Goal: Task Accomplishment & Management: Complete application form

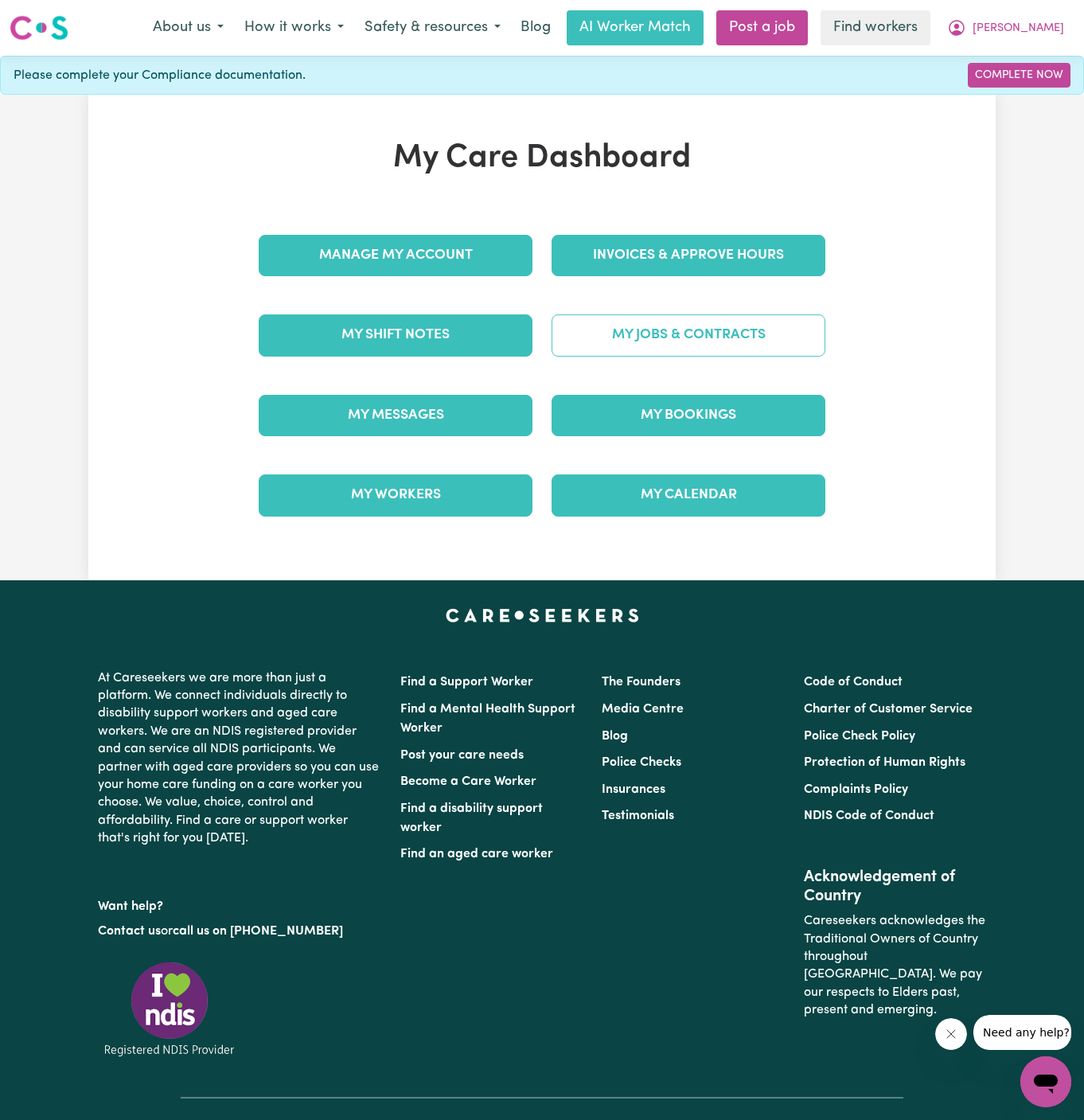
click at [765, 330] on link "My Jobs & Contracts" at bounding box center [688, 336] width 274 height 42
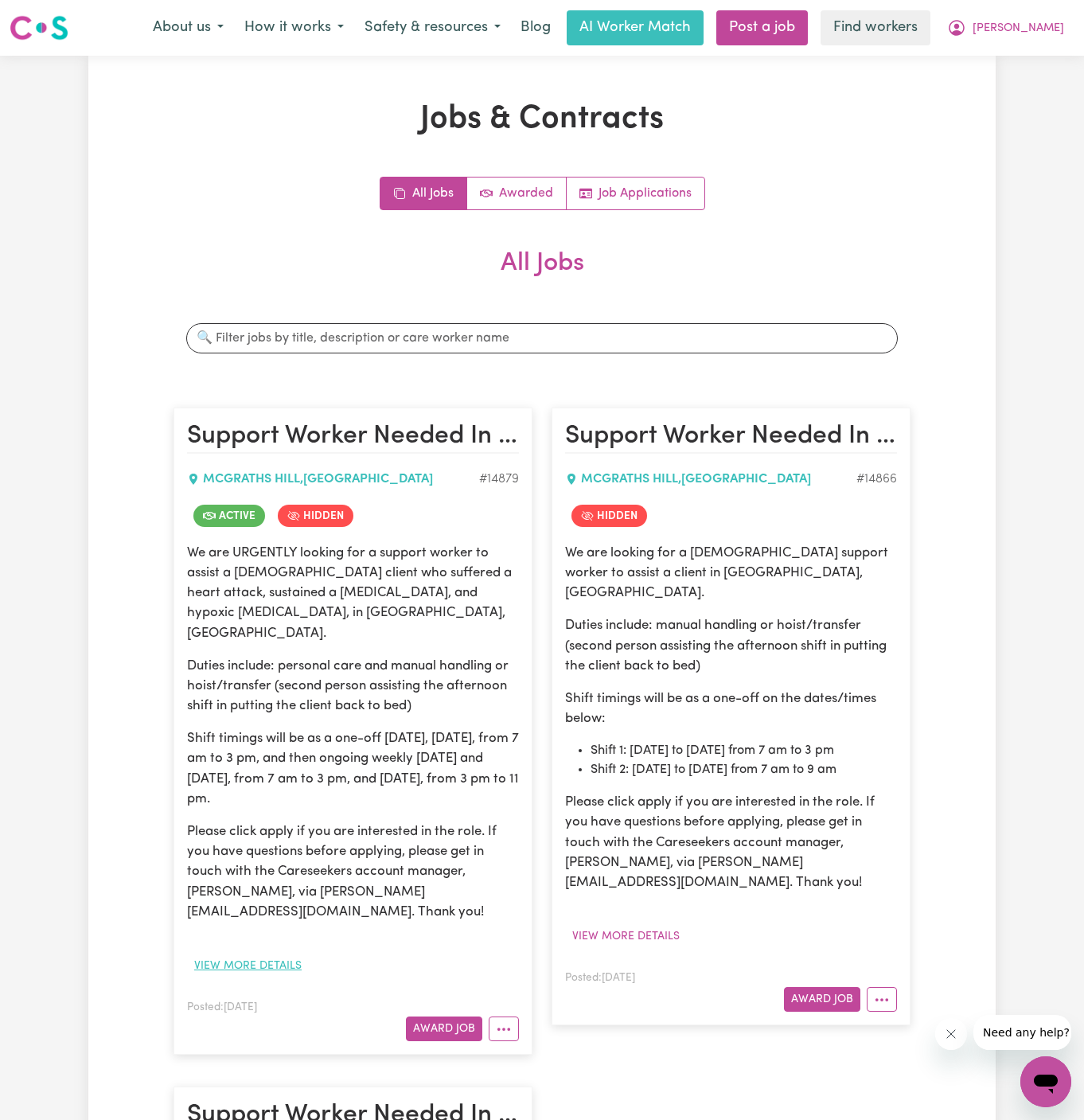
click at [236, 954] on button "View more details" at bounding box center [248, 966] width 121 height 25
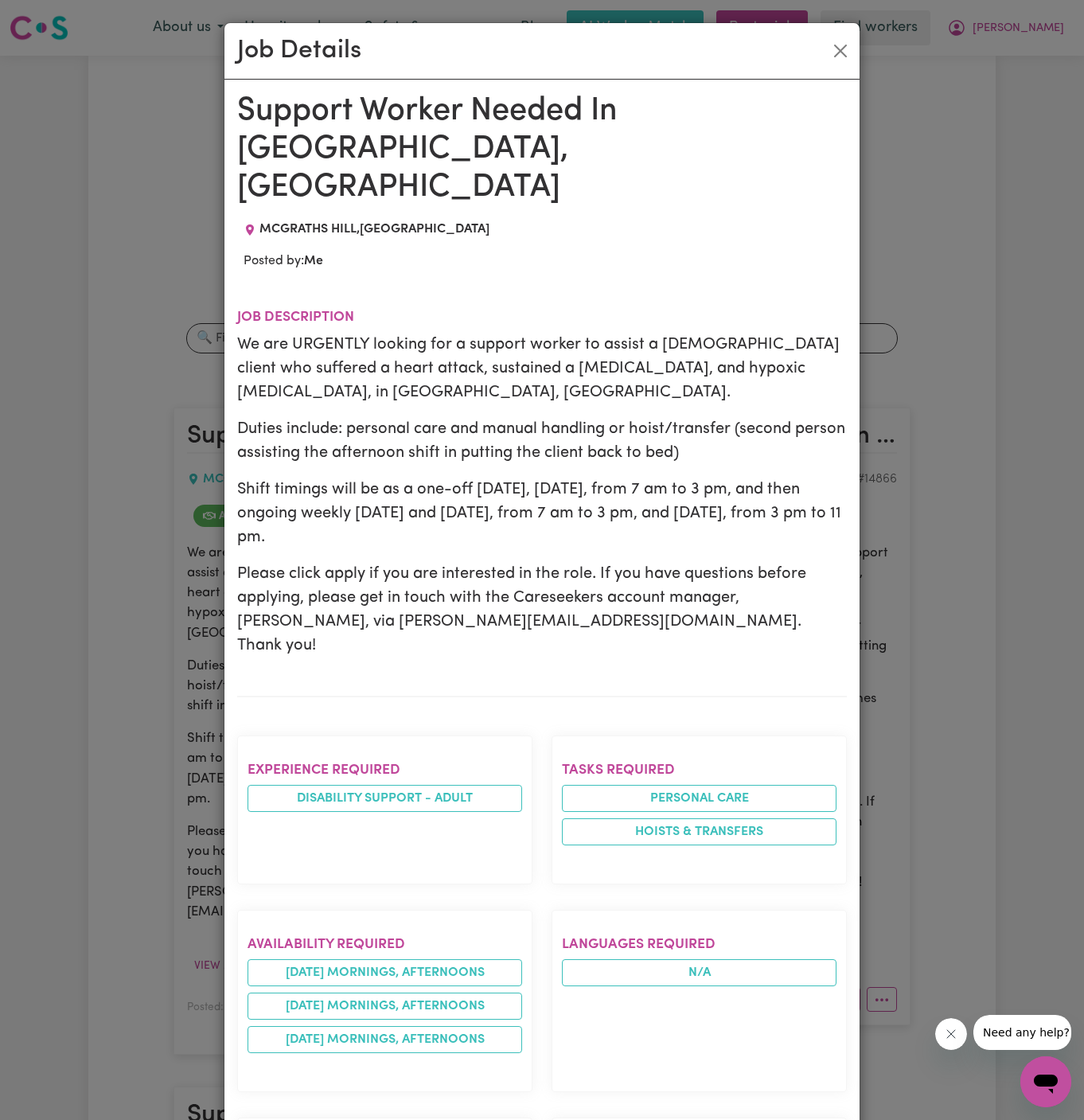
click at [334, 232] on div "Support Worker Needed In McGraths Hill, NSW MCGRATHS HILL , New South Wales Pos…" at bounding box center [542, 942] width 609 height 1699
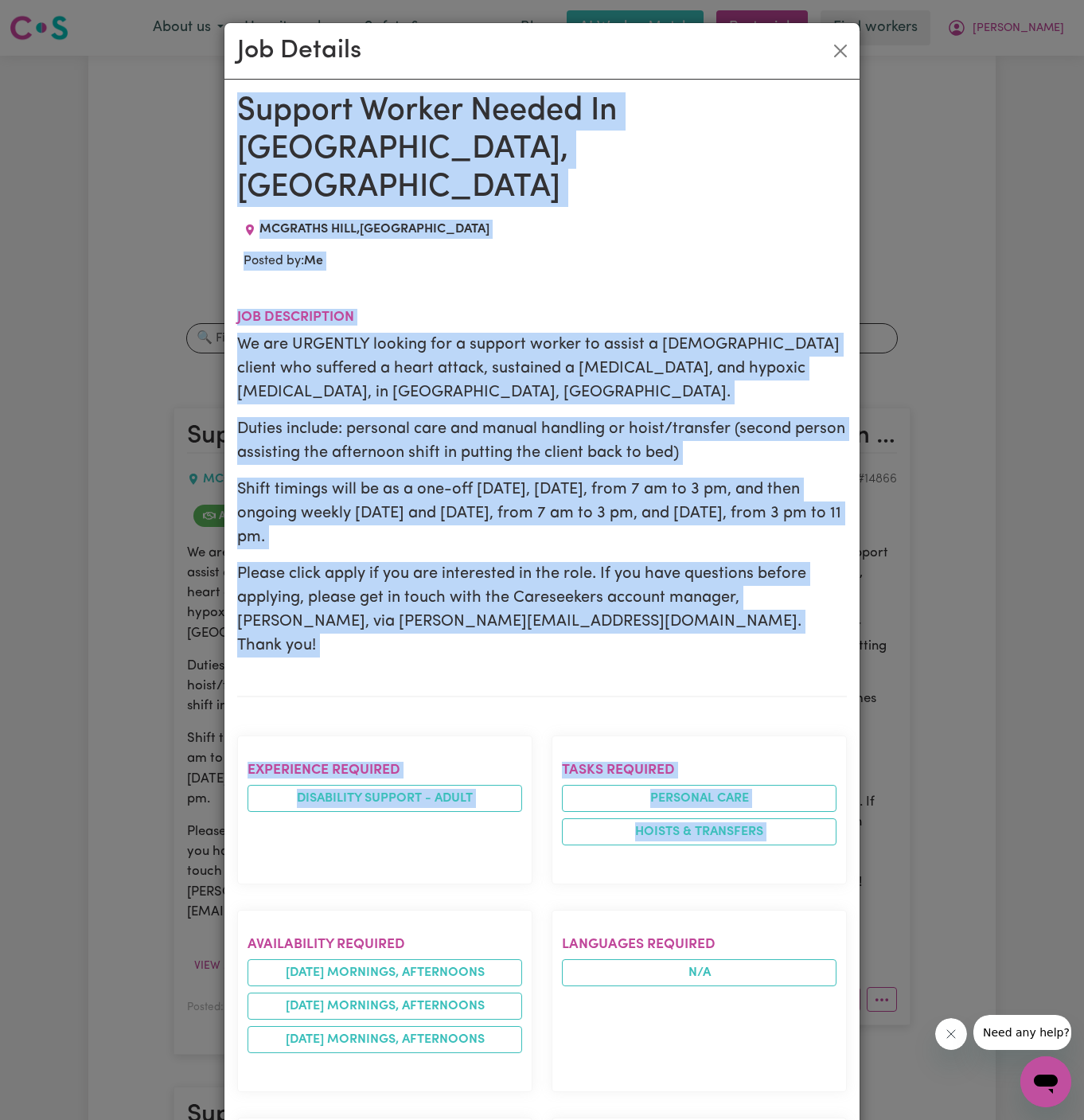
drag, startPoint x: 236, startPoint y: 113, endPoint x: 420, endPoint y: 838, distance: 748.0
click at [420, 838] on div "Support Worker Needed In McGraths Hill, NSW MCGRATHS HILL , New South Wales Pos…" at bounding box center [542, 942] width 609 height 1699
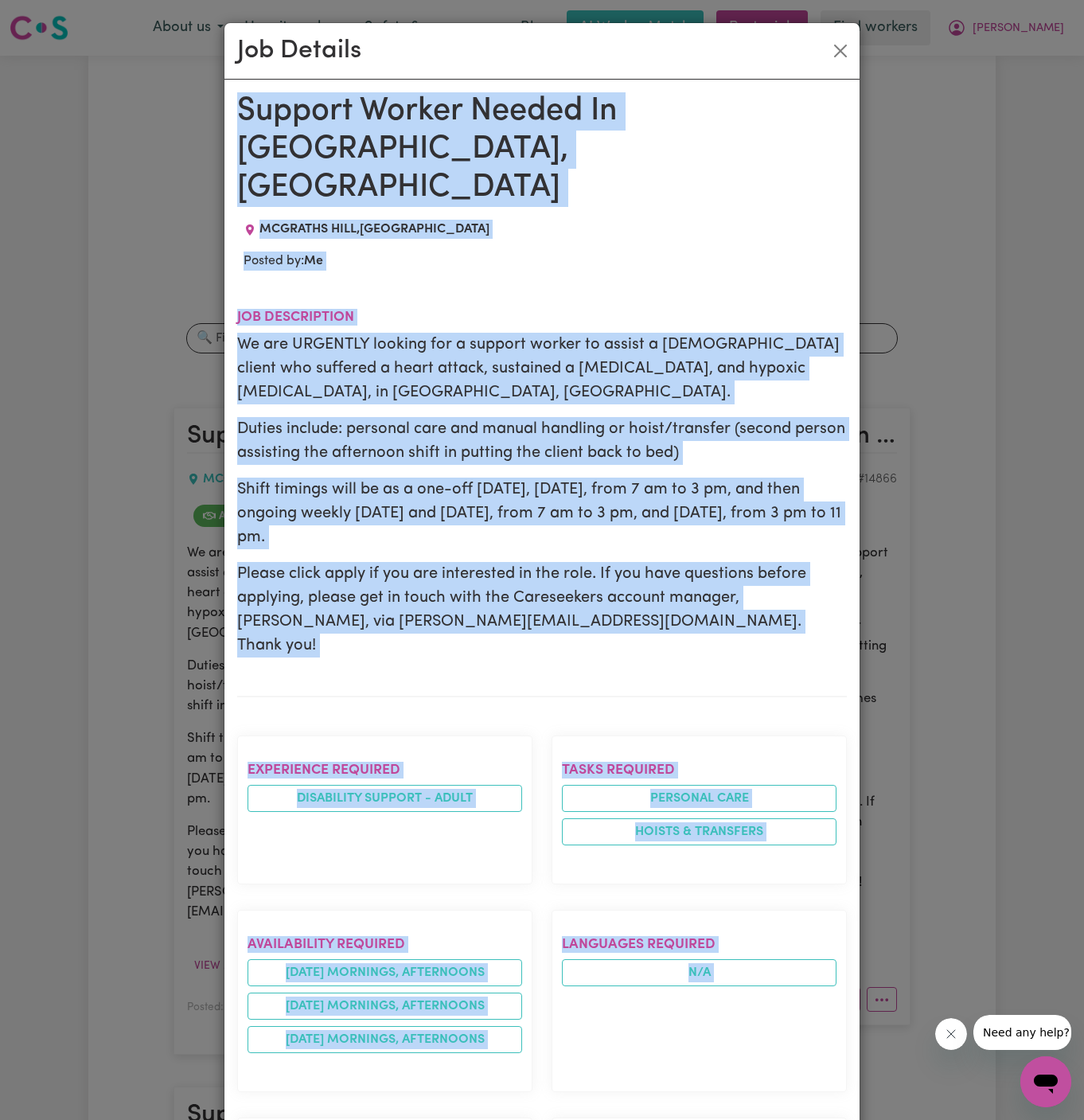
scroll to position [638, 0]
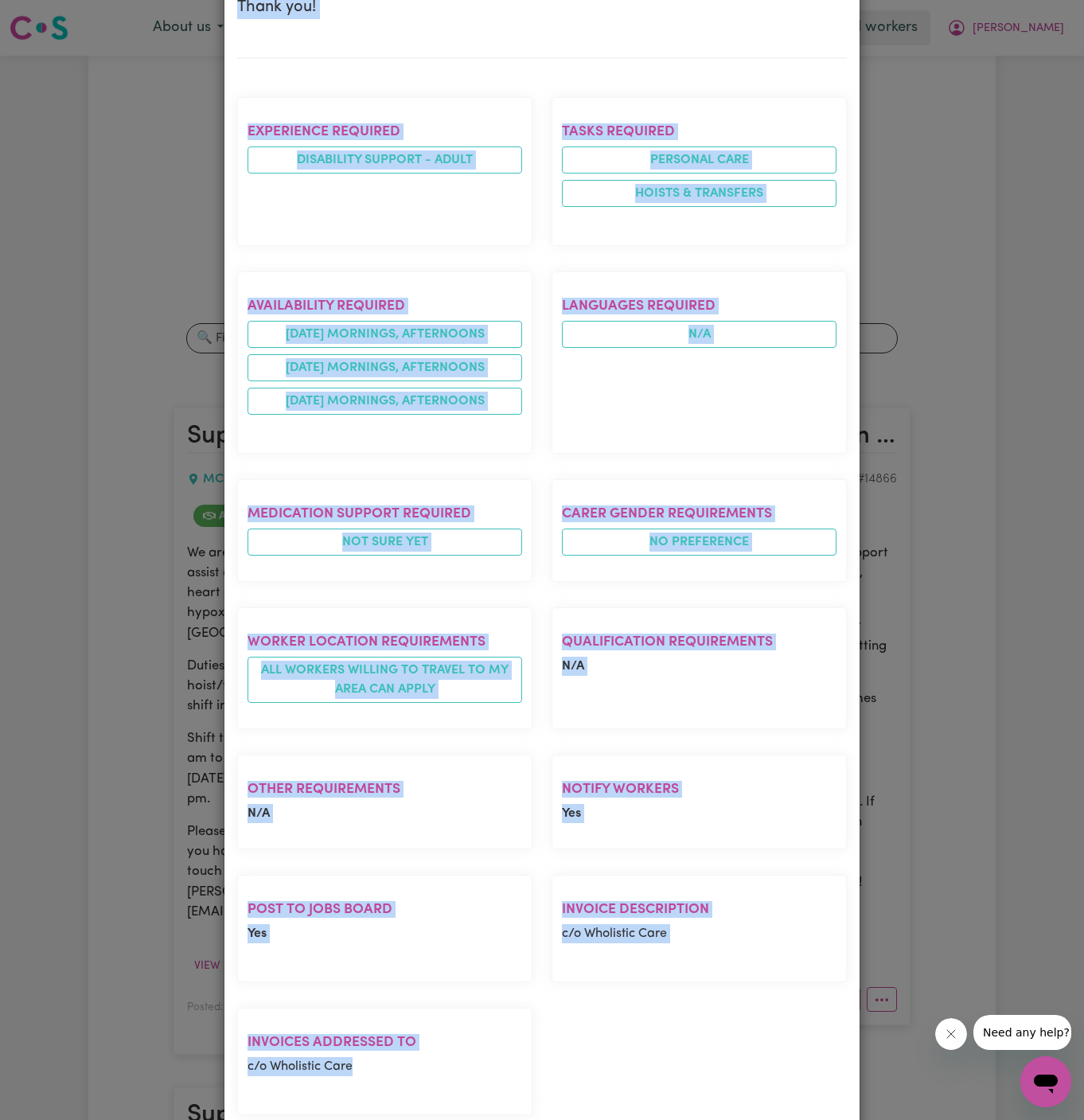
copy div "Support Worker Needed In McGraths Hill, NSW MCGRATHS HILL , New South Wales Pos…"
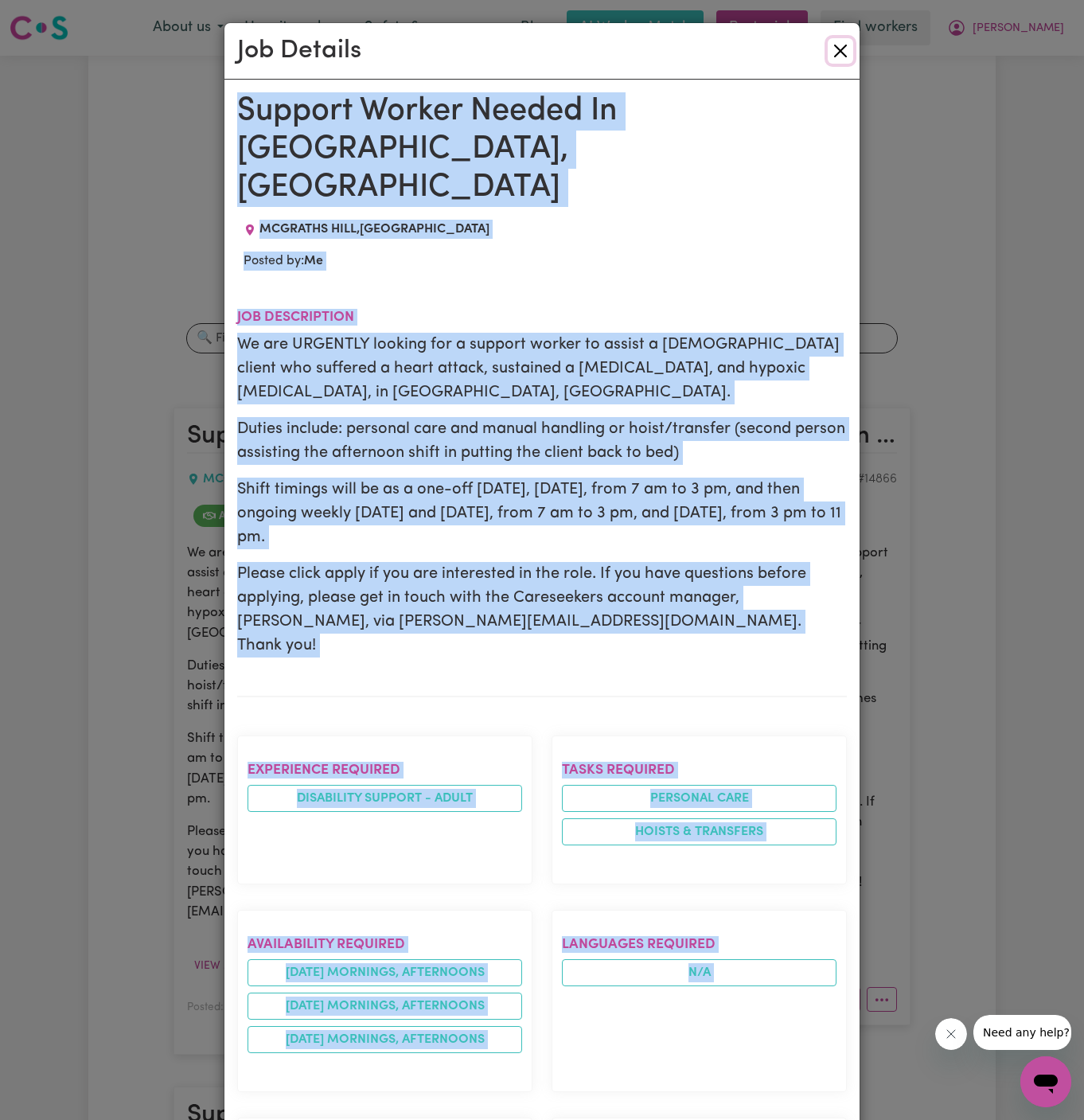
click at [846, 45] on button "Close" at bounding box center [840, 51] width 26 height 26
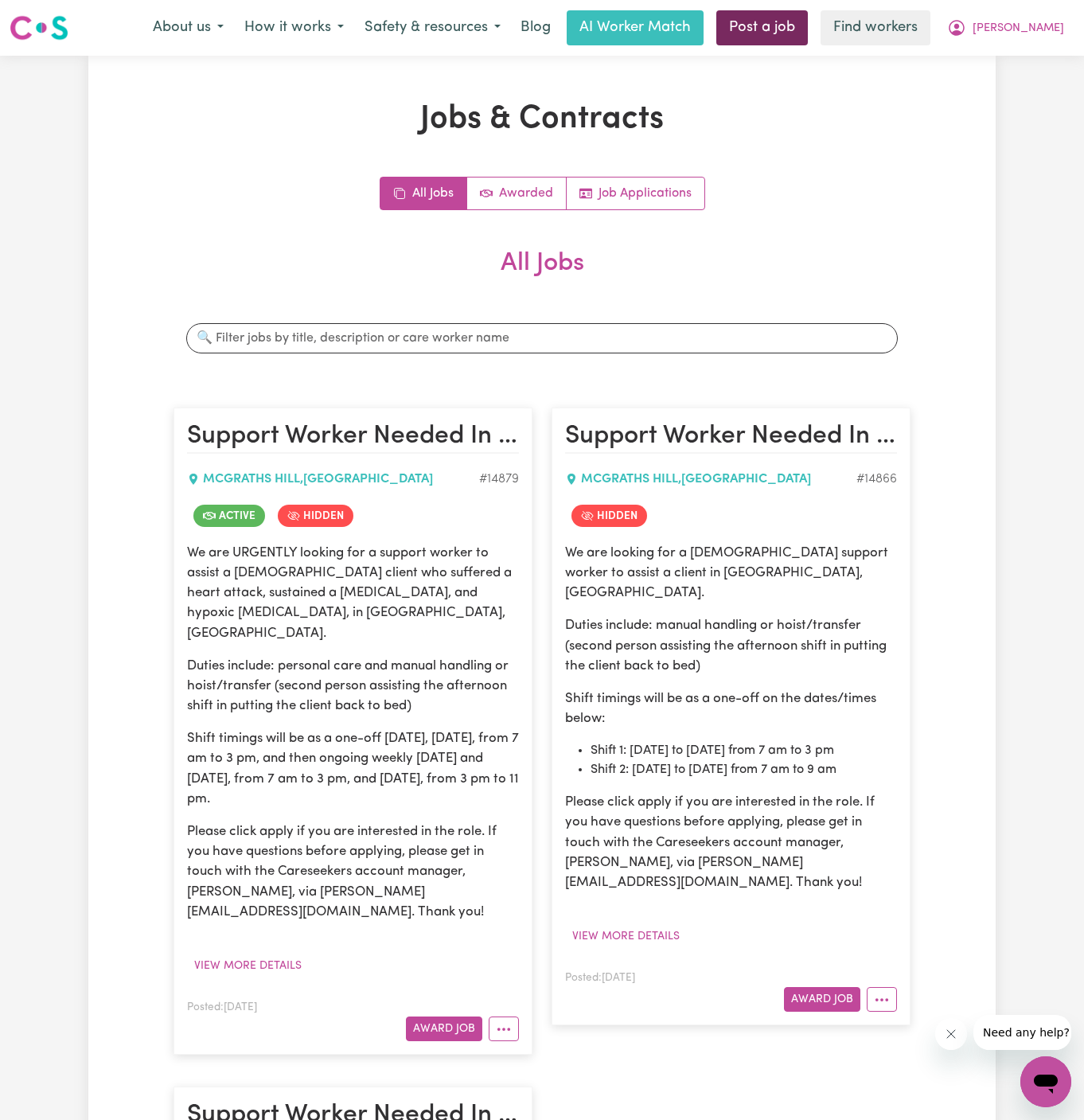
click at [807, 23] on link "Post a job" at bounding box center [761, 27] width 92 height 35
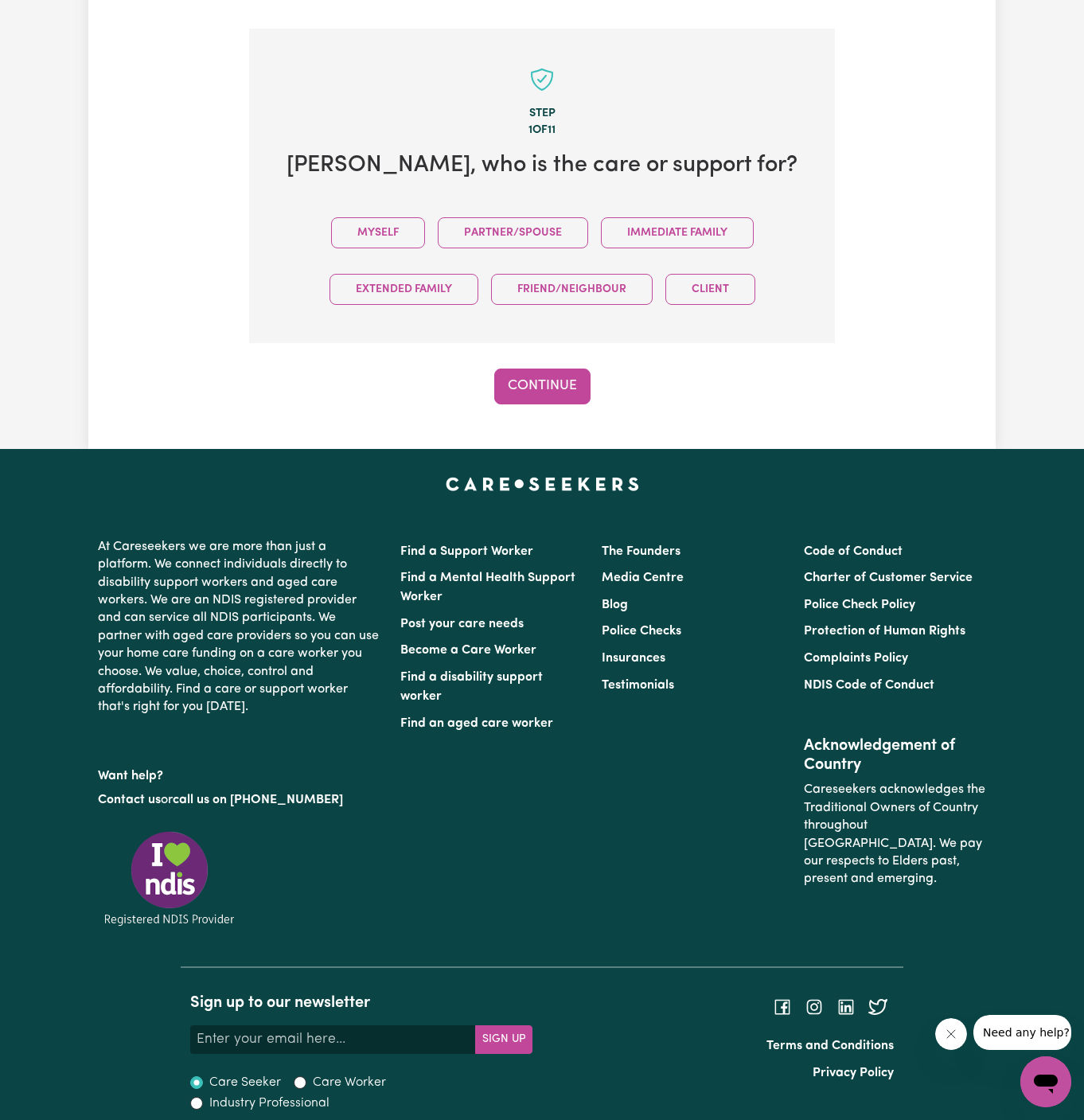
scroll to position [396, 0]
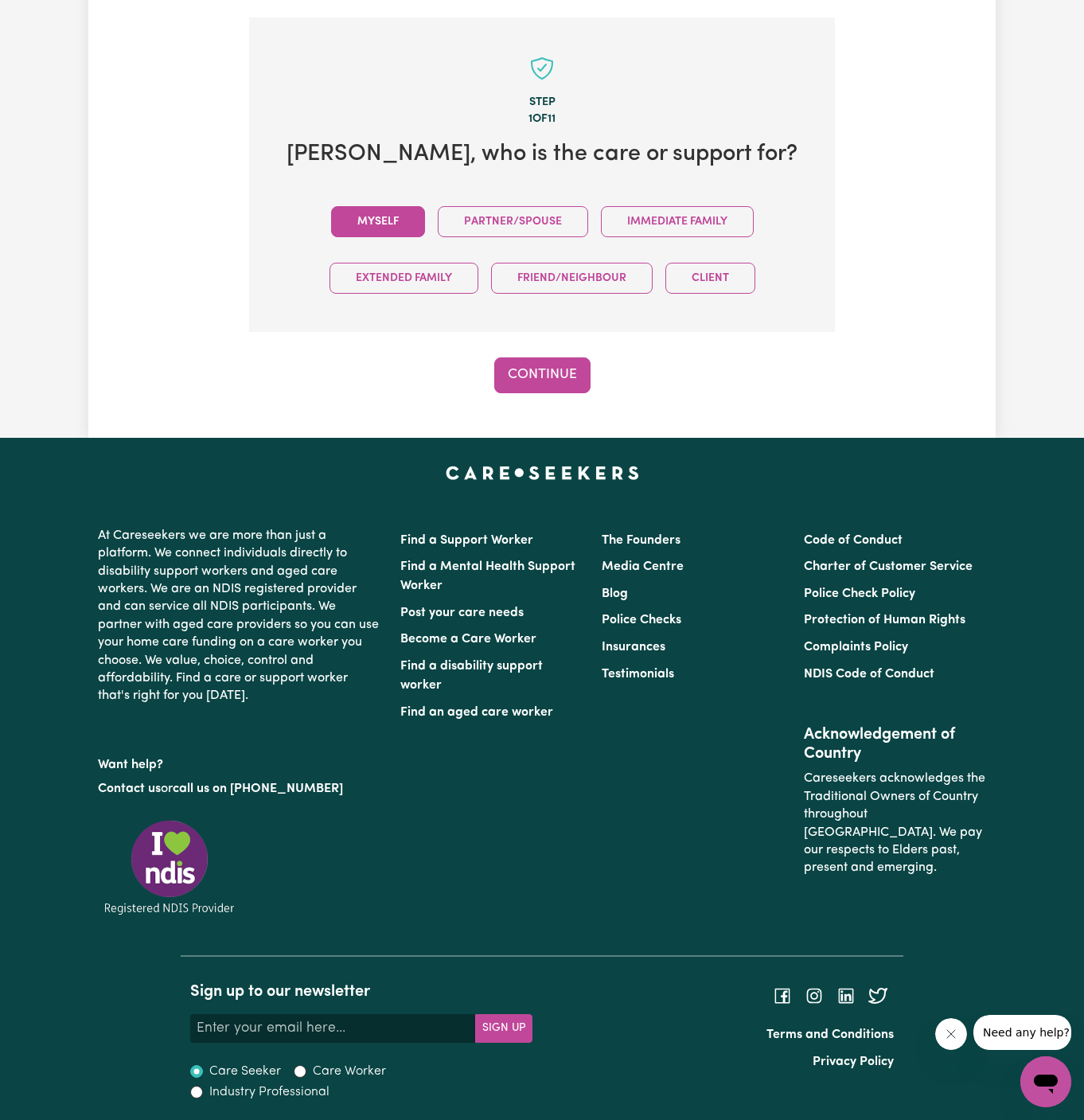
click at [392, 221] on button "Myself" at bounding box center [378, 221] width 94 height 31
click at [508, 359] on button "Continue" at bounding box center [542, 374] width 97 height 35
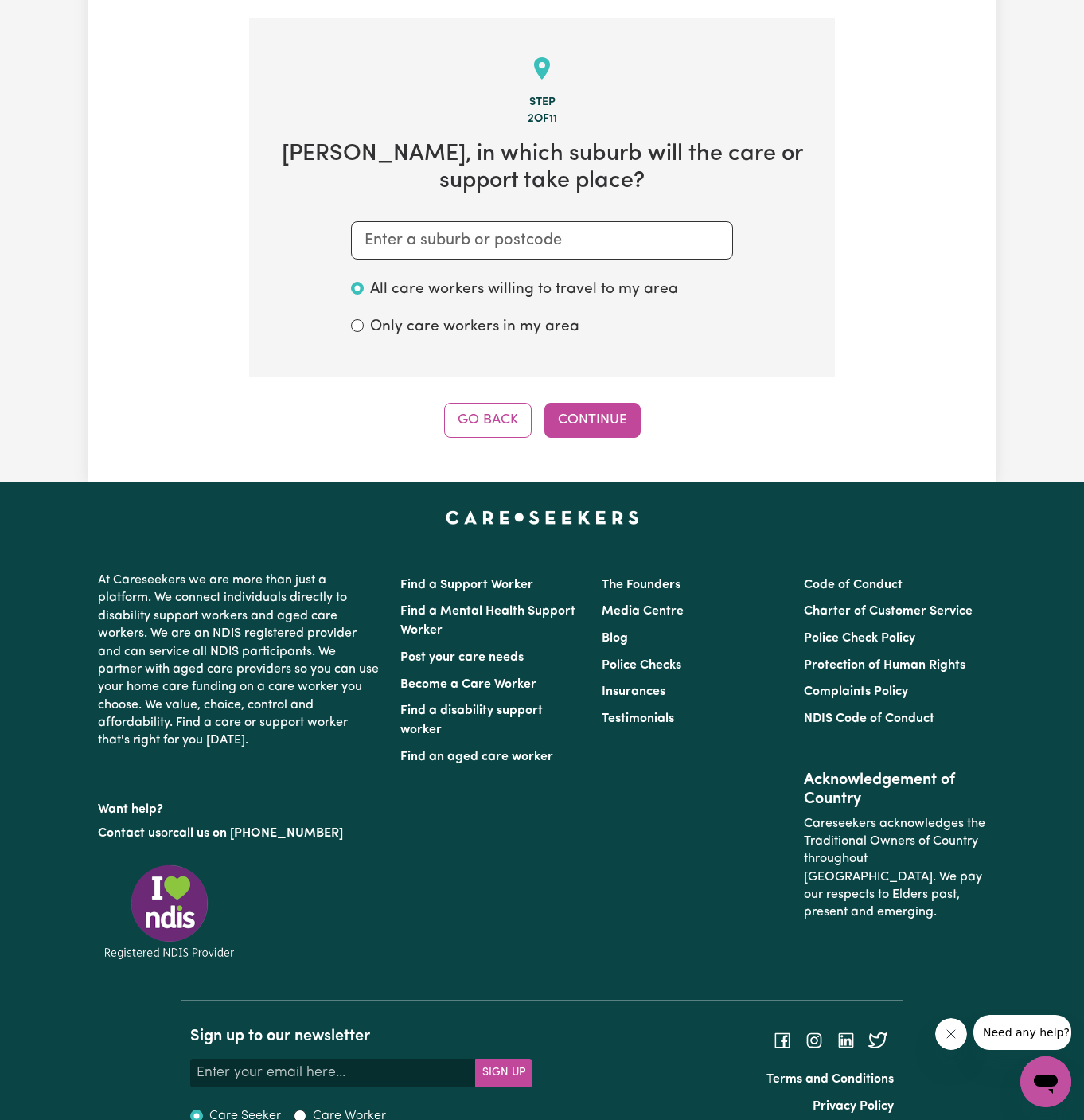
scroll to position [413, 0]
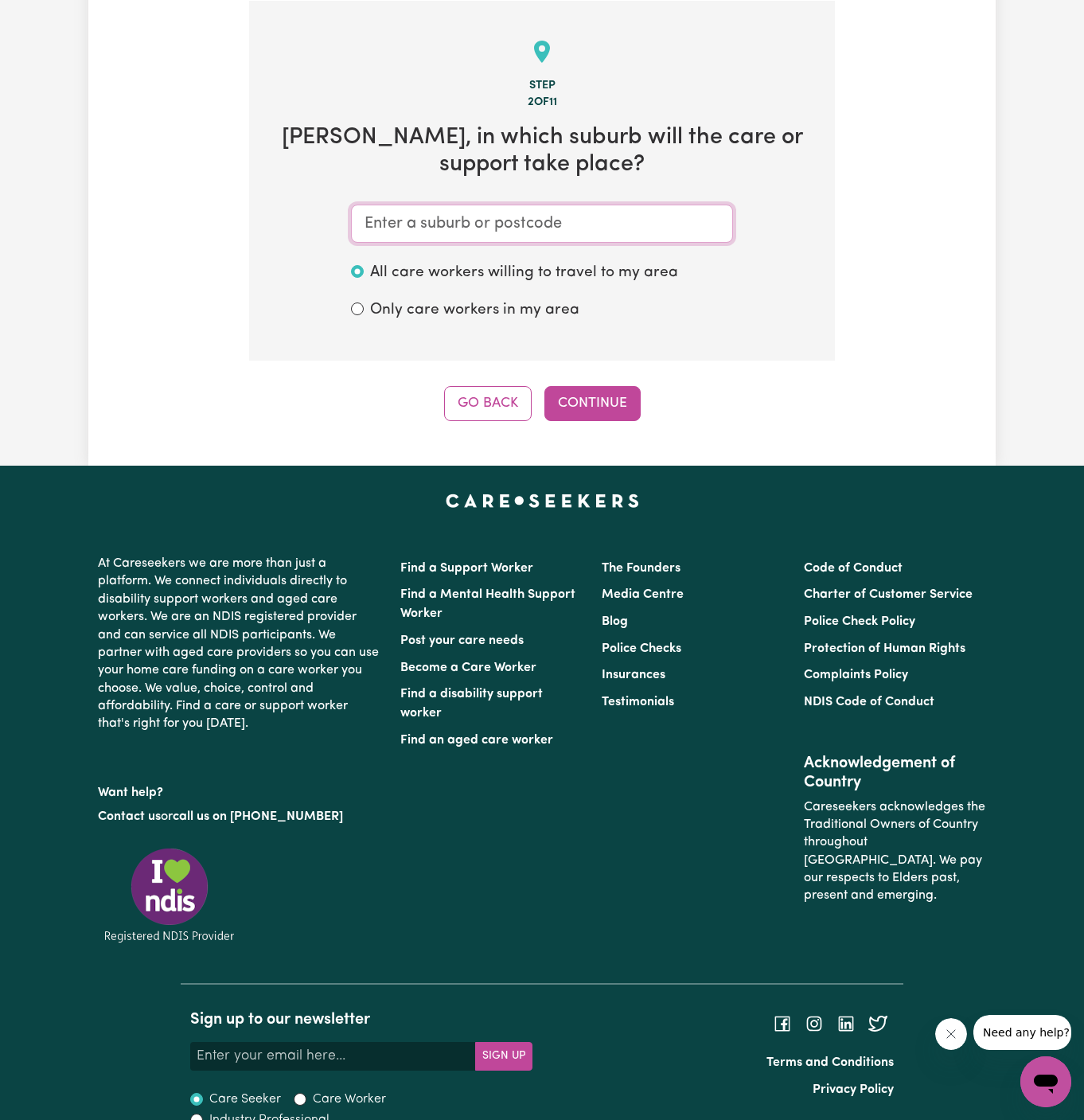
click at [605, 224] on input "text" at bounding box center [542, 223] width 382 height 38
type input "mcgrath"
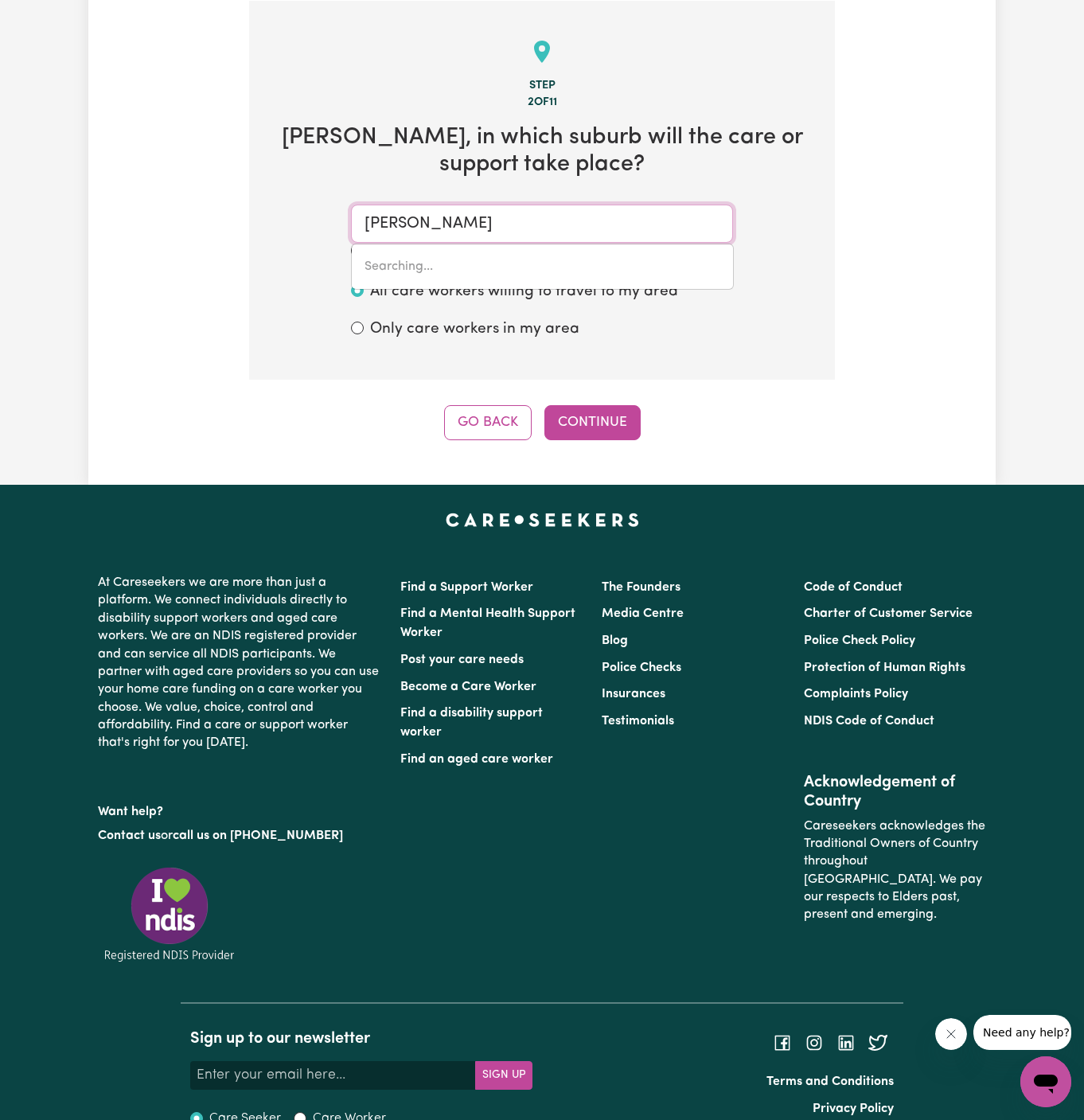
type input "mcgrathS HILL, New South Wales, 2756"
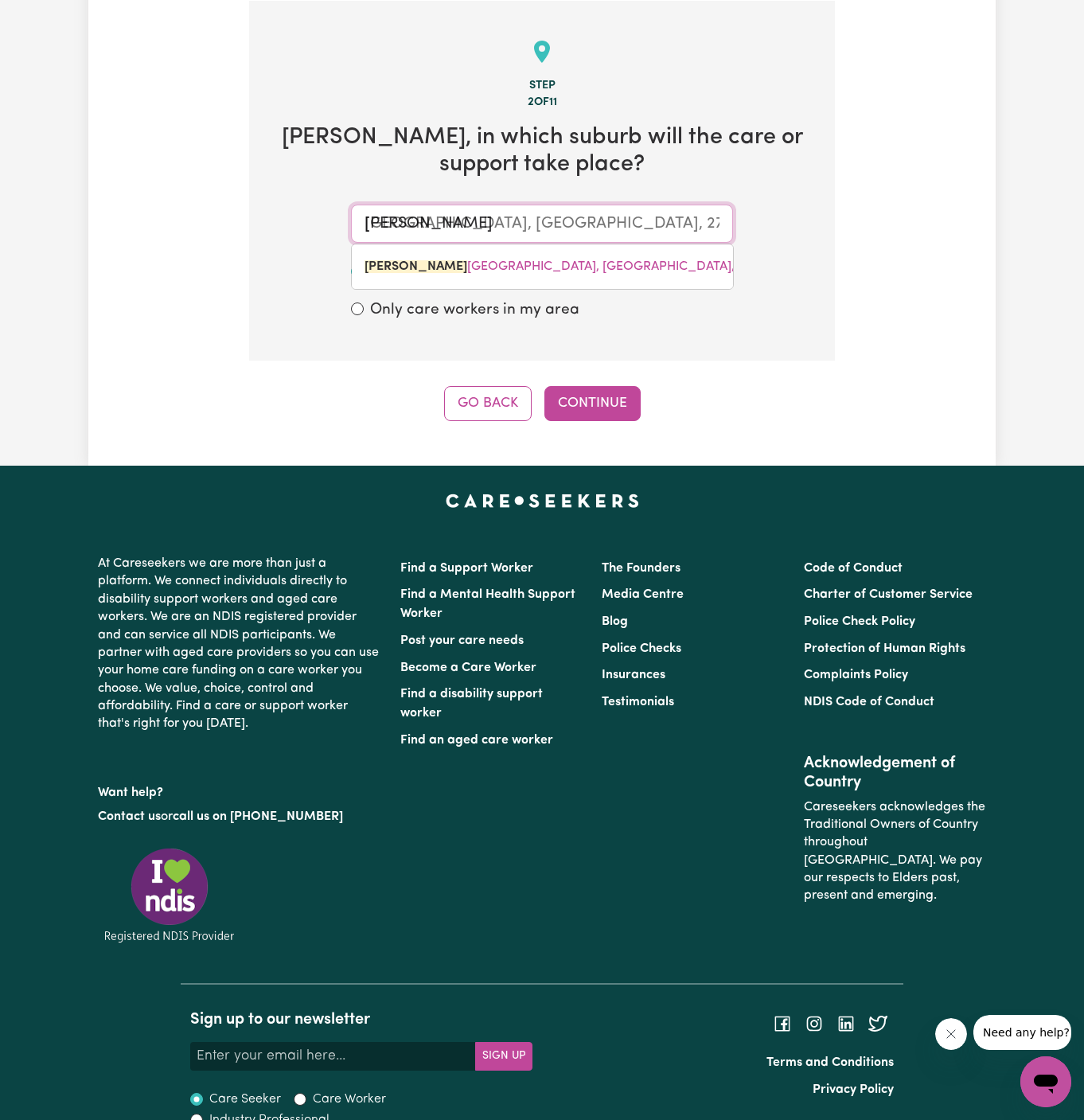
click at [546, 269] on span "MCGRATH S HILL, New South Wales, 2756" at bounding box center [564, 266] width 400 height 13
type input "MCGRATHS HILL, New South Wales, 2756"
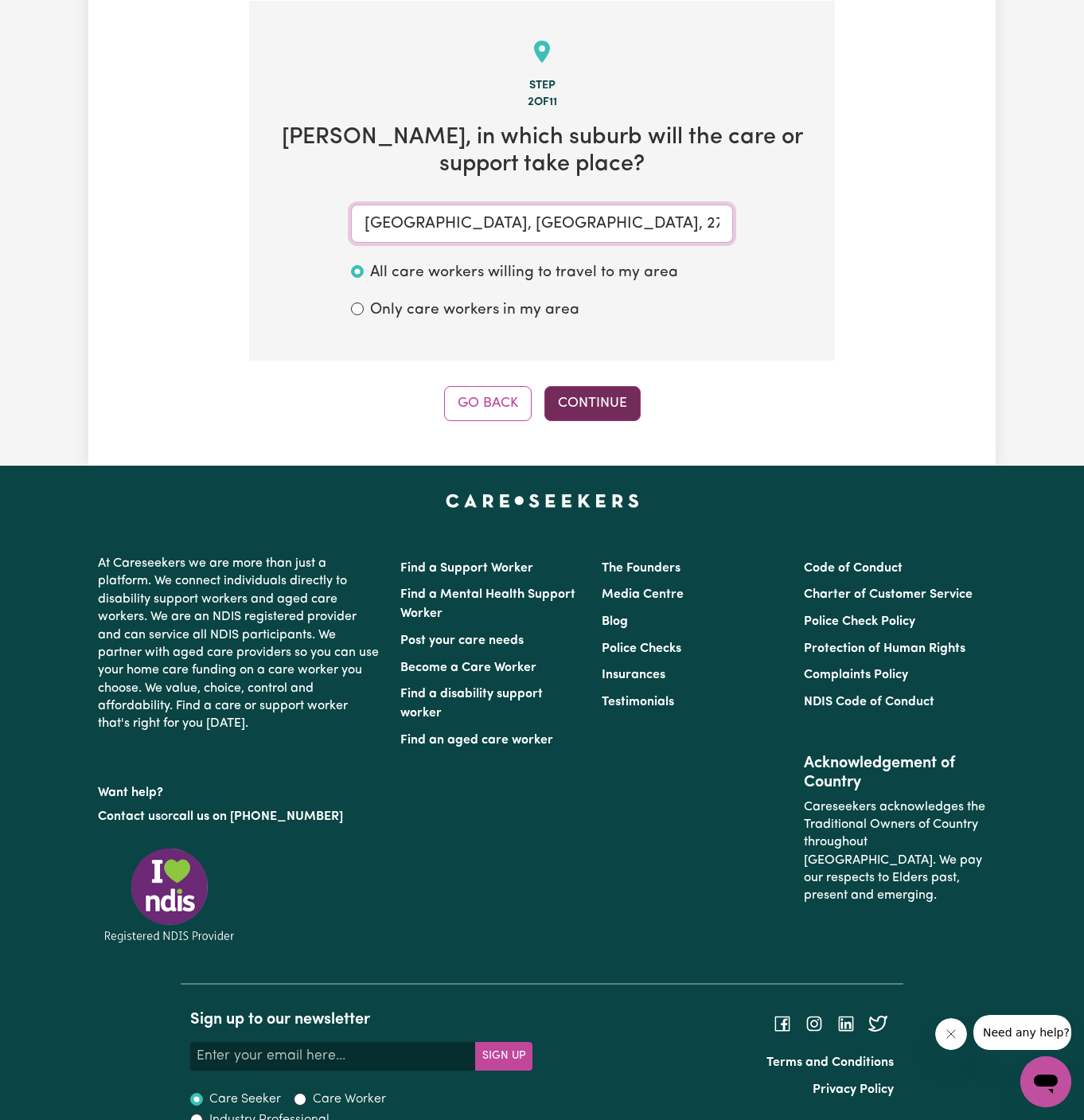
type input "MCGRATHS HILL, New South Wales, 2756"
click at [576, 398] on button "Continue" at bounding box center [592, 403] width 97 height 35
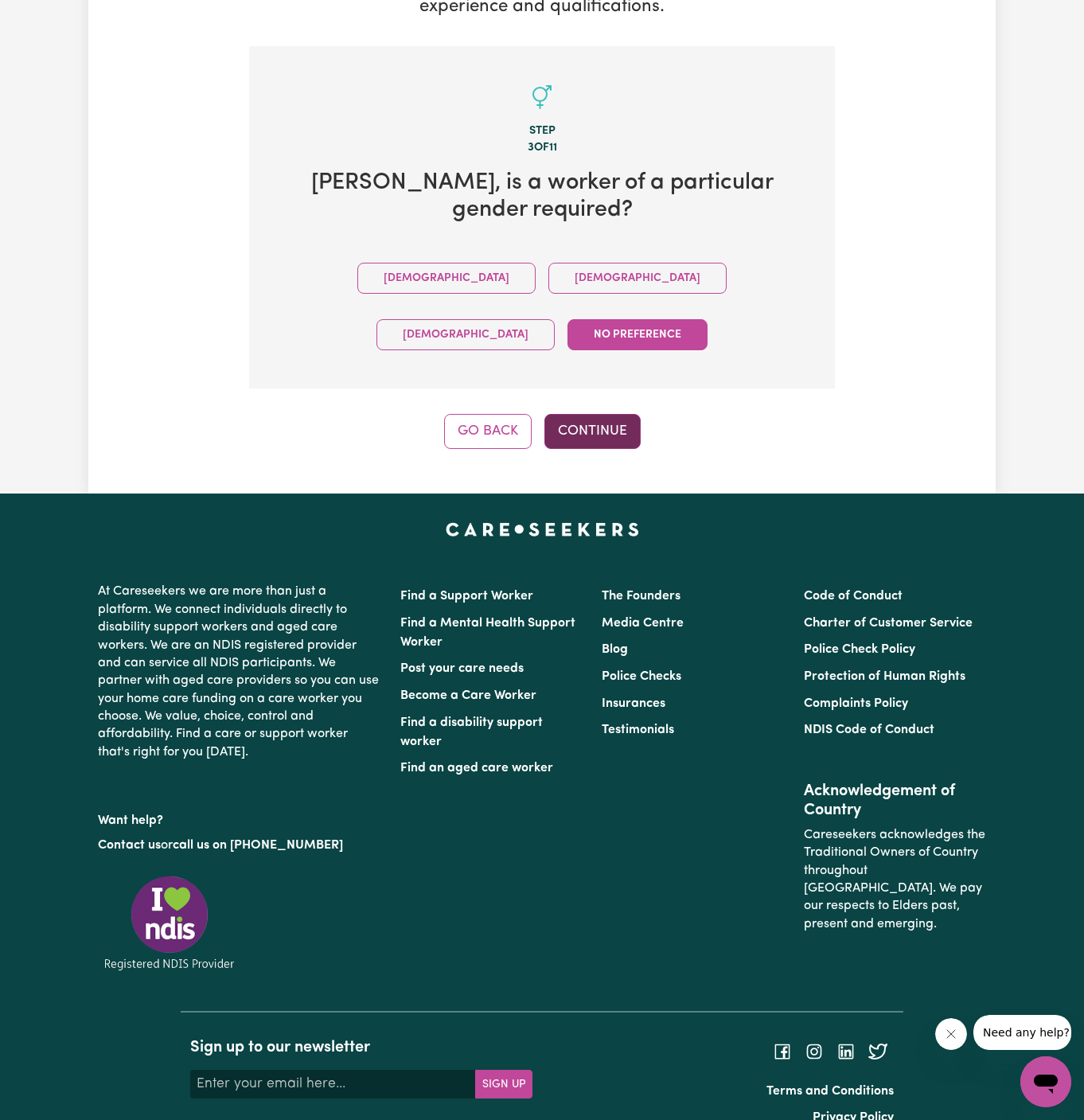
click at [608, 414] on button "Continue" at bounding box center [592, 431] width 97 height 35
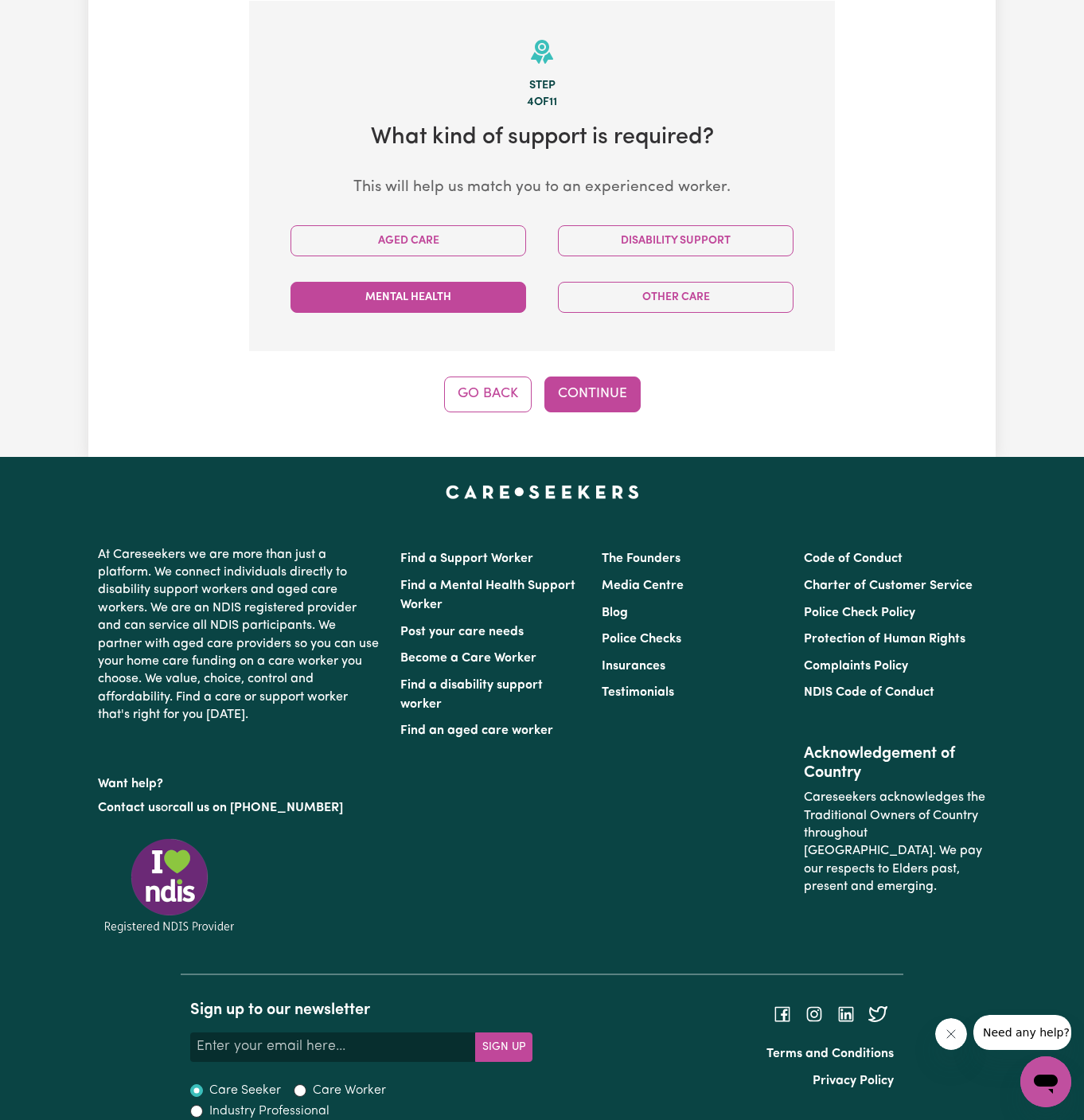
scroll to position [413, 0]
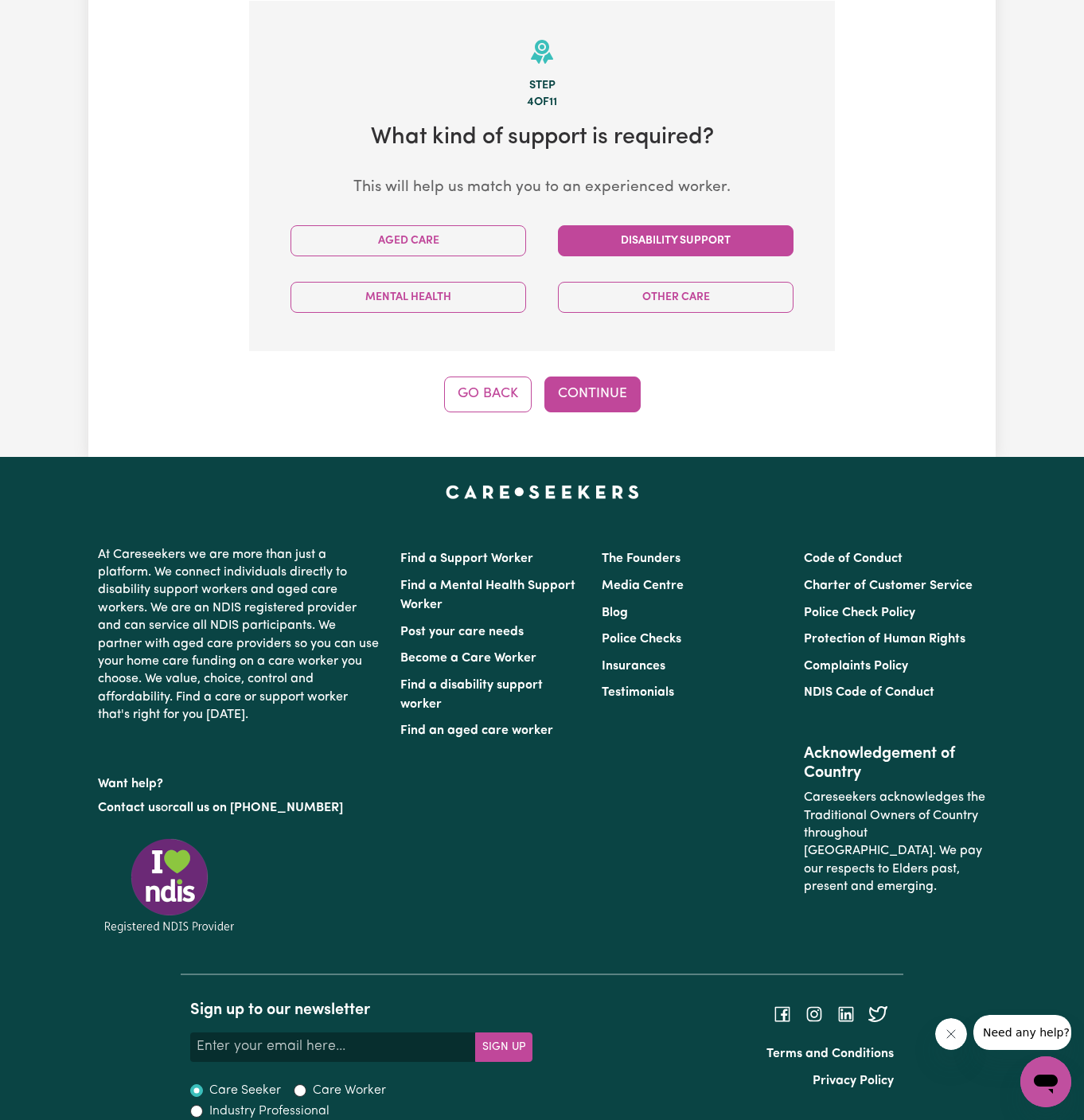
click at [725, 236] on button "Disability Support" at bounding box center [675, 240] width 236 height 31
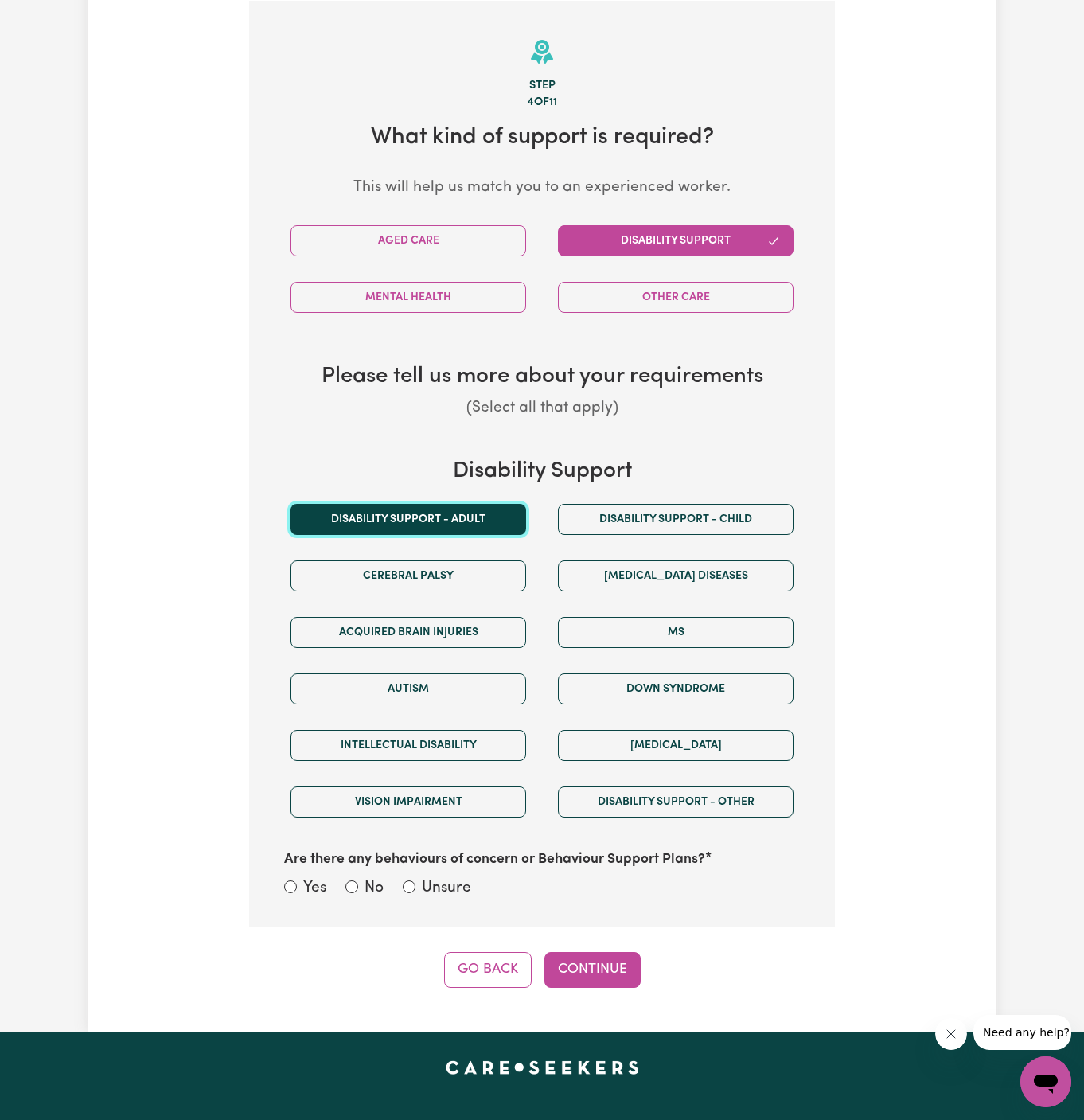
click at [442, 514] on button "Disability support - Adult" at bounding box center [408, 519] width 236 height 31
click at [431, 882] on label "Unsure" at bounding box center [447, 888] width 50 height 23
click at [415, 882] on input "Unsure" at bounding box center [408, 886] width 13 height 13
radio input "true"
click at [623, 969] on button "Continue" at bounding box center [592, 969] width 97 height 35
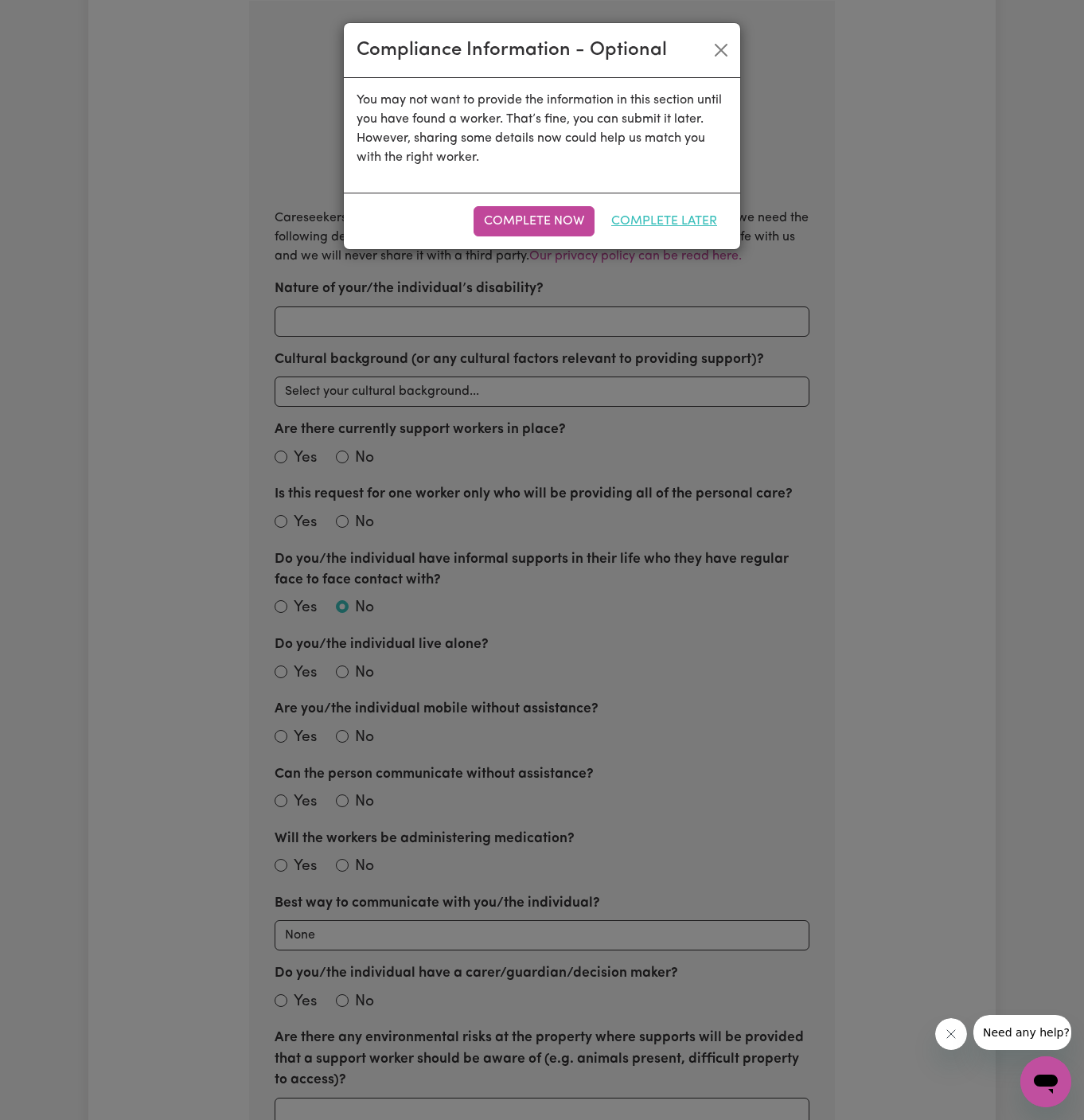
click at [697, 216] on button "Complete Later" at bounding box center [664, 221] width 126 height 30
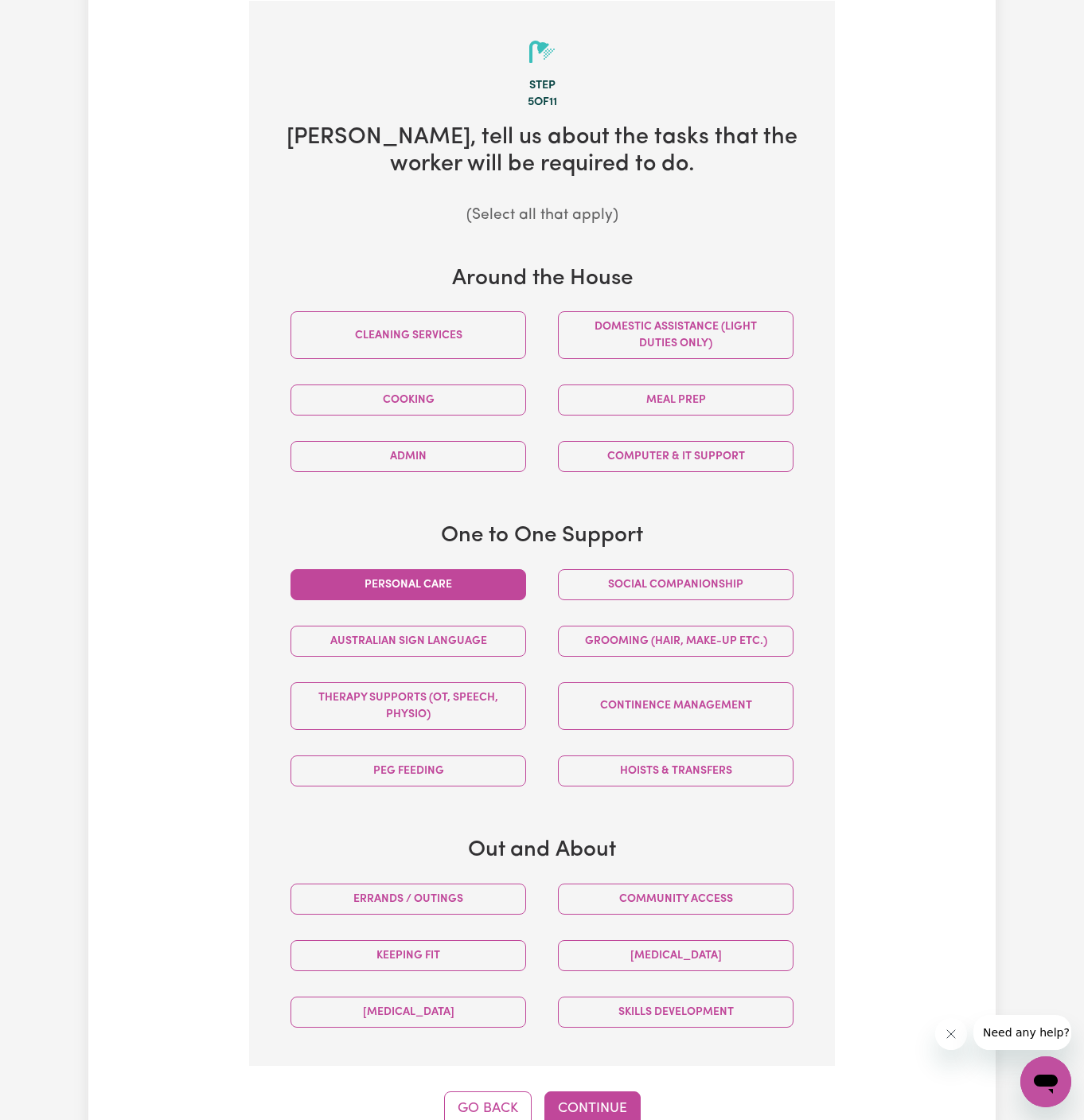
click at [479, 583] on button "Personal care" at bounding box center [408, 584] width 236 height 31
click at [659, 785] on div "Hoists & transfers" at bounding box center [675, 771] width 268 height 57
click at [712, 751] on div "Hoists & transfers" at bounding box center [675, 771] width 268 height 57
click at [700, 764] on button "Hoists & transfers" at bounding box center [675, 771] width 236 height 31
click at [602, 1091] on button "Continue" at bounding box center [592, 1108] width 97 height 35
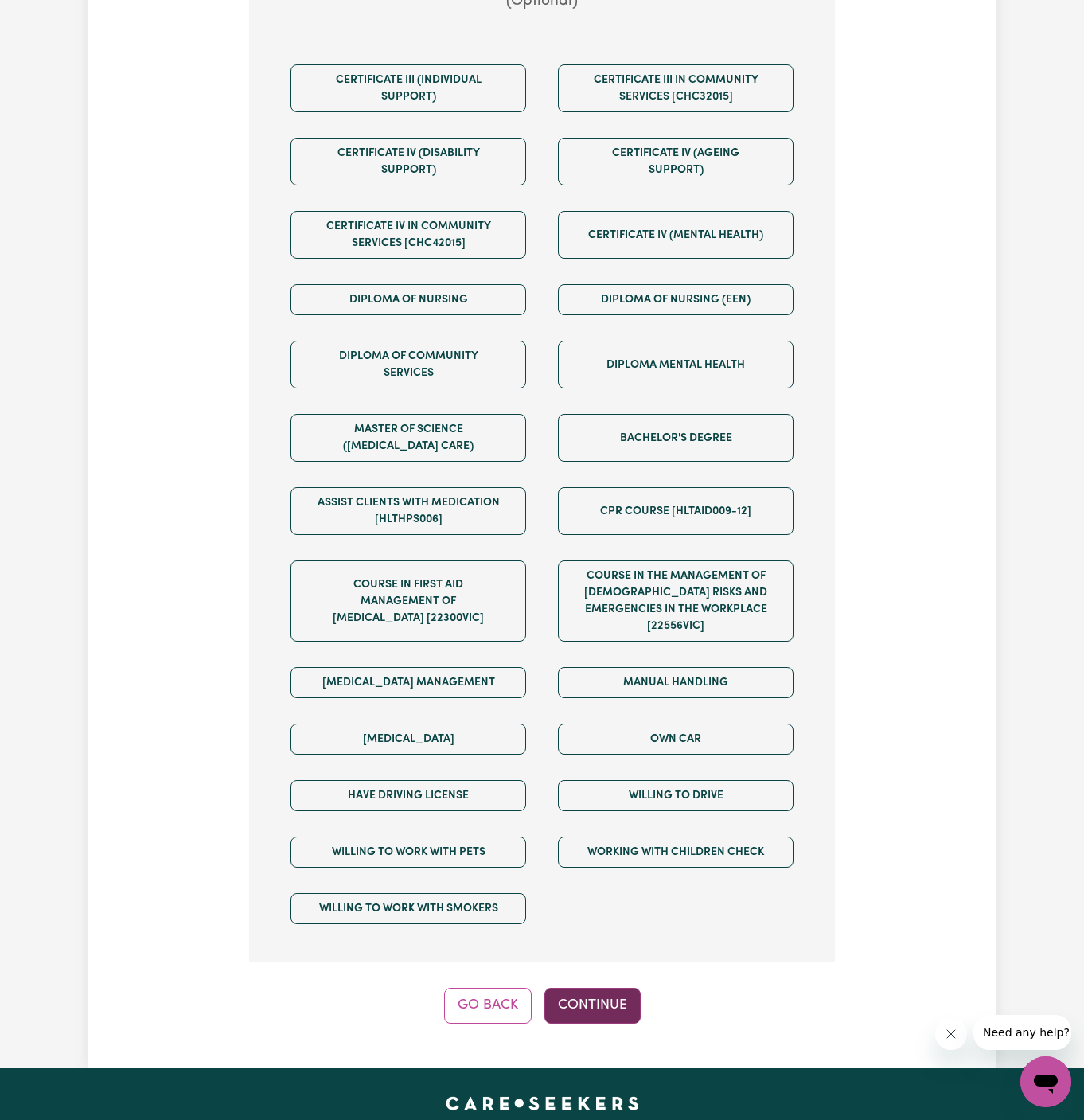
click at [622, 988] on button "Continue" at bounding box center [592, 1005] width 97 height 35
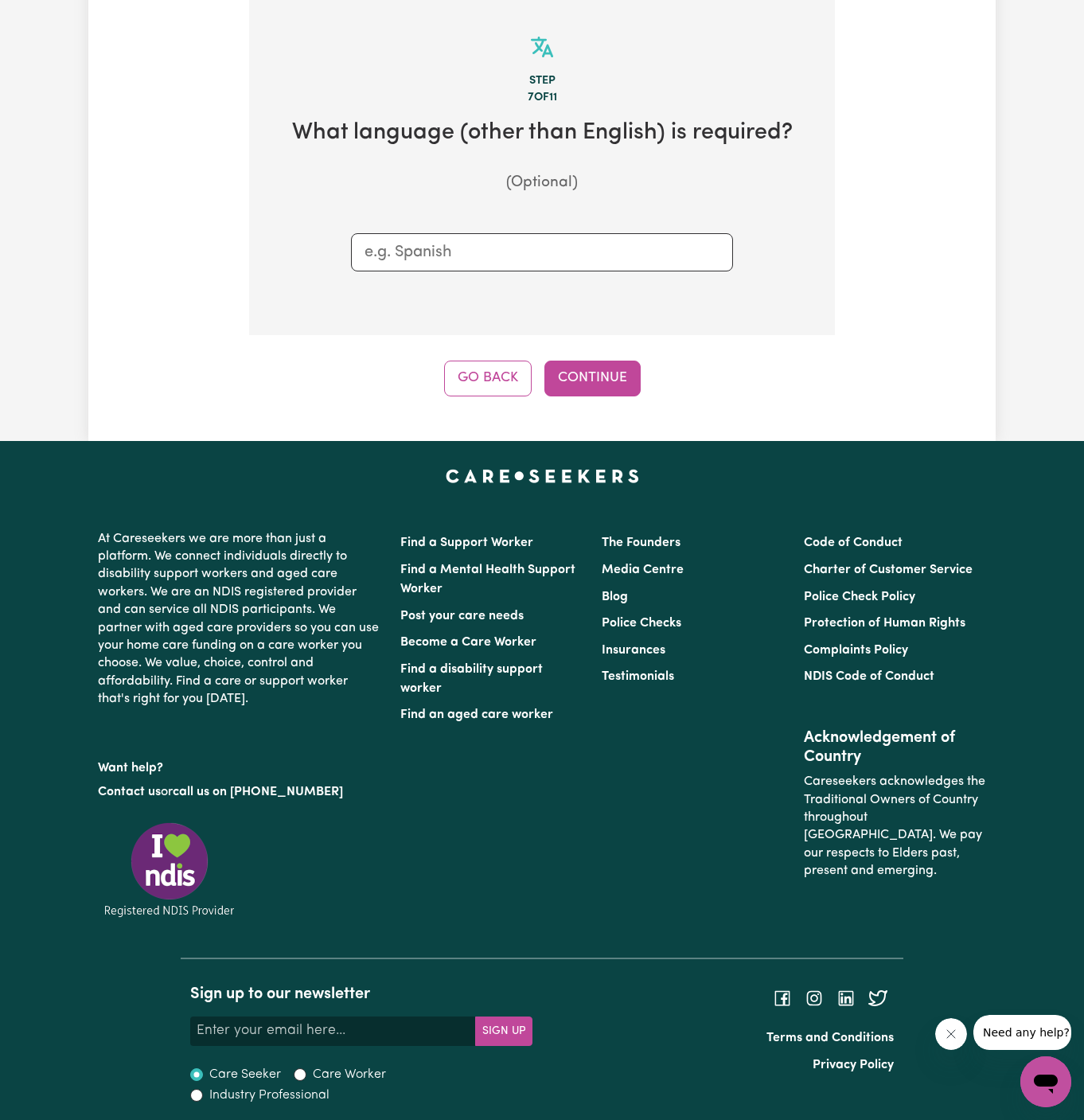
scroll to position [413, 0]
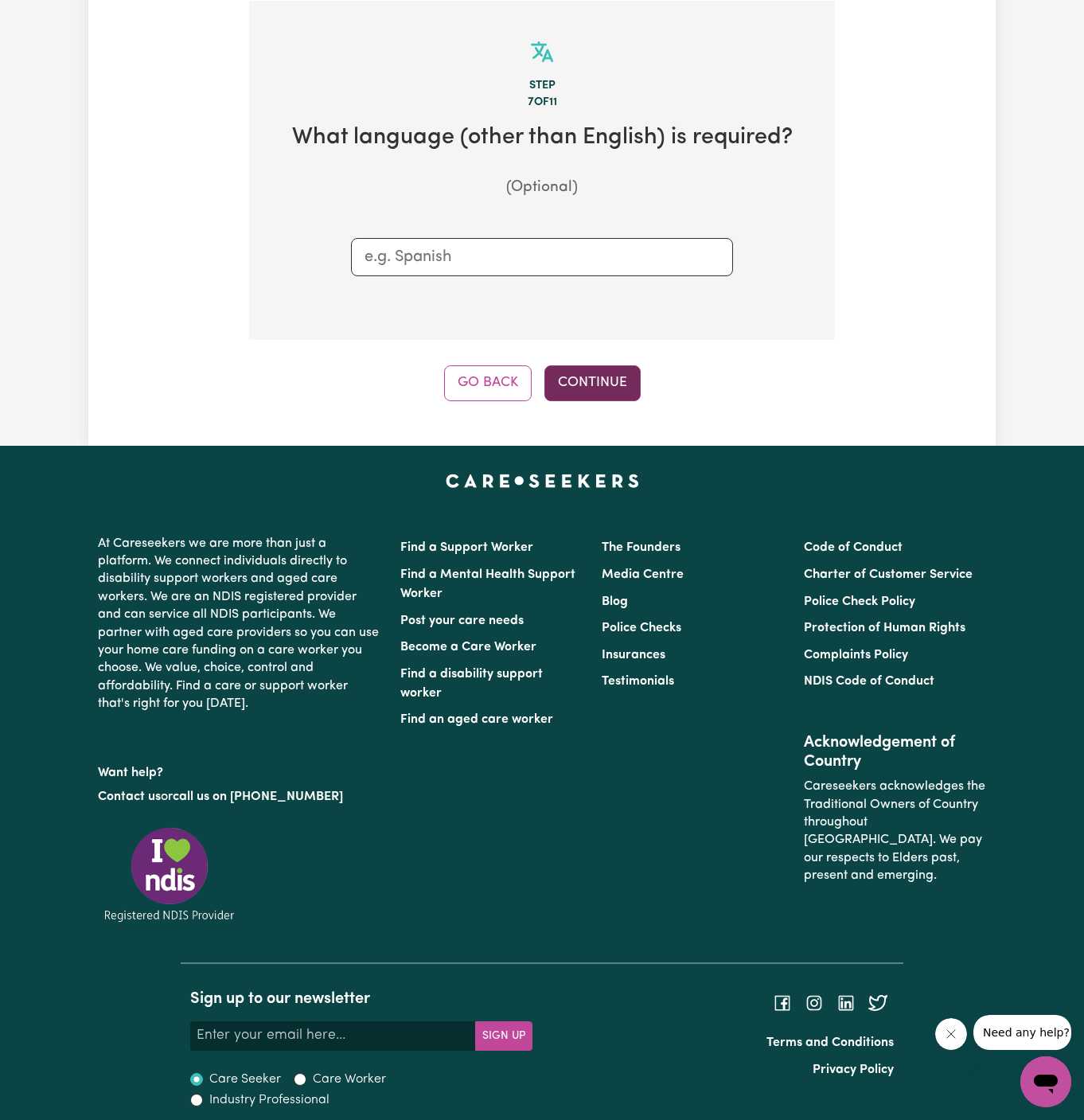
click at [602, 365] on button "Continue" at bounding box center [592, 382] width 97 height 35
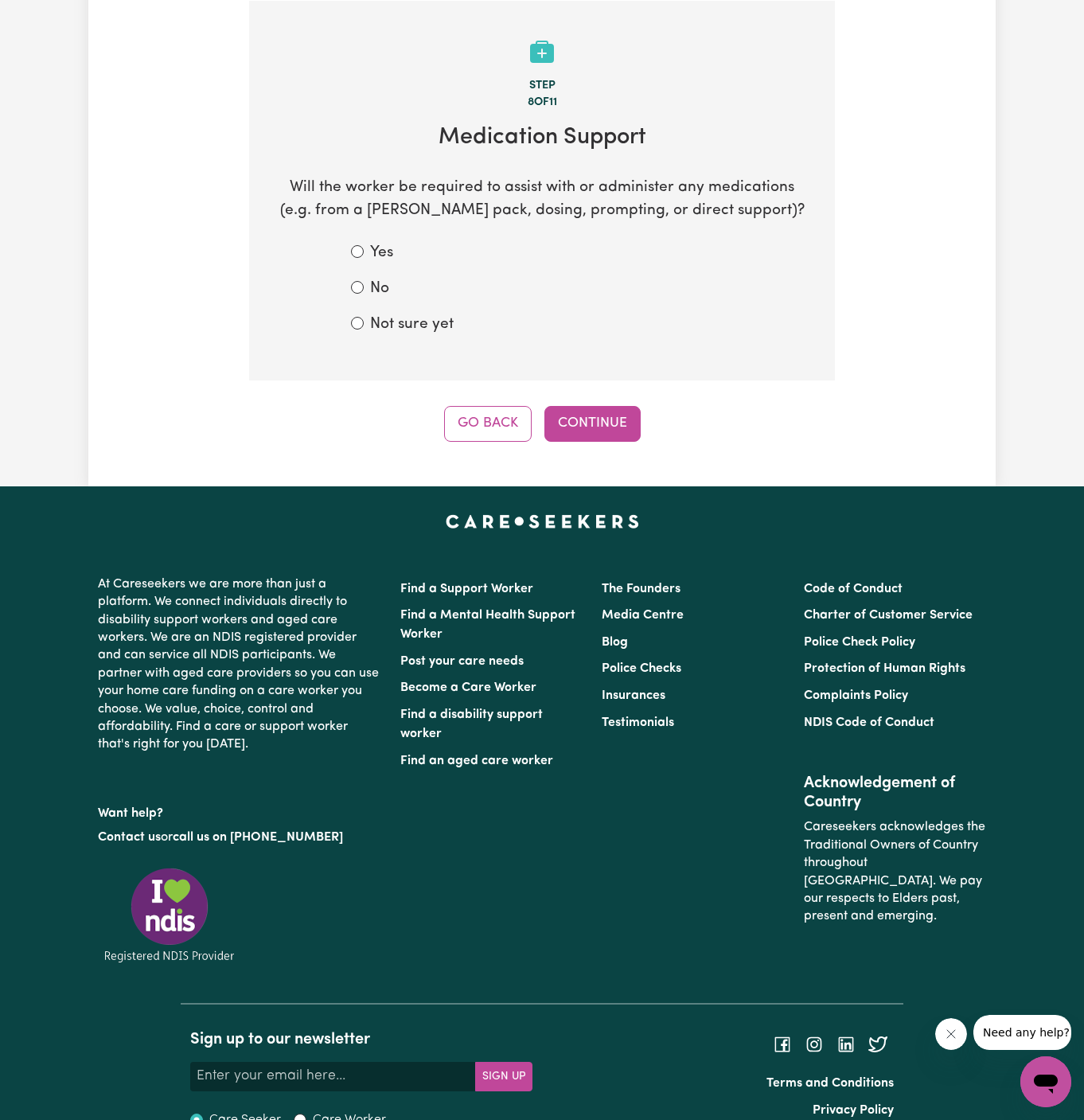
click at [382, 317] on label "Not sure yet" at bounding box center [412, 325] width 84 height 23
click at [363, 317] on input "Not sure yet" at bounding box center [357, 323] width 13 height 13
radio input "true"
click at [626, 441] on div "Tell us your care and support requirements Welcome to Careseekers. We are excit…" at bounding box center [542, 64] width 907 height 843
click at [618, 441] on div "Tell us your care and support requirements Welcome to Careseekers. We are excit…" at bounding box center [542, 64] width 907 height 843
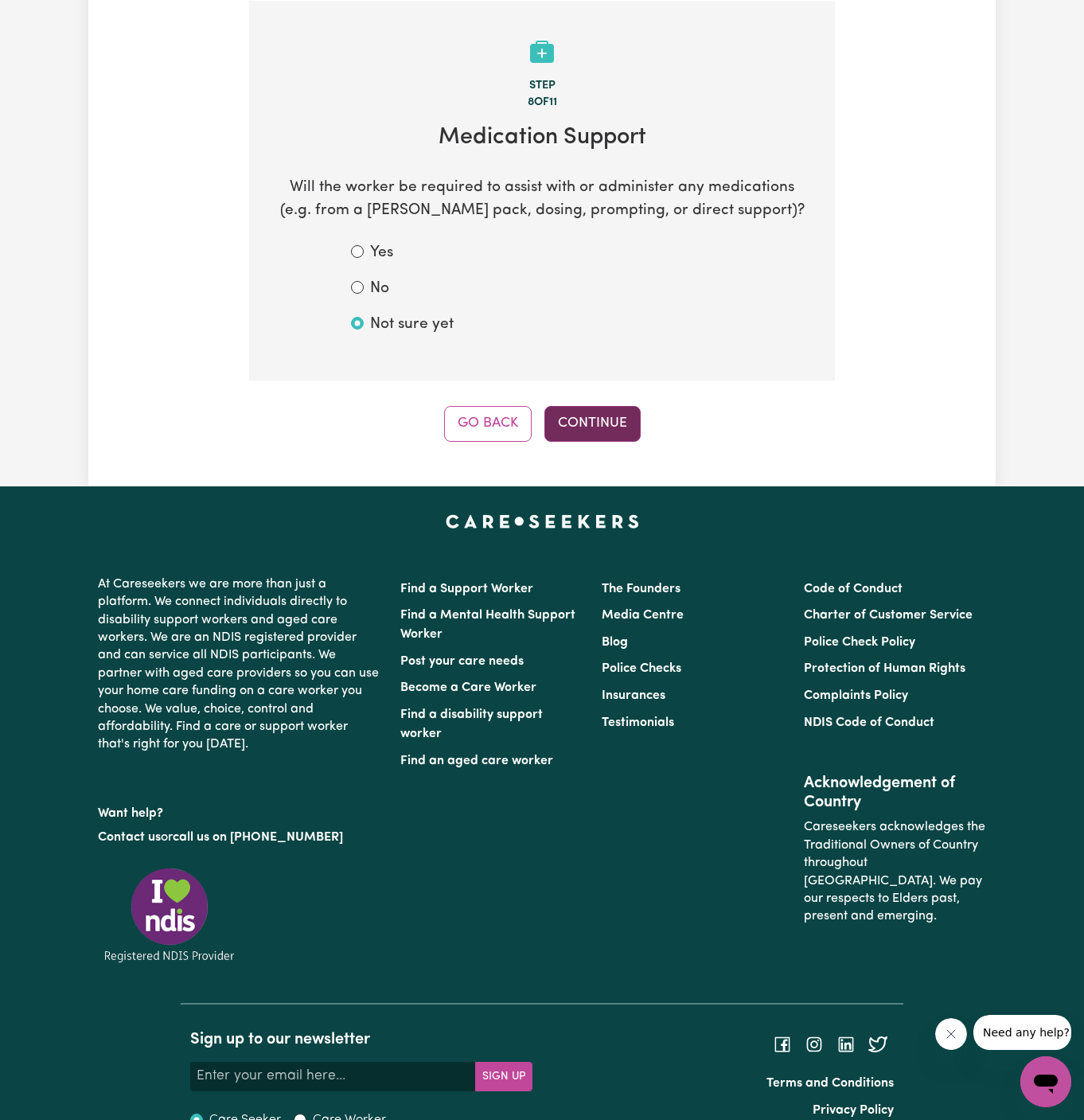
click at [589, 410] on button "Continue" at bounding box center [592, 423] width 97 height 35
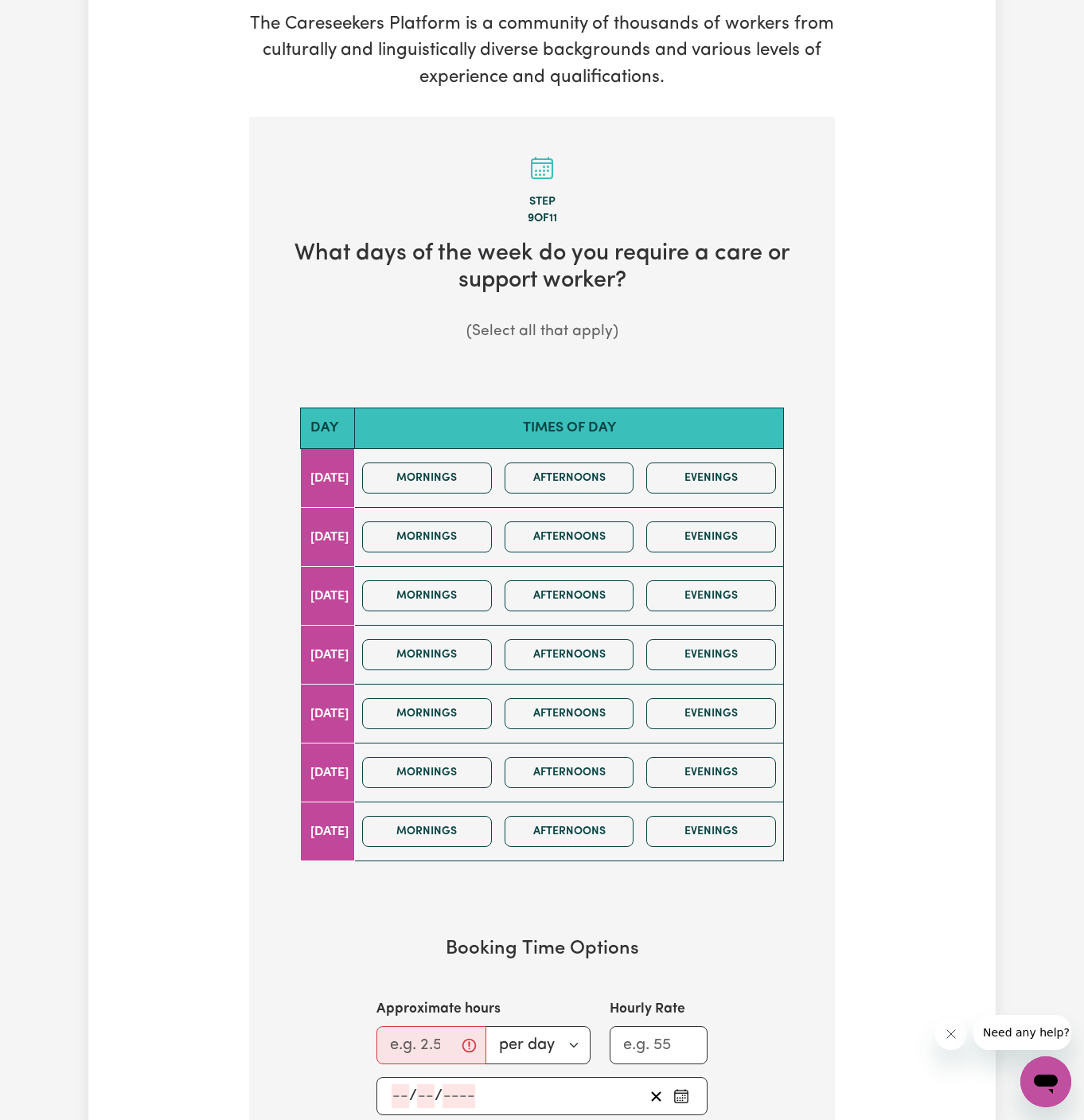
scroll to position [359, 0]
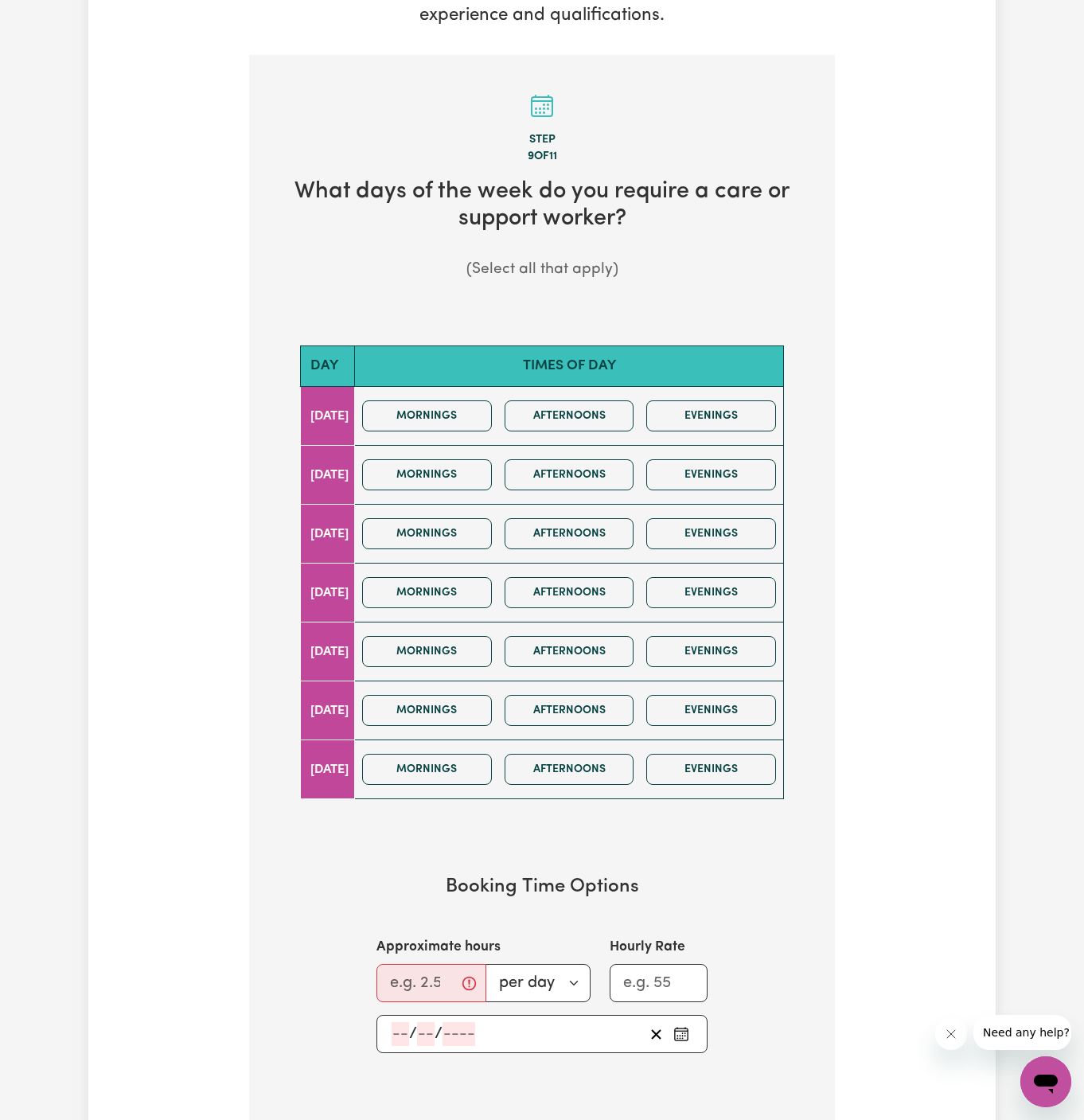
click at [485, 498] on div "Mornings Afternoons Evenings" at bounding box center [568, 474] width 426 height 57
click at [573, 401] on button "Afternoons" at bounding box center [569, 415] width 129 height 31
click at [517, 533] on div "Mornings Afternoons Evenings" at bounding box center [568, 534] width 426 height 57
click at [597, 533] on button "Afternoons" at bounding box center [569, 533] width 129 height 31
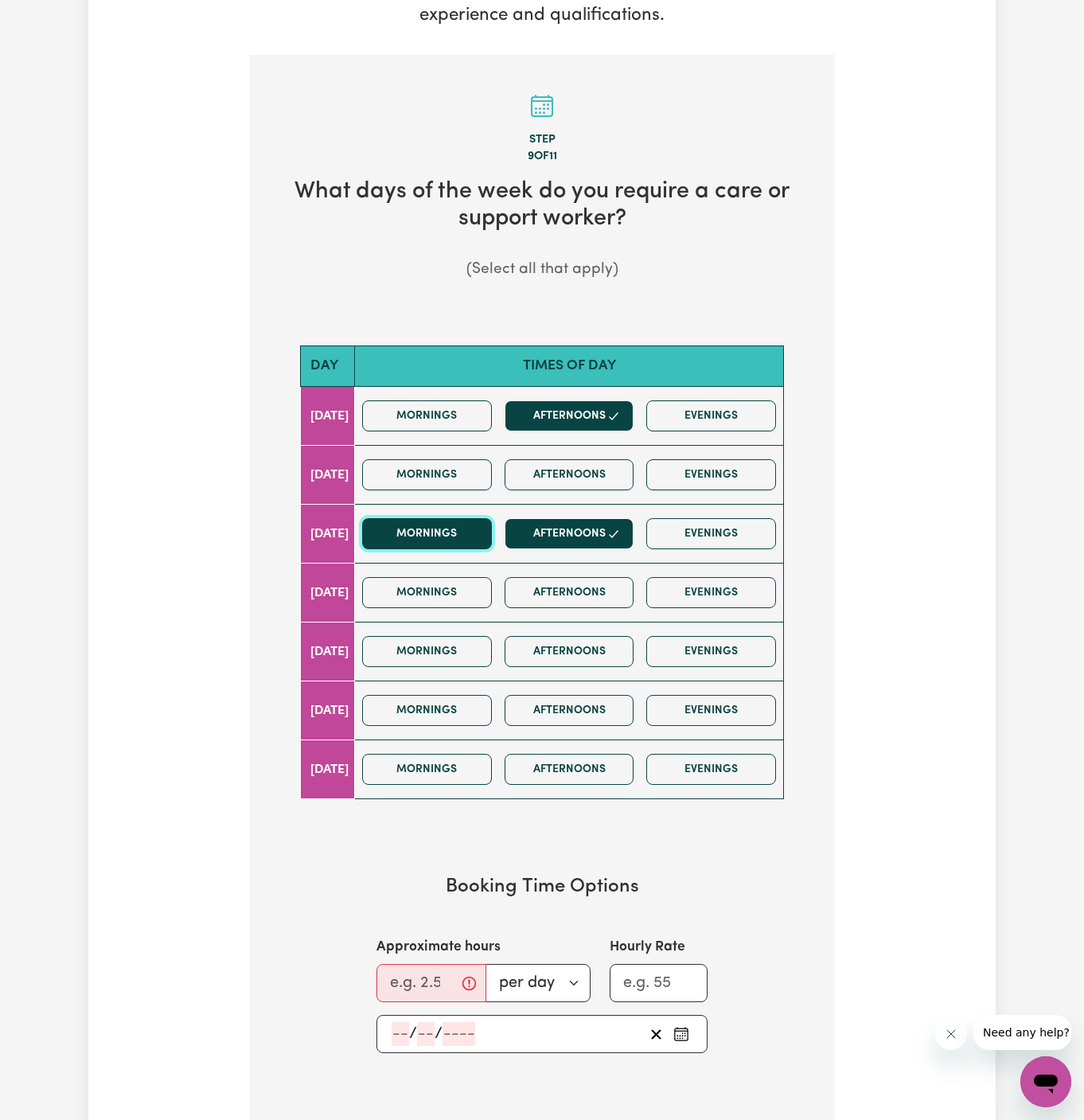
click at [492, 530] on button "Mornings" at bounding box center [427, 533] width 129 height 31
click at [474, 579] on button "Mornings" at bounding box center [427, 592] width 129 height 31
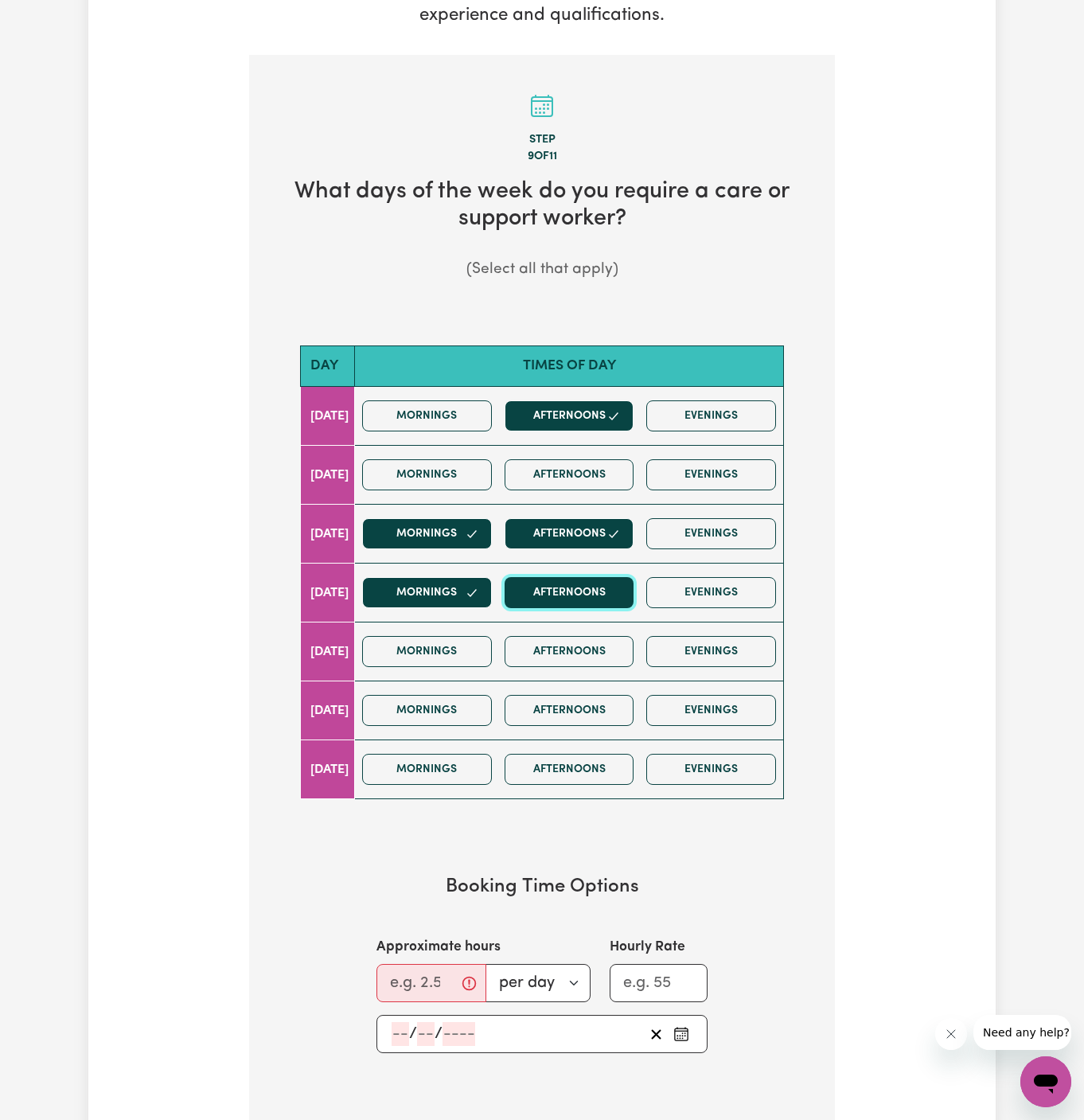
click at [566, 579] on button "Afternoons" at bounding box center [569, 592] width 129 height 31
click at [406, 975] on input "Approximate hours" at bounding box center [431, 983] width 109 height 38
type input "8"
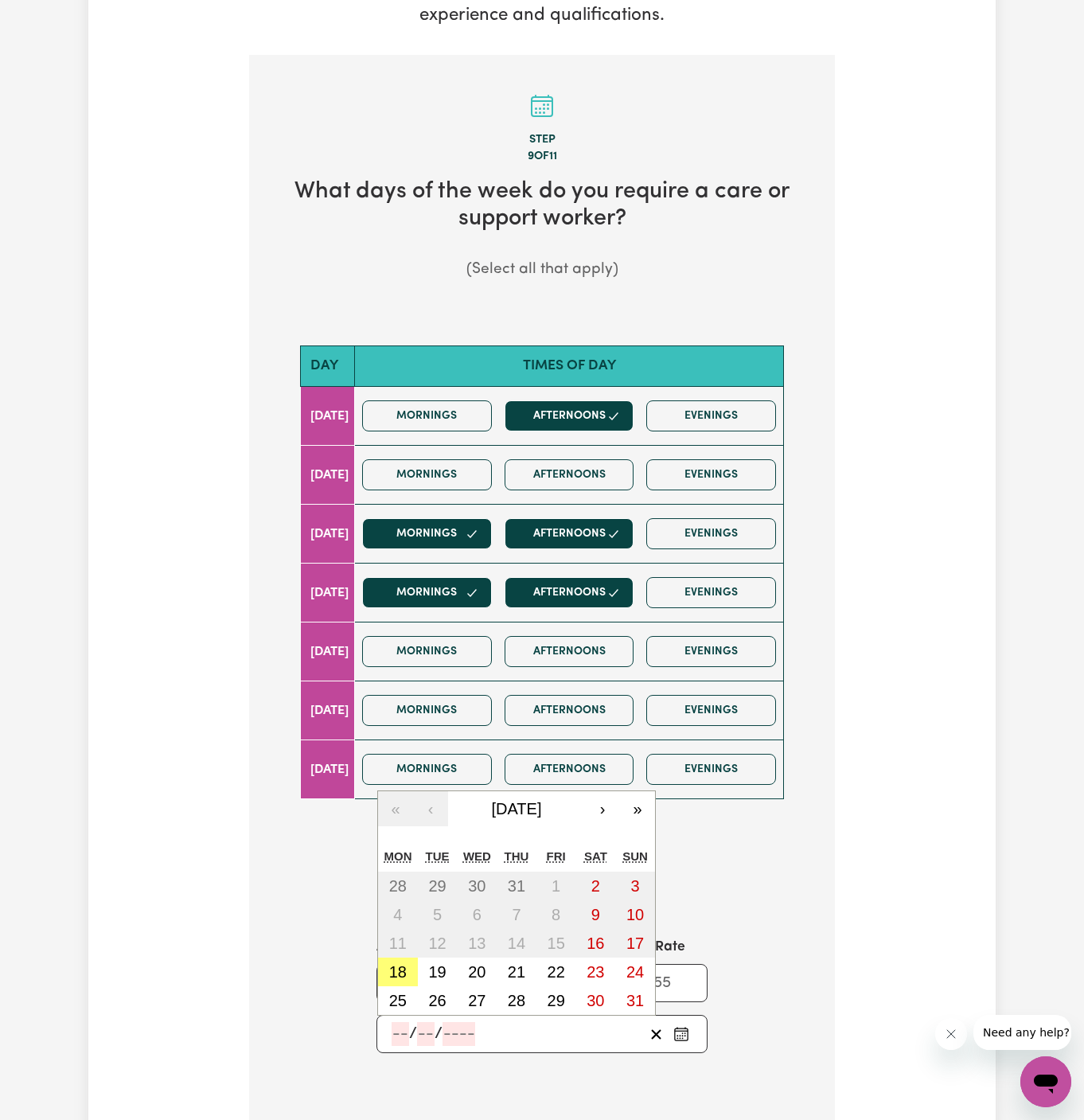
click at [403, 1030] on input "number" at bounding box center [400, 1033] width 18 height 24
click at [402, 974] on abbr "18" at bounding box center [398, 972] width 18 height 18
type input "2025-08-18"
type input "18"
type input "8"
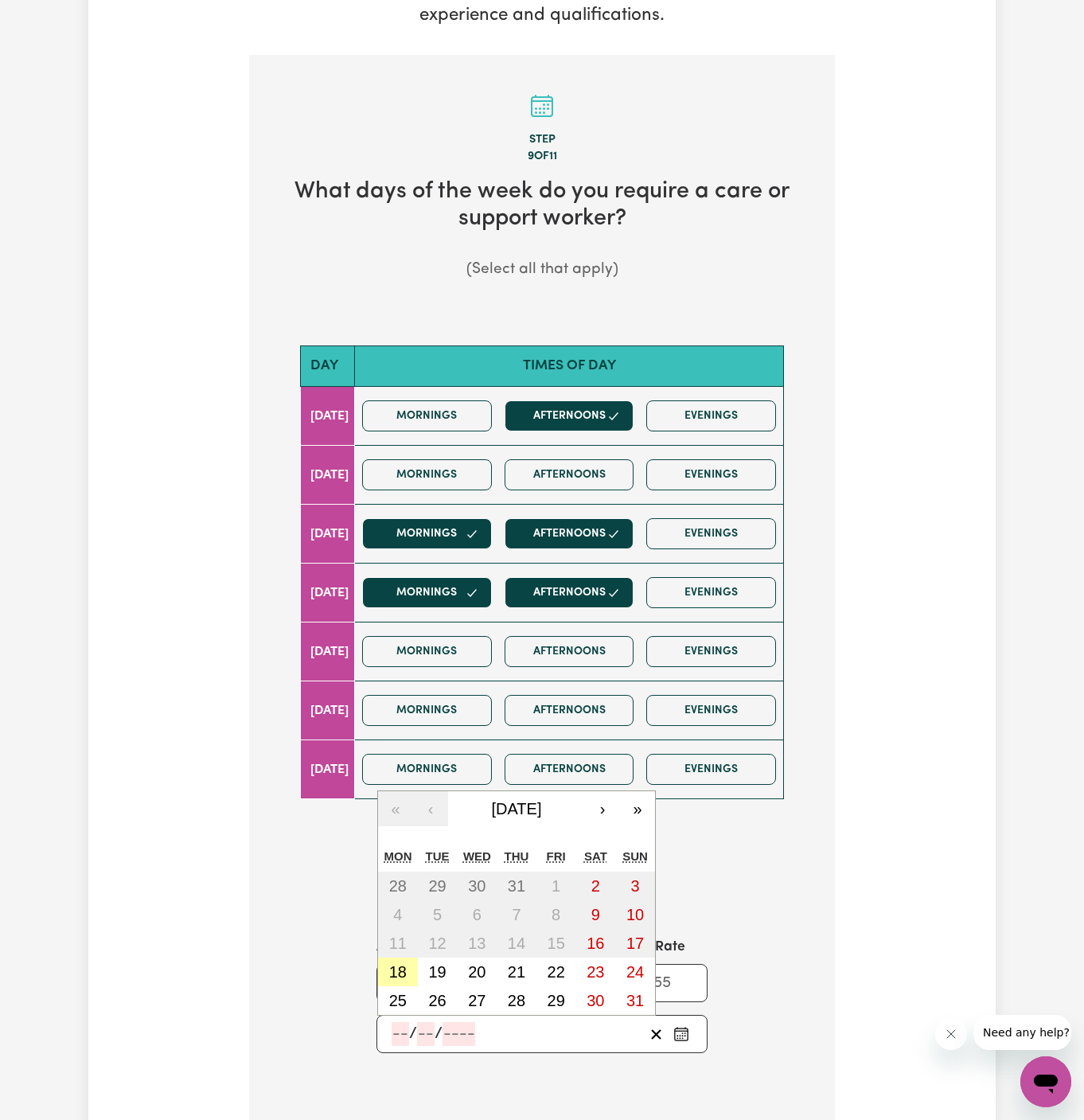
type input "2025"
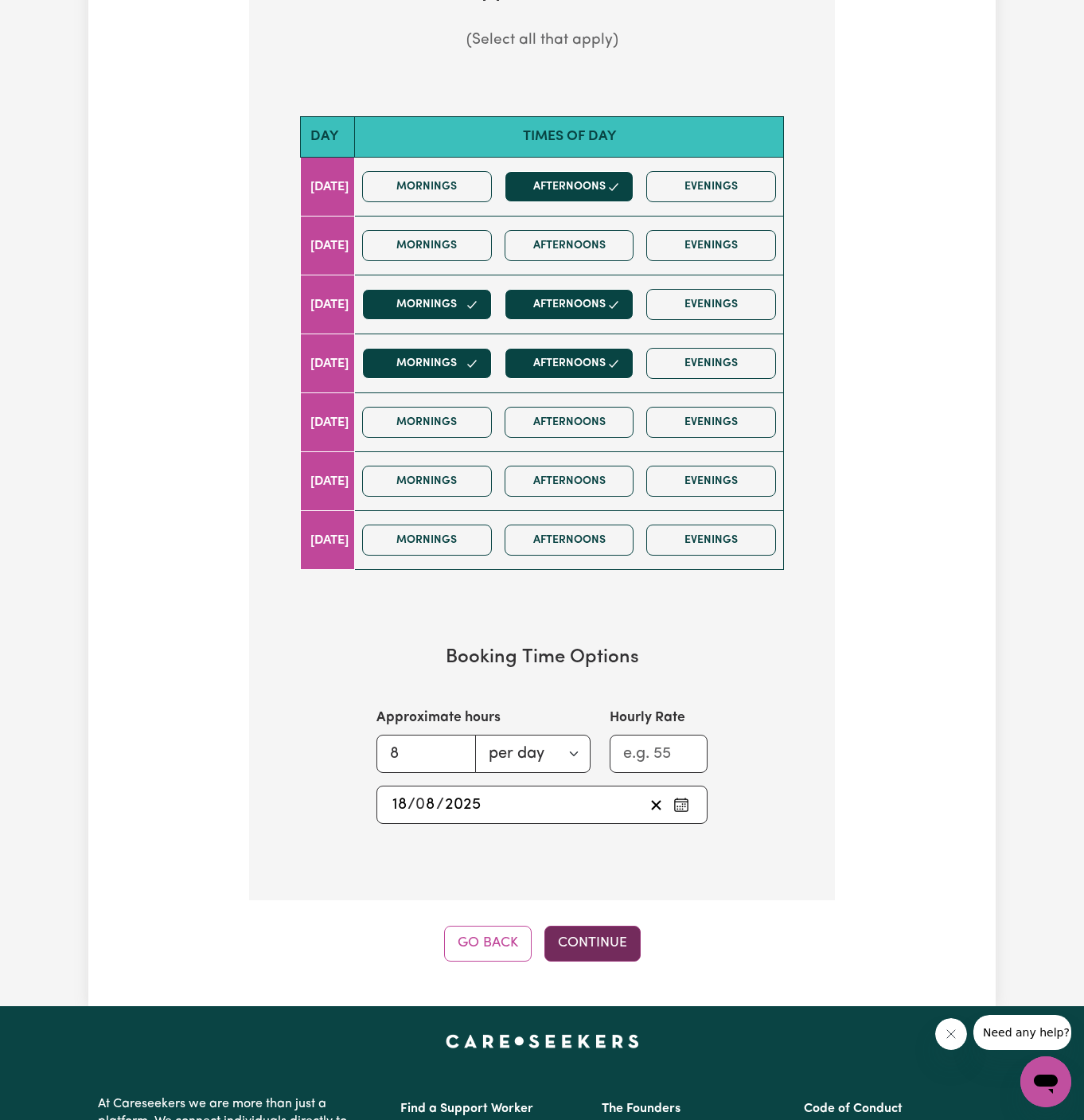
click at [576, 944] on button "Continue" at bounding box center [592, 943] width 97 height 35
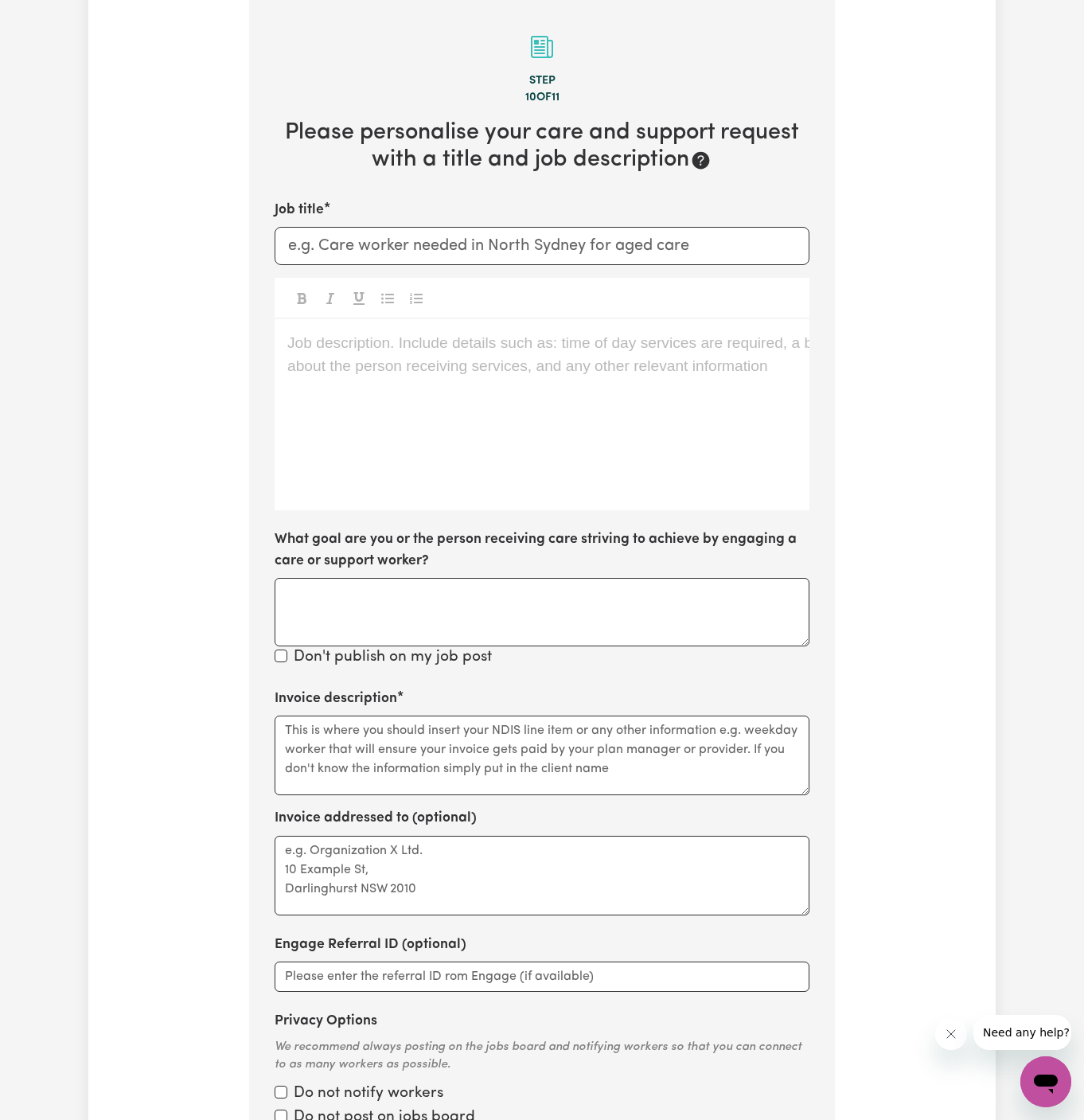
scroll to position [413, 0]
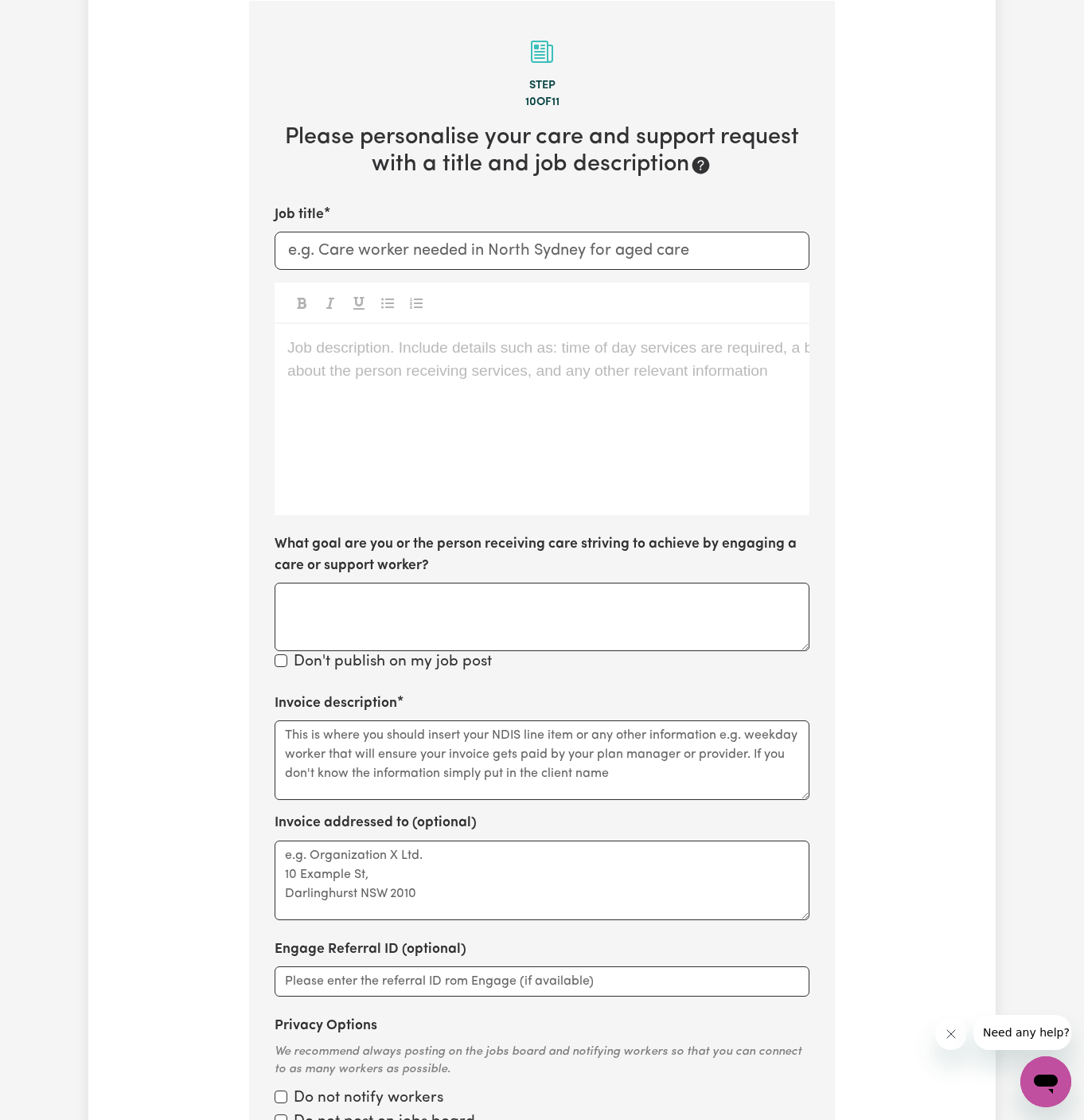
click at [334, 370] on div "Job description. Include details such as: time of day services are required, a …" at bounding box center [542, 419] width 535 height 191
drag, startPoint x: 334, startPoint y: 370, endPoint x: 336, endPoint y: 325, distance: 45.0
click at [334, 370] on div "Job description. Include details such as: time of day services are required, a …" at bounding box center [542, 419] width 535 height 191
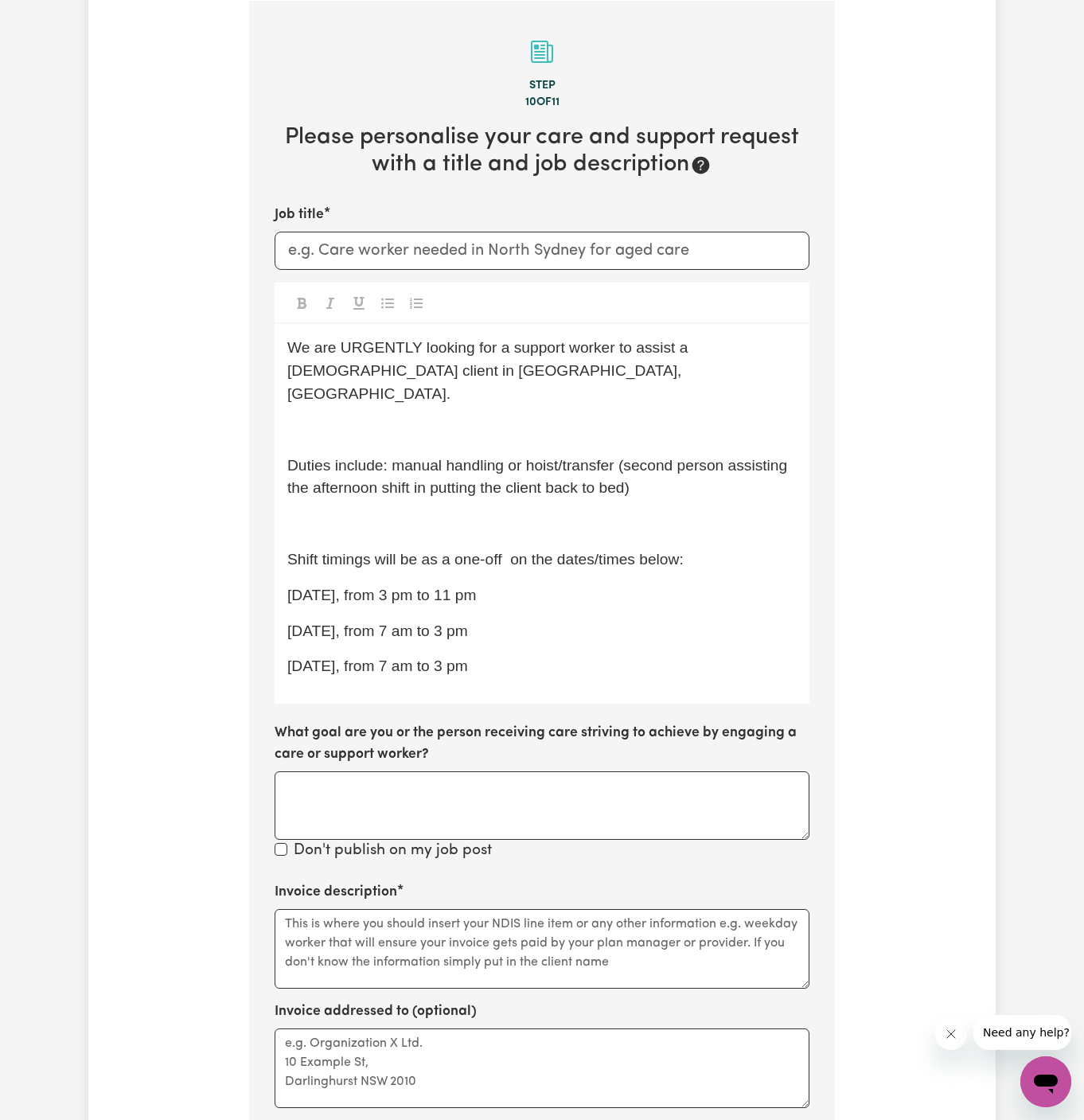
click at [319, 418] on div "We are URGENTLY looking for a support worker to assist a male client in McGrath…" at bounding box center [542, 513] width 535 height 379
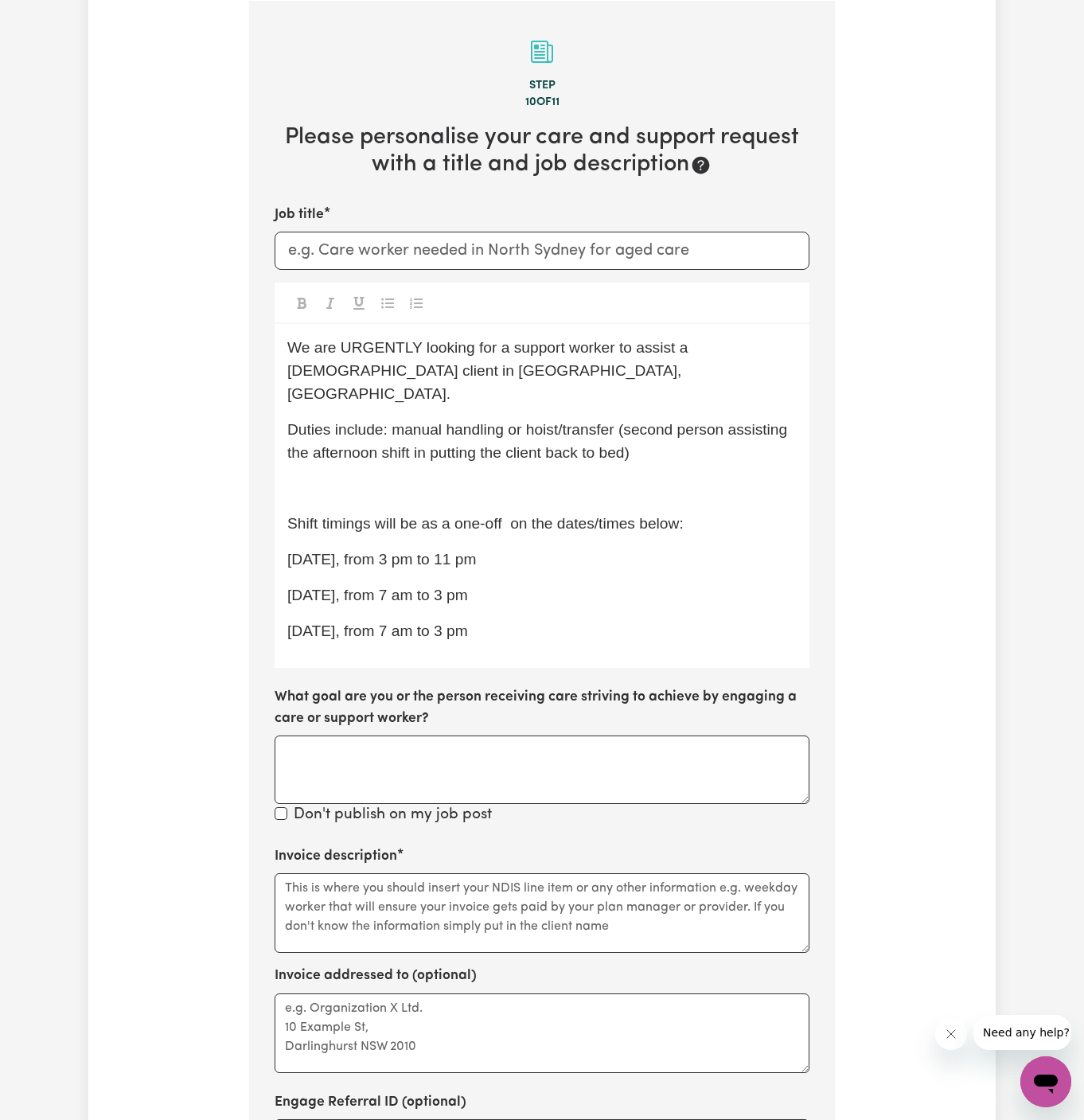
click at [318, 447] on div "We are URGENTLY looking for a support worker to assist a male client in McGrath…" at bounding box center [542, 495] width 535 height 343
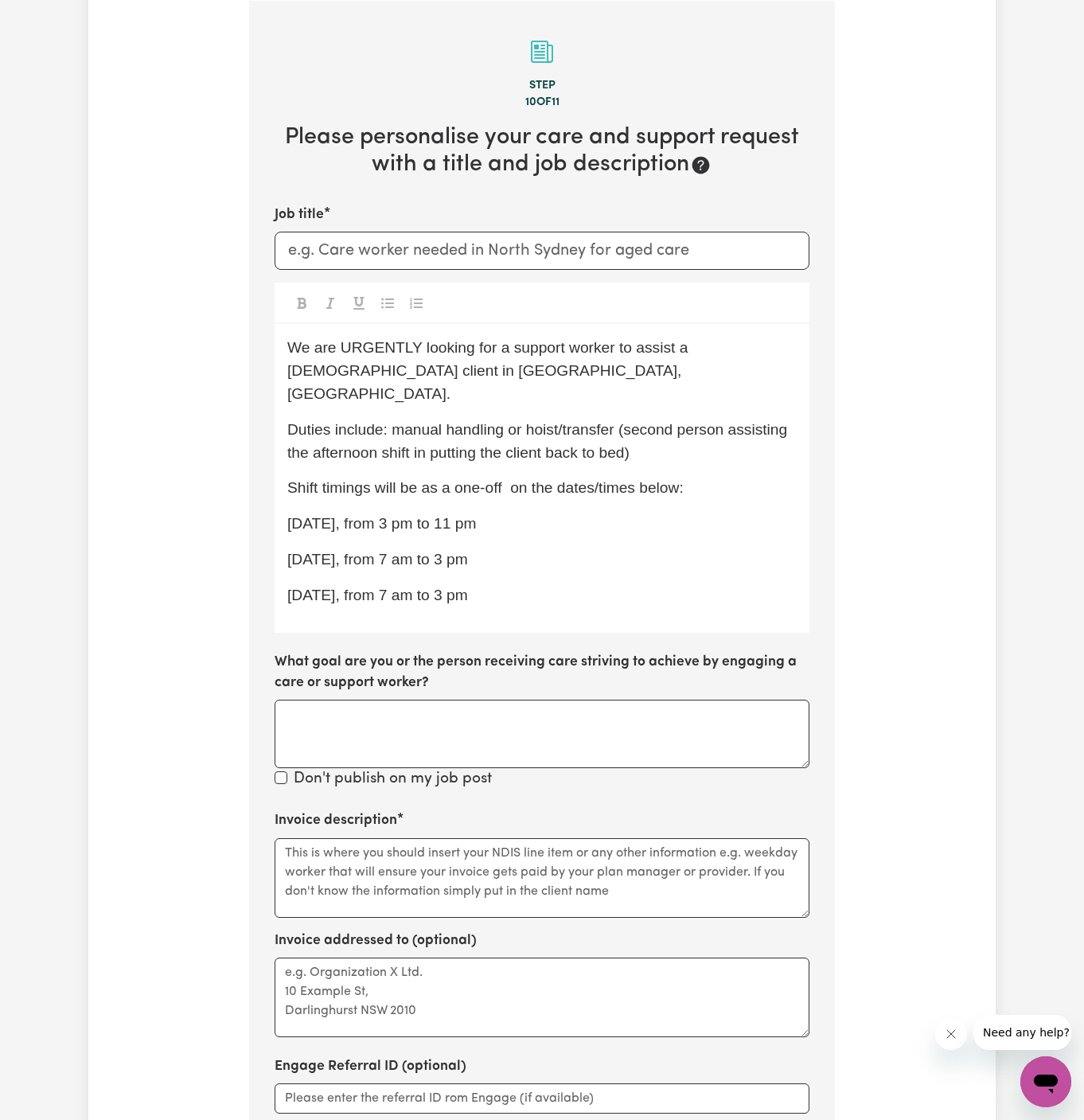
click at [447, 519] on div "We are URGENTLY looking for a support worker to assist a male client in McGrath…" at bounding box center [542, 477] width 535 height 308
drag, startPoint x: 539, startPoint y: 584, endPoint x: 280, endPoint y: 505, distance: 270.8
click at [280, 505] on div "We are URGENTLY looking for a support worker to assist a male client in McGrath…" at bounding box center [542, 477] width 535 height 308
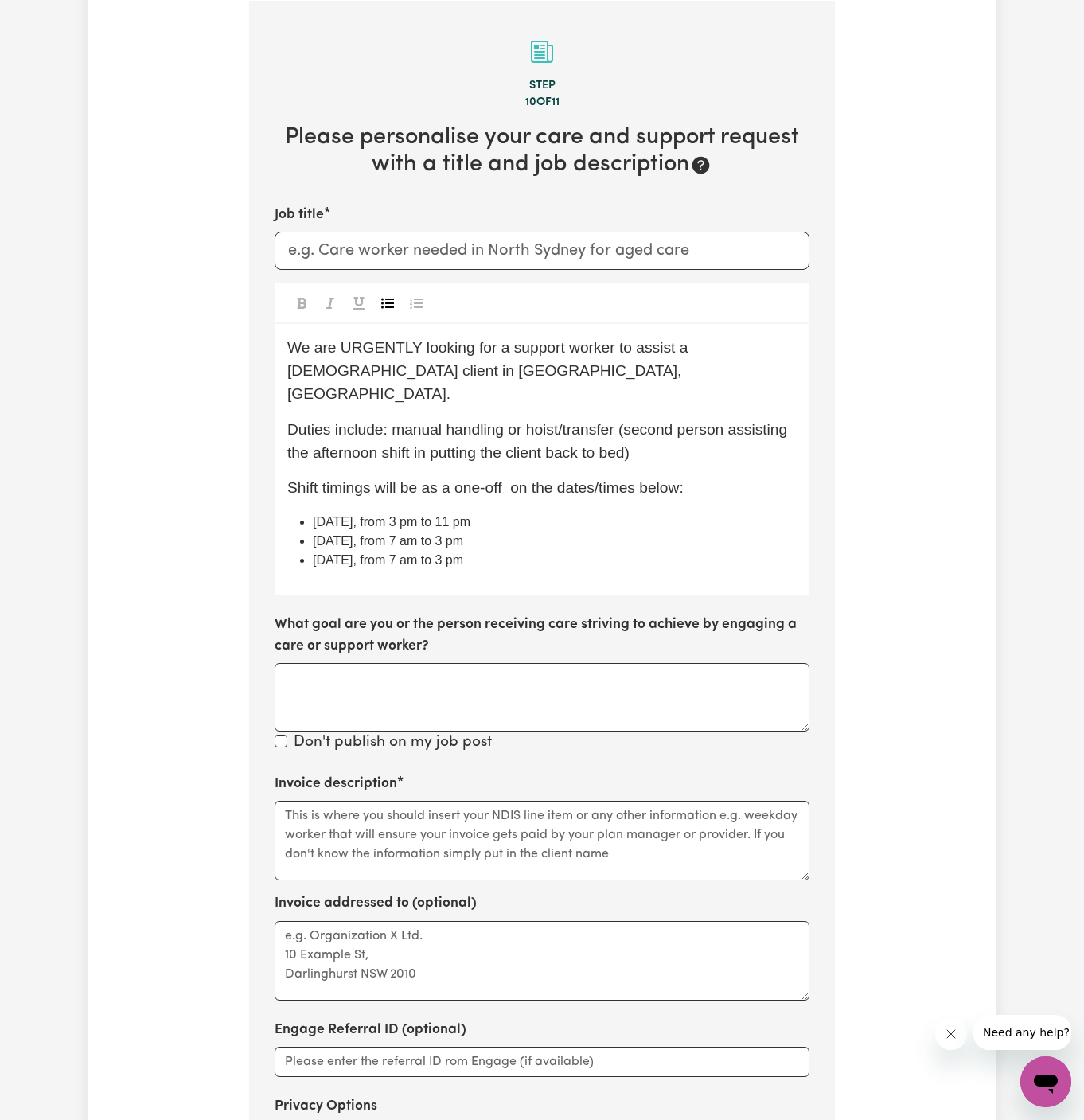
click at [390, 297] on icon "Toggle undefined" at bounding box center [387, 303] width 13 height 13
click at [559, 551] on li "21/08 Thursday, from 7 am to 3 pm" at bounding box center [554, 560] width 484 height 19
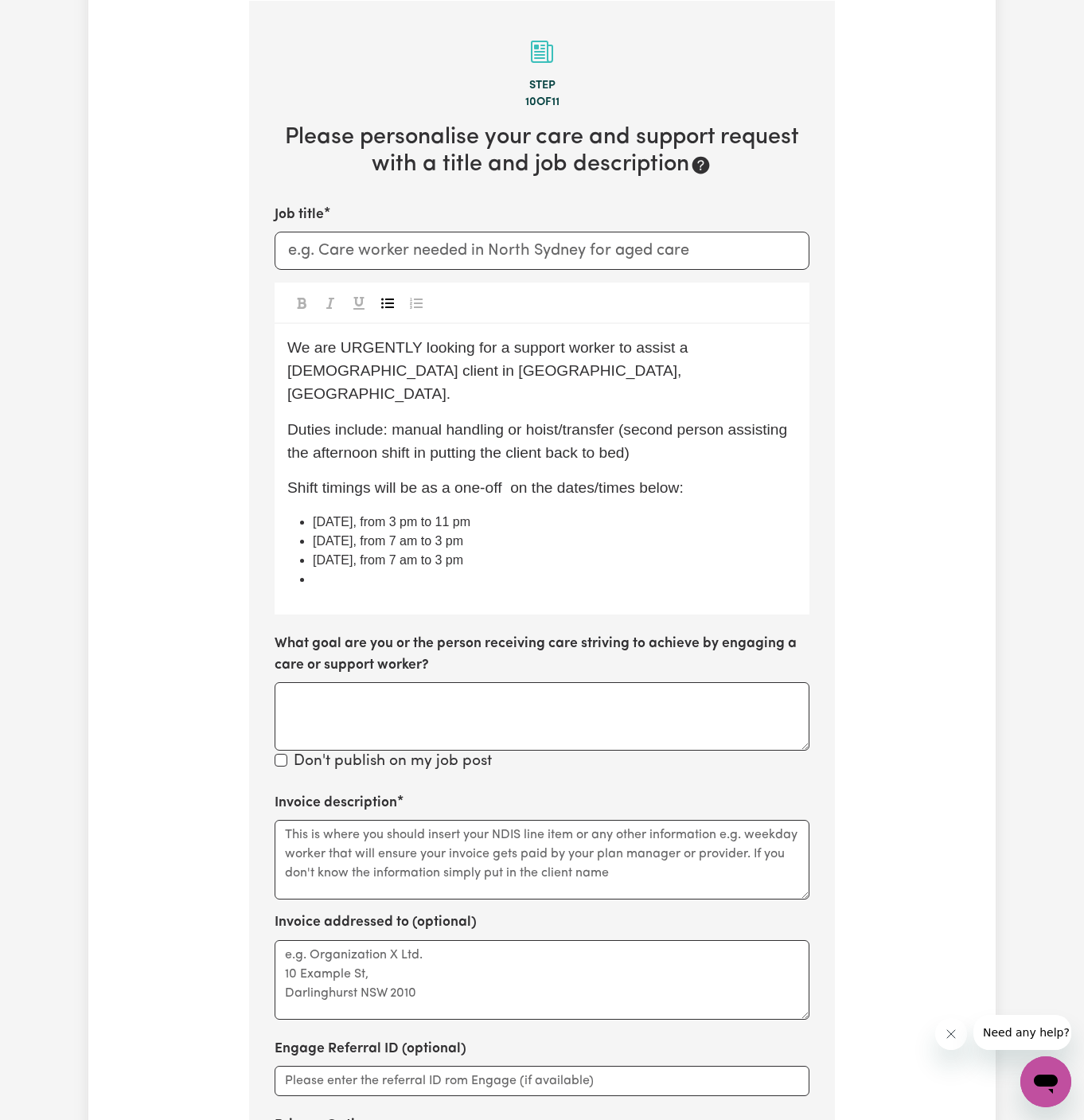
click at [385, 312] on button "Toggle undefined" at bounding box center [387, 302] width 22 height 21
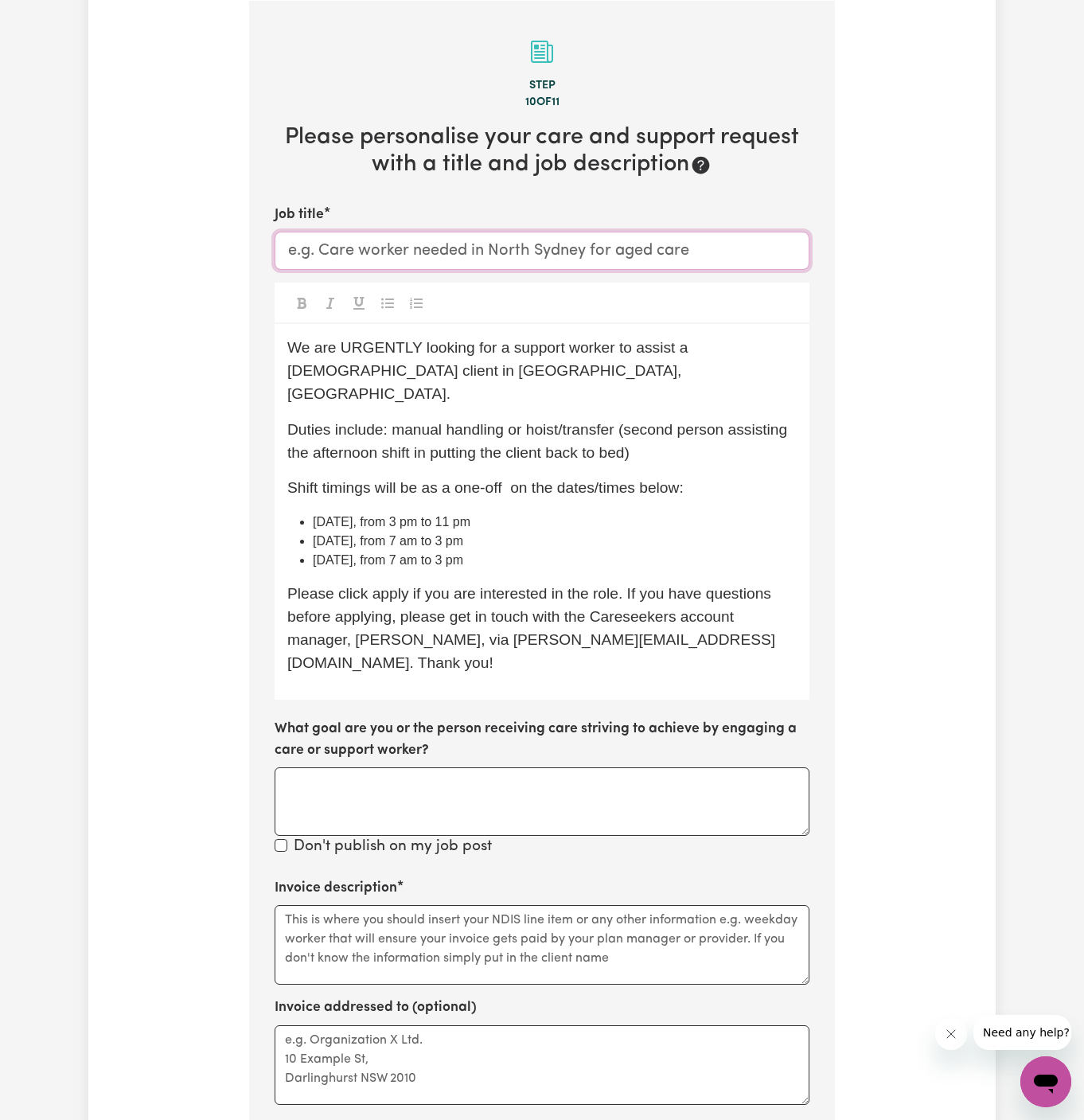
click at [309, 242] on input "Job title" at bounding box center [542, 251] width 535 height 38
paste input "Support Worker Needed In McGraths Hill, NSW"
type input "Support Worker Needed In McGraths Hill, NSW"
click at [658, 905] on textarea "Invoice description" at bounding box center [542, 945] width 535 height 80
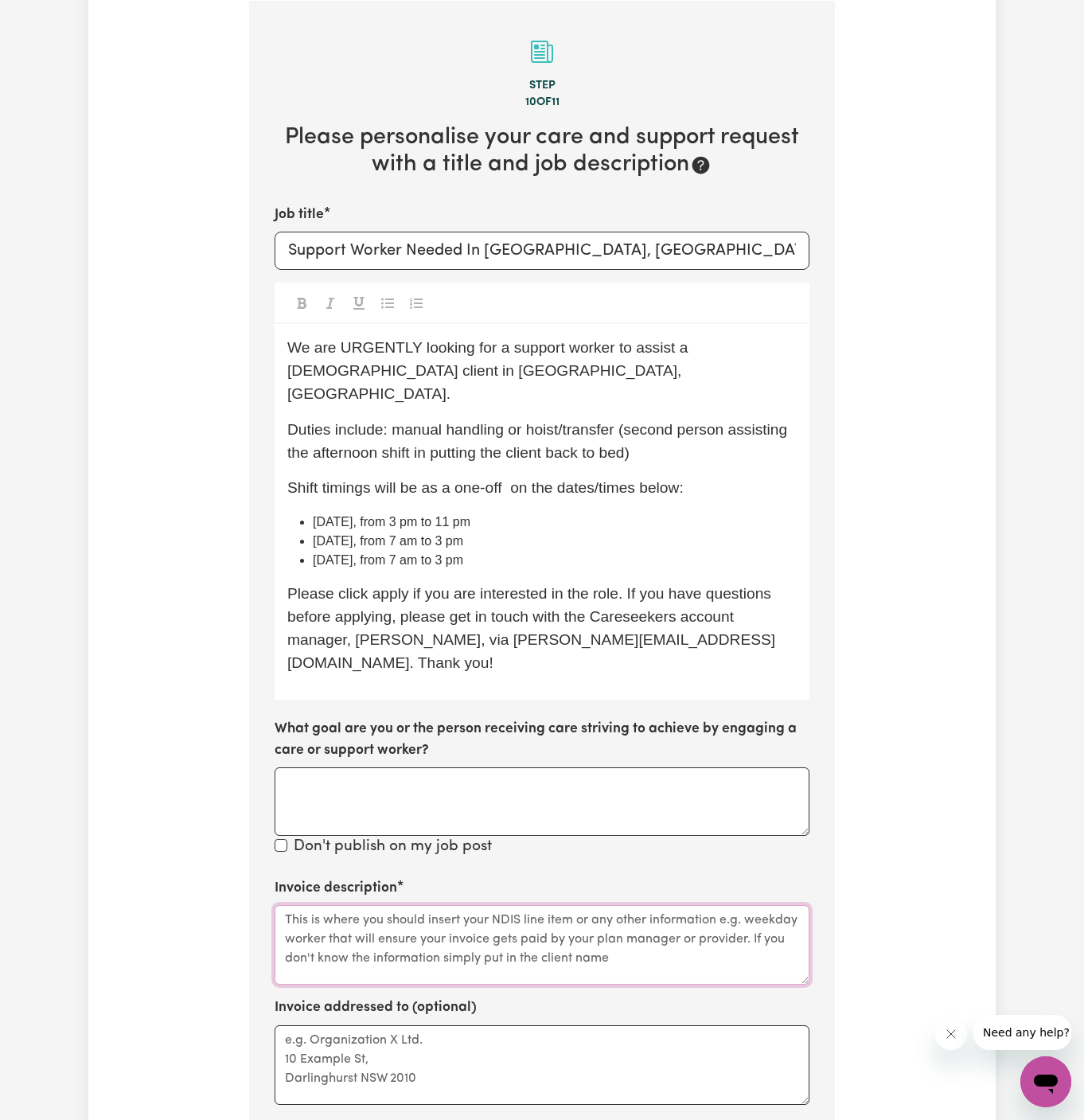
paste textarea "c/o Wholistic Care"
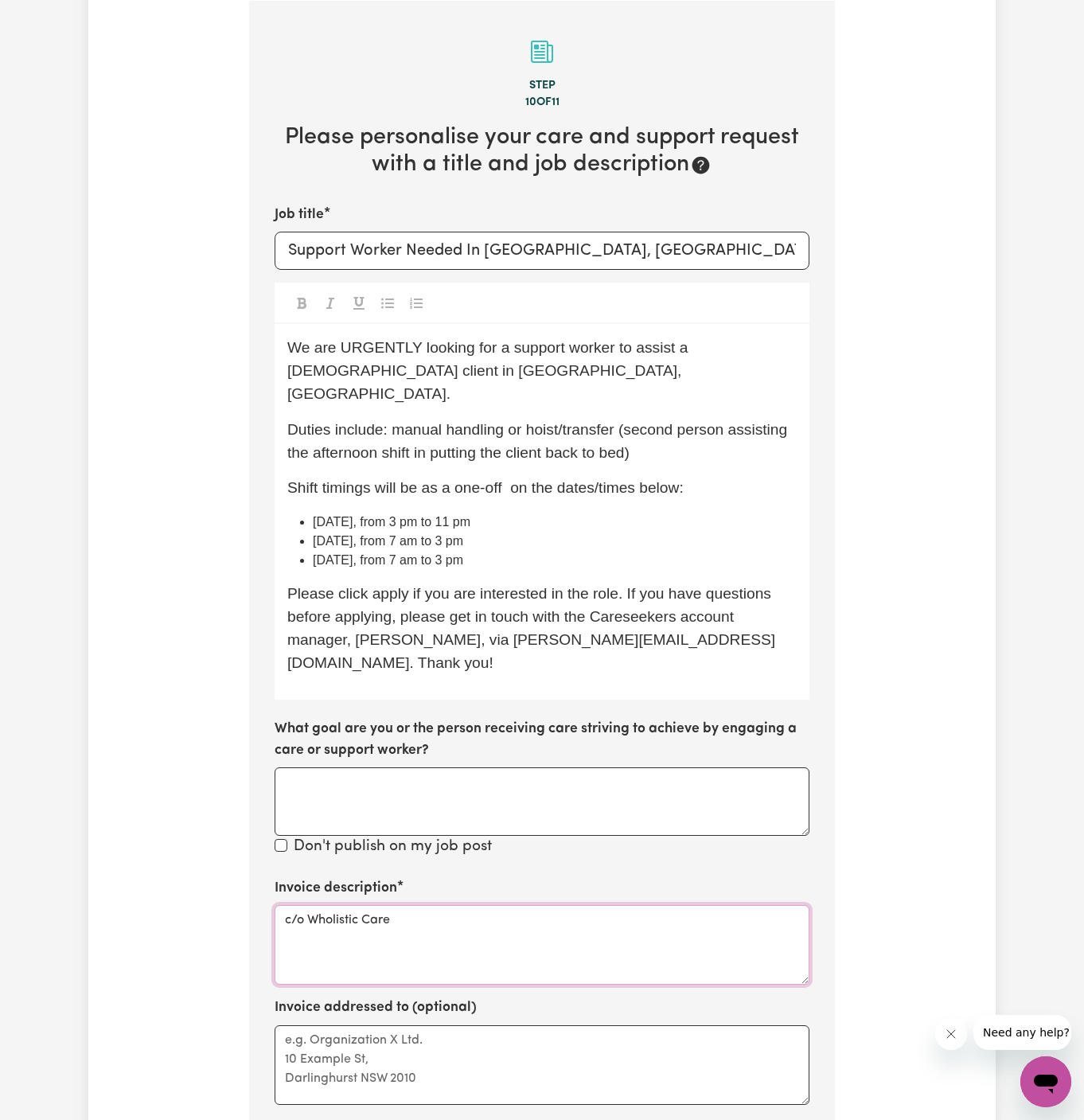
type textarea "c/o Wholistic Care"
click at [577, 1025] on textarea "Invoice addressed to (optional)" at bounding box center [542, 1065] width 535 height 80
paste textarea "c/o Wholistic Care"
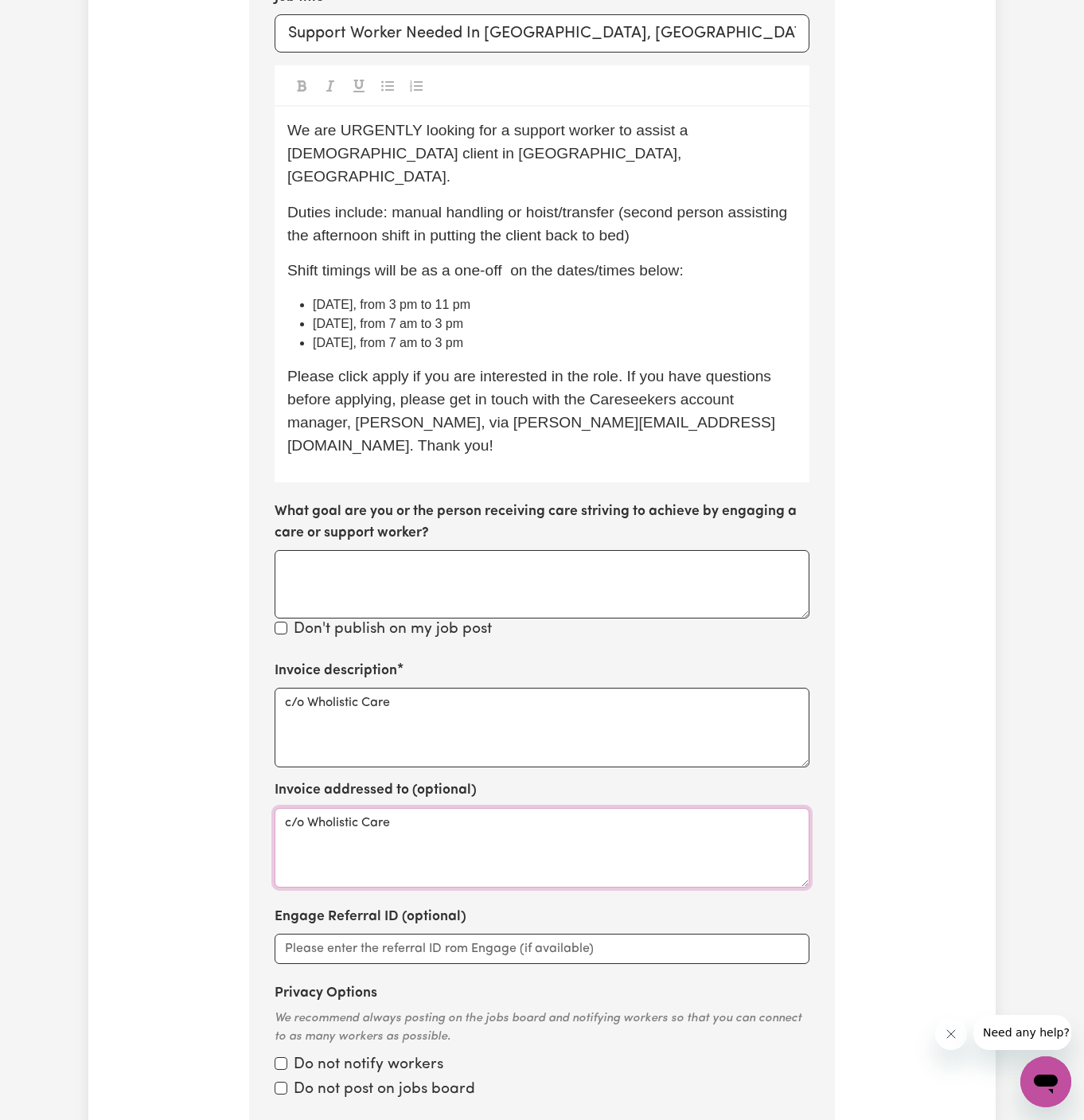
type textarea "c/o Wholistic Care"
click at [561, 502] on label "What goal are you or the person receiving care striving to achieve by engaging …" at bounding box center [542, 523] width 535 height 42
click at [561, 550] on textarea "What goal are you or the person receiving care striving to achieve by engaging …" at bounding box center [542, 583] width 535 height 69
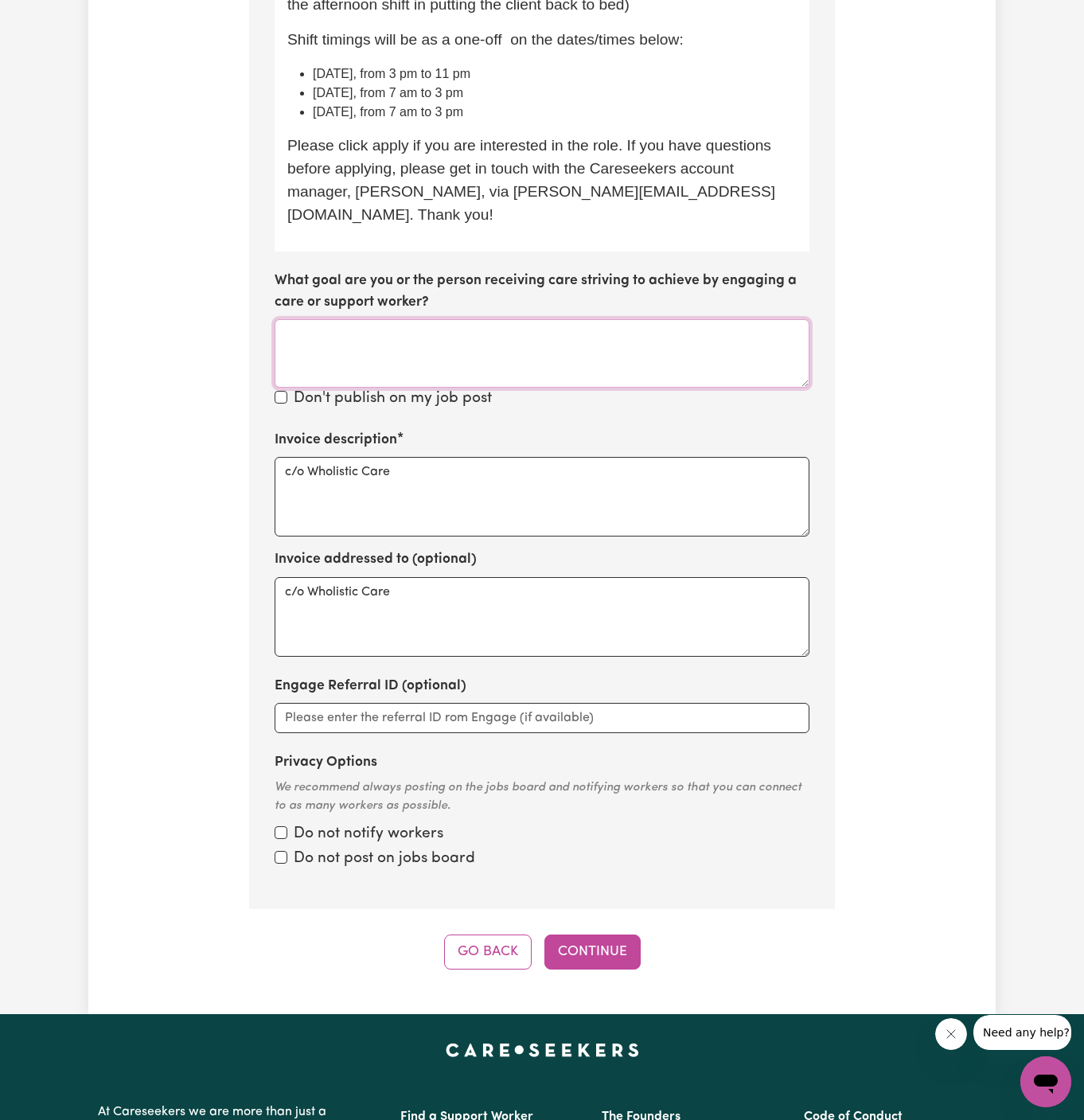
scroll to position [895, 0]
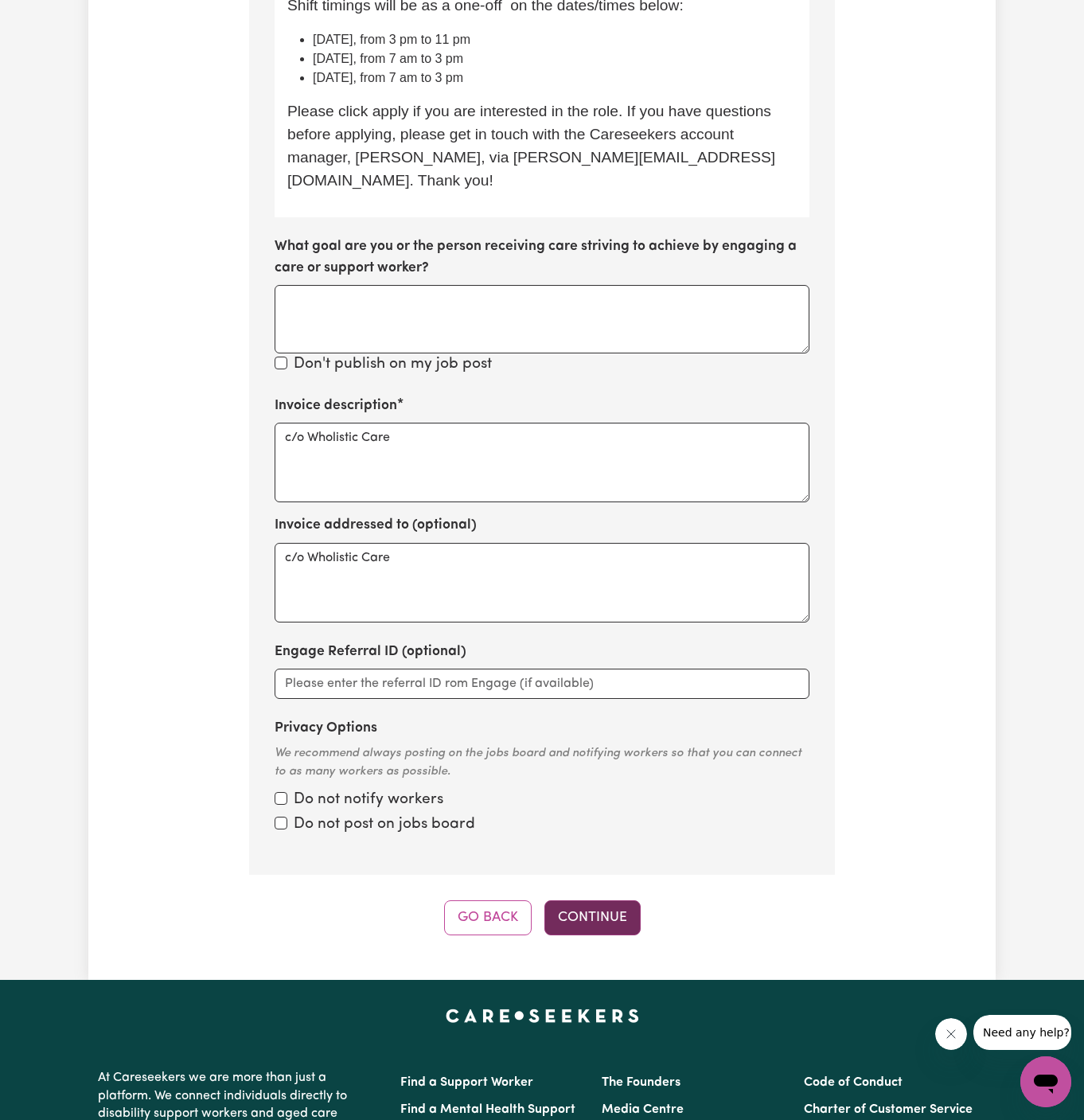
click at [605, 900] on button "Continue" at bounding box center [592, 917] width 97 height 35
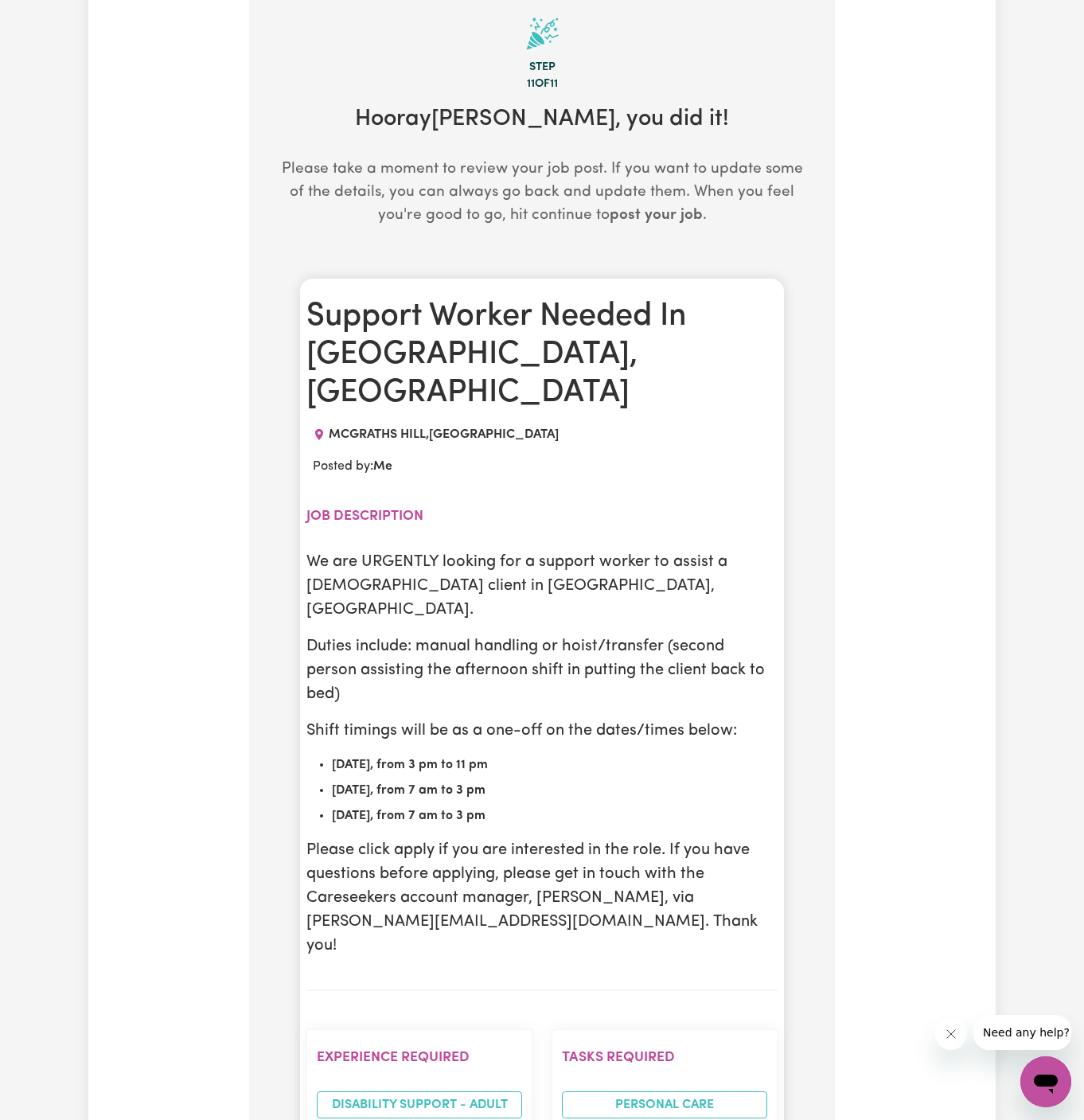
scroll to position [413, 0]
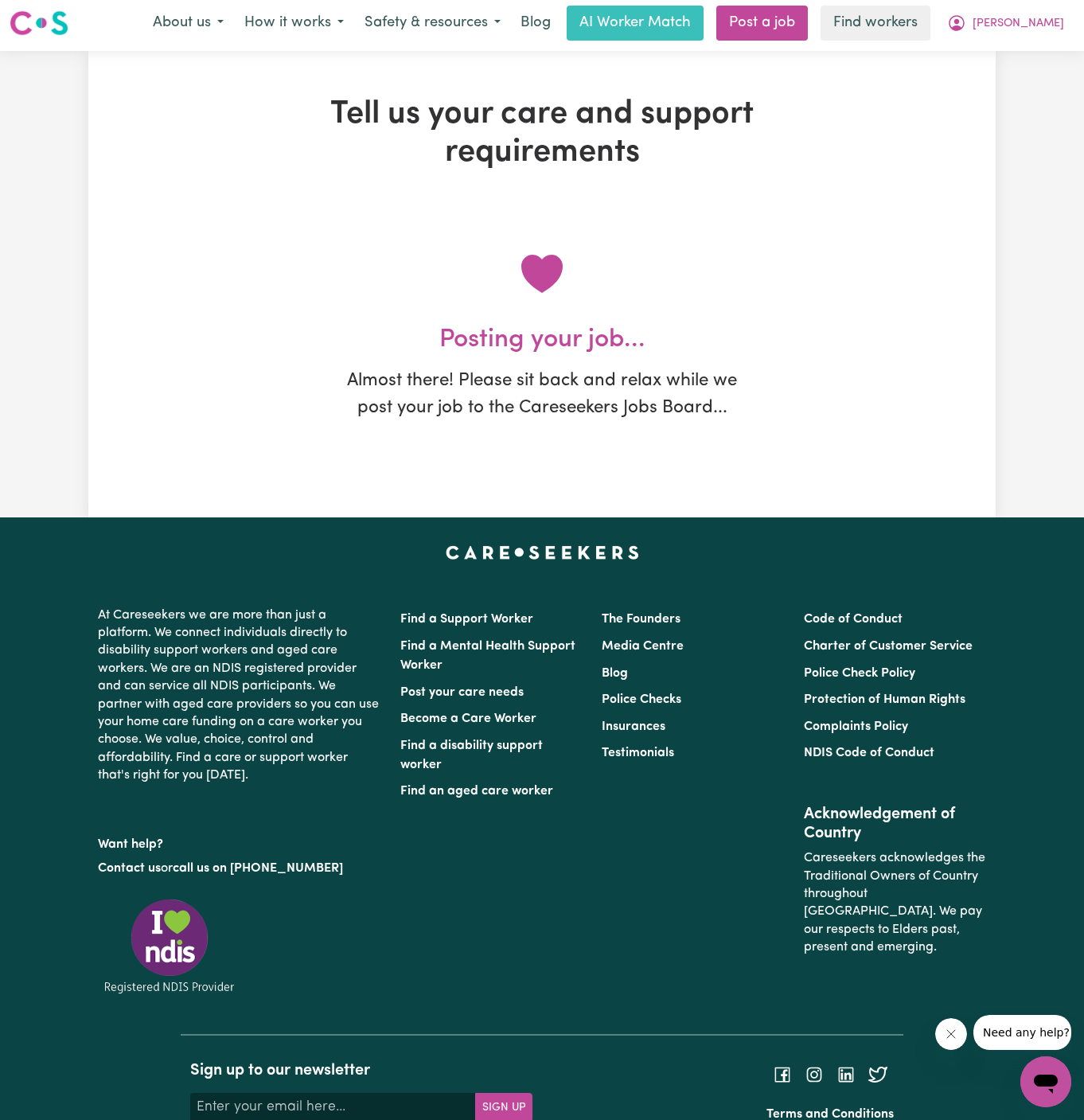
scroll to position [0, 0]
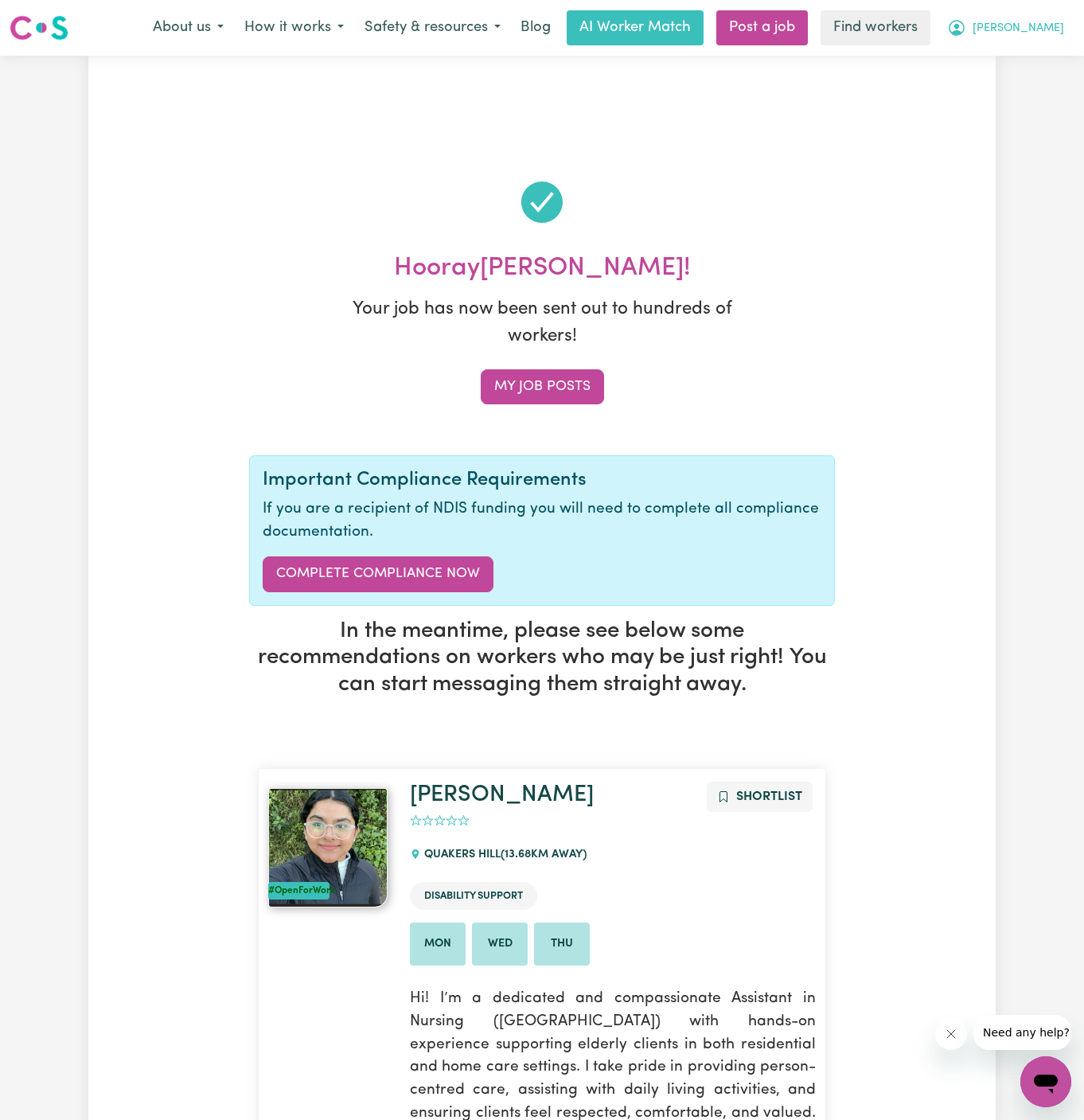
click at [1049, 27] on span "Robert" at bounding box center [1018, 29] width 92 height 18
click at [1049, 47] on link "My Dashboard" at bounding box center [1010, 62] width 125 height 30
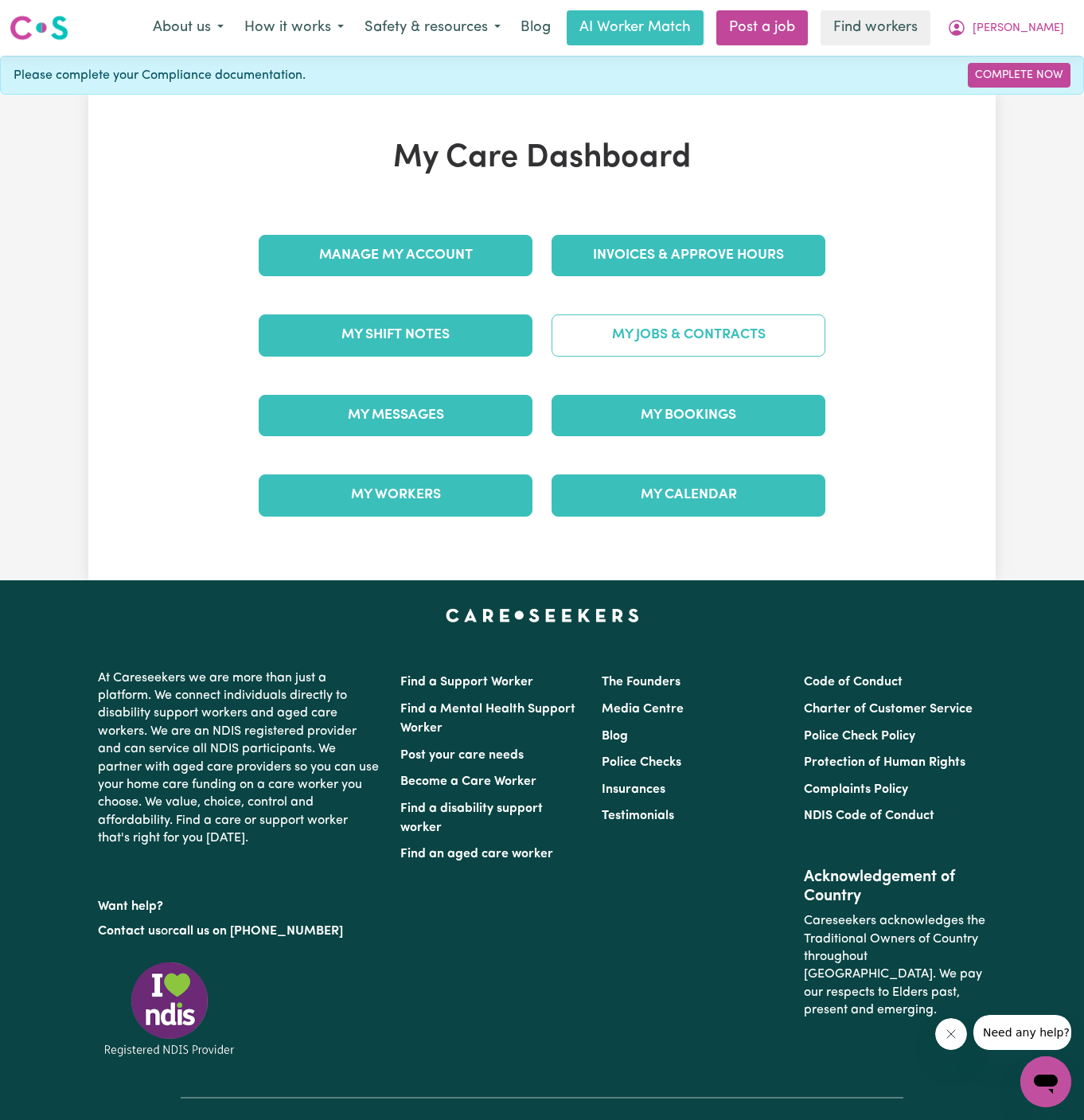
click at [692, 328] on link "My Jobs & Contracts" at bounding box center [688, 336] width 274 height 42
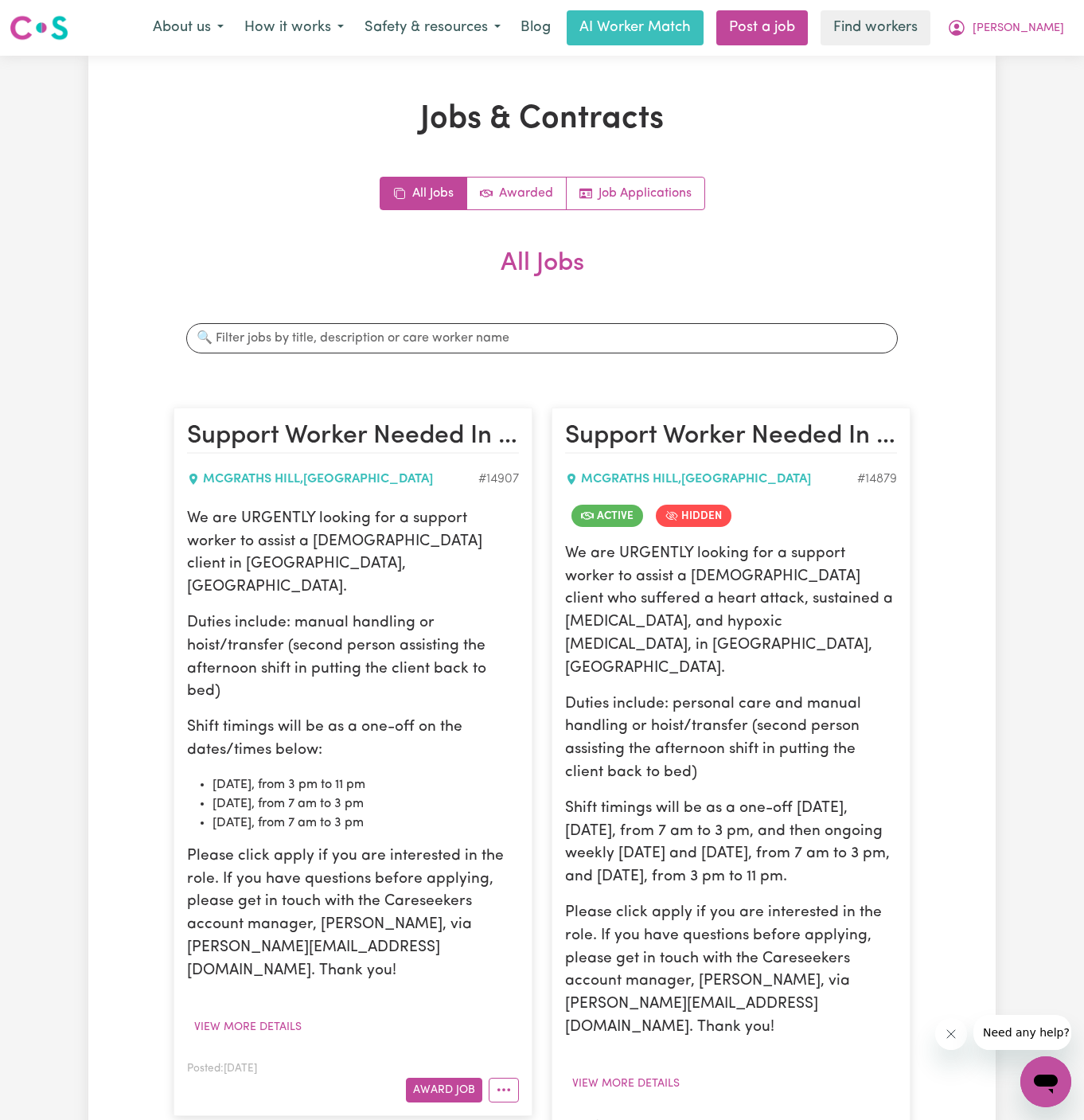
click at [371, 854] on p "Please click apply if you are interested in the role. If you have questions bef…" at bounding box center [352, 914] width 331 height 137
drag, startPoint x: 363, startPoint y: 856, endPoint x: 461, endPoint y: 867, distance: 98.6
click at [461, 867] on p "Please click apply if you are interested in the role. If you have questions bef…" at bounding box center [352, 914] width 331 height 137
copy p "via annie@careseekers.com.au. Thank you"
click at [661, 191] on link "Job Applications" at bounding box center [635, 193] width 137 height 32
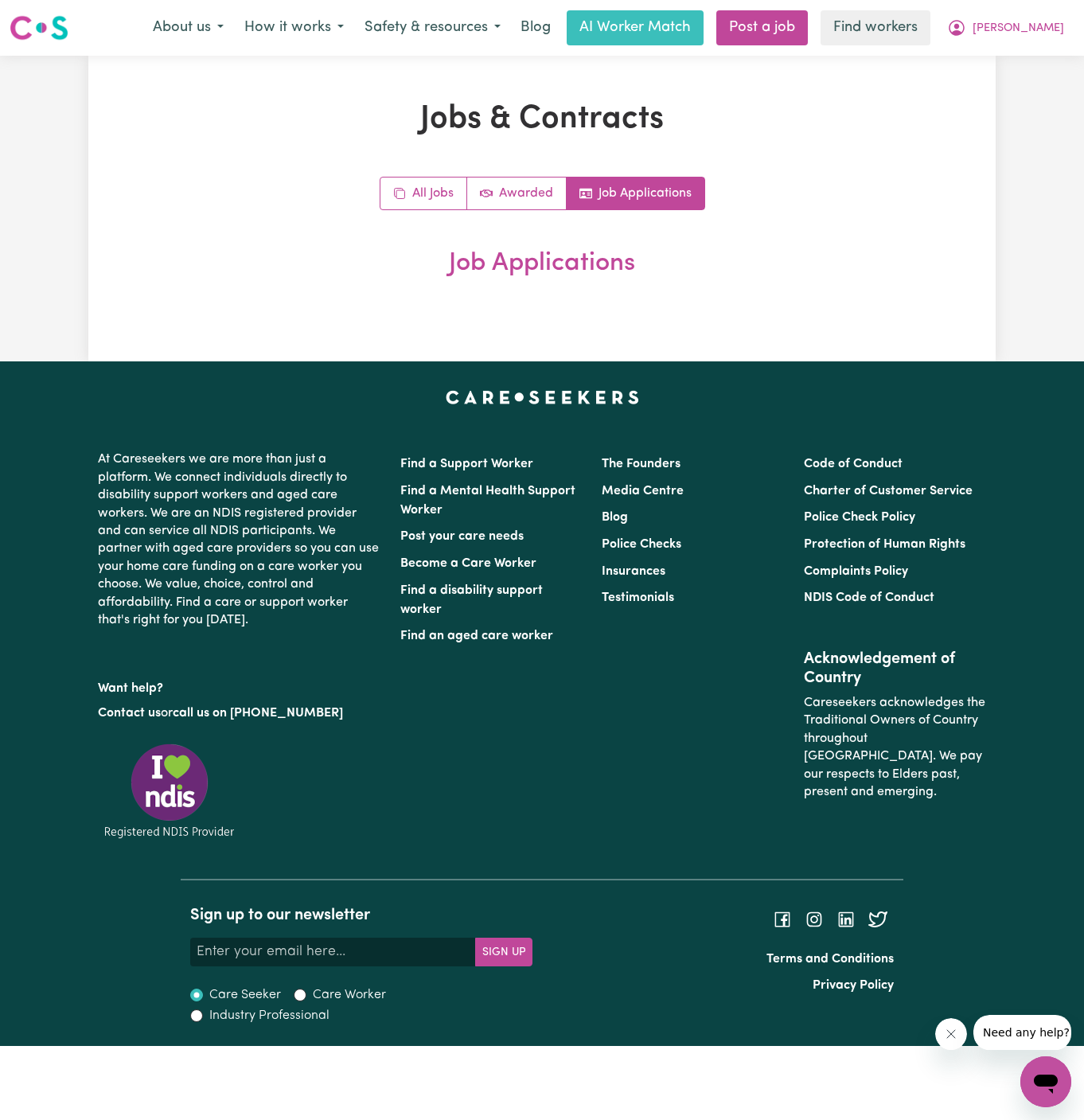
click at [819, 208] on div "All Jobs Awarded Job Applications" at bounding box center [542, 193] width 737 height 34
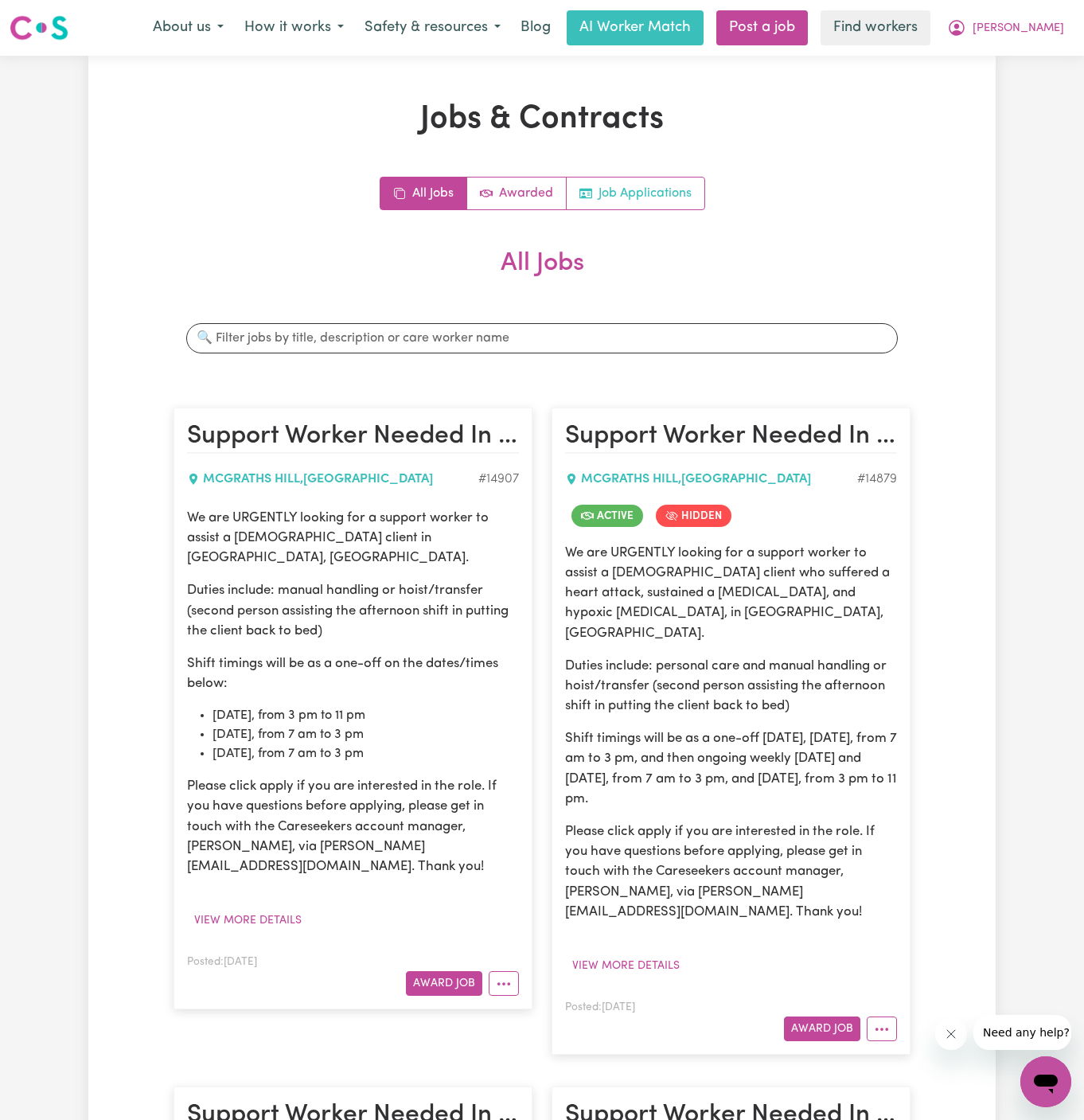
click at [668, 191] on link "Job Applications" at bounding box center [635, 193] width 137 height 32
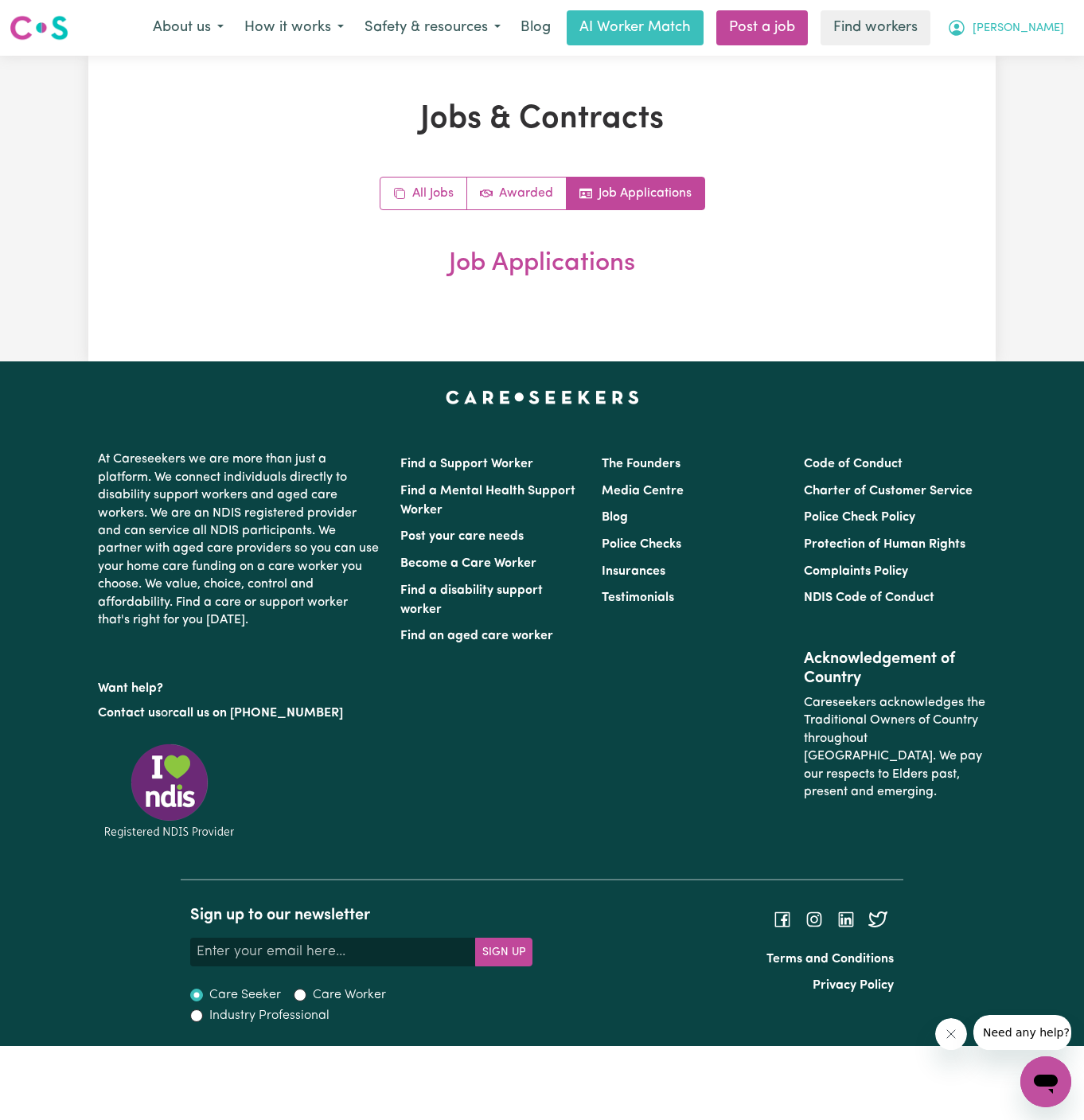
click at [1061, 22] on span "Robert" at bounding box center [1018, 29] width 92 height 18
click at [1045, 77] on link "Logout" at bounding box center [1010, 92] width 125 height 30
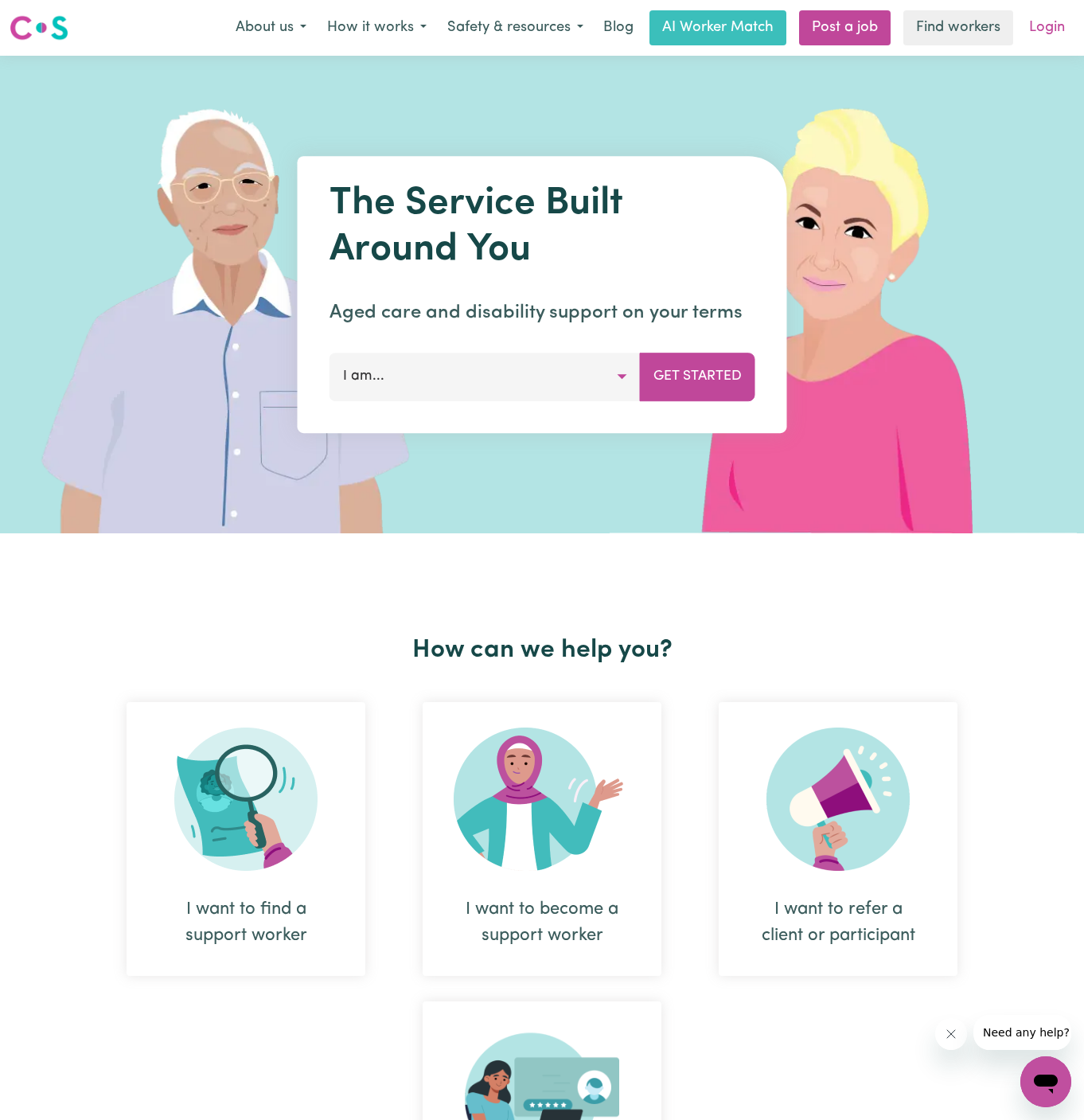
click at [1051, 30] on link "Login" at bounding box center [1046, 27] width 55 height 35
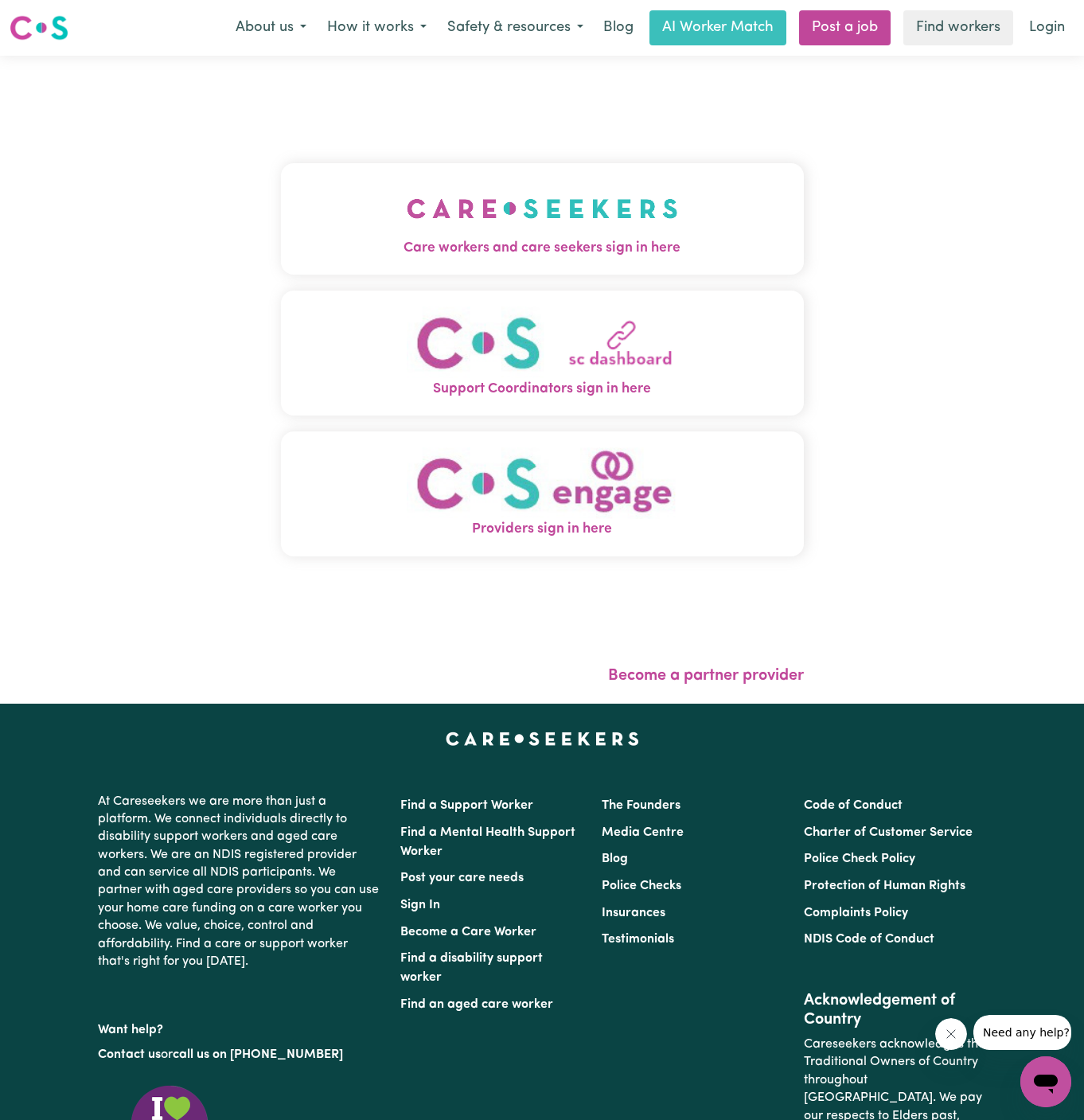
click at [566, 196] on img "Care workers and care seekers sign in here" at bounding box center [542, 208] width 272 height 59
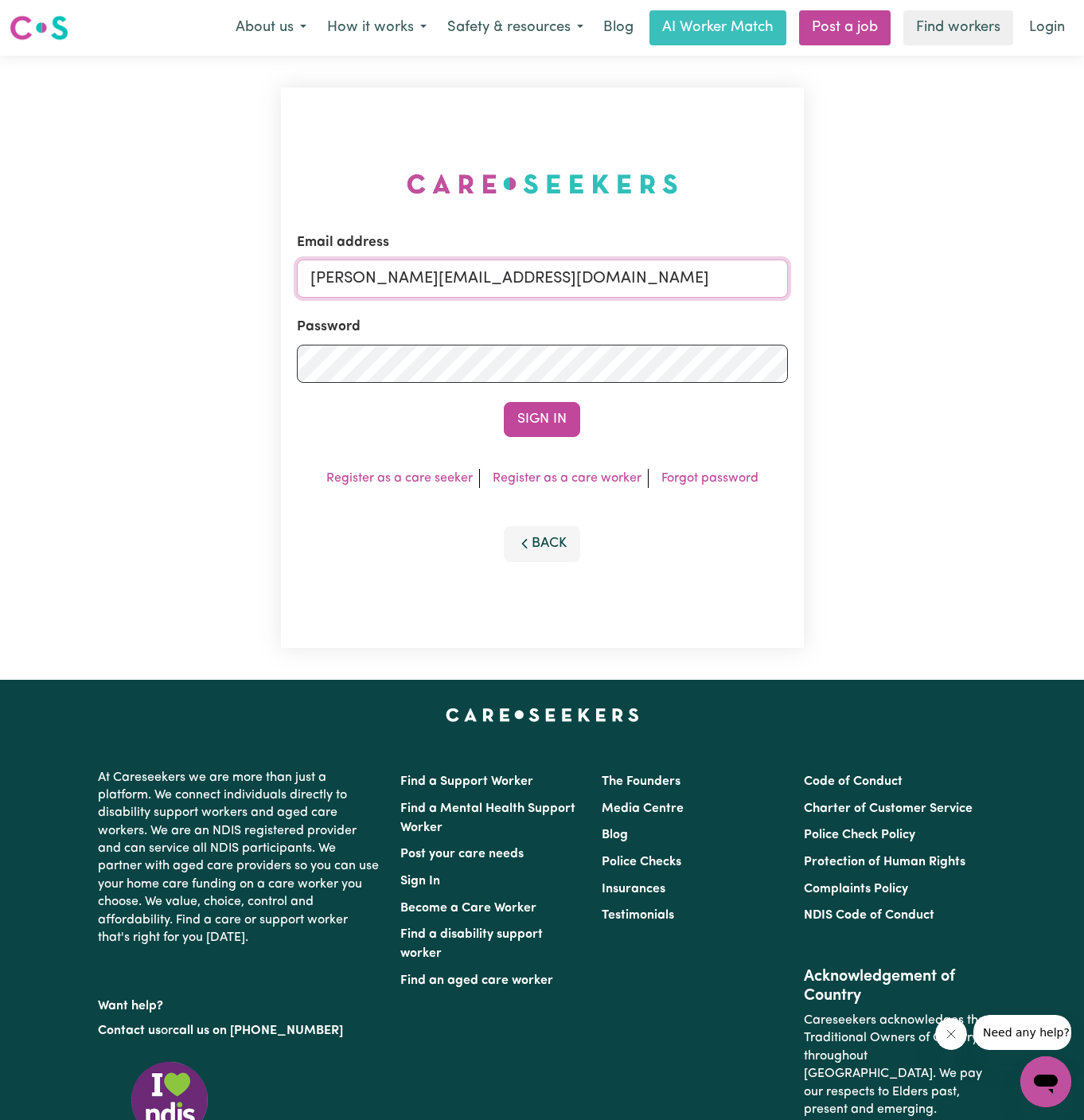
click at [545, 272] on input "dyan@careseekers.com.au" at bounding box center [542, 279] width 491 height 38
drag, startPoint x: 388, startPoint y: 279, endPoint x: 1193, endPoint y: 276, distance: 805.0
click at [1083, 276] on html "Menu About us How it works Safety & resources Blog AI Worker Match Post a job F…" at bounding box center [542, 682] width 1084 height 1364
type input "superuser~LarissaWeRFamily@careseekers.com.au"
click at [504, 402] on button "Sign In" at bounding box center [542, 419] width 77 height 35
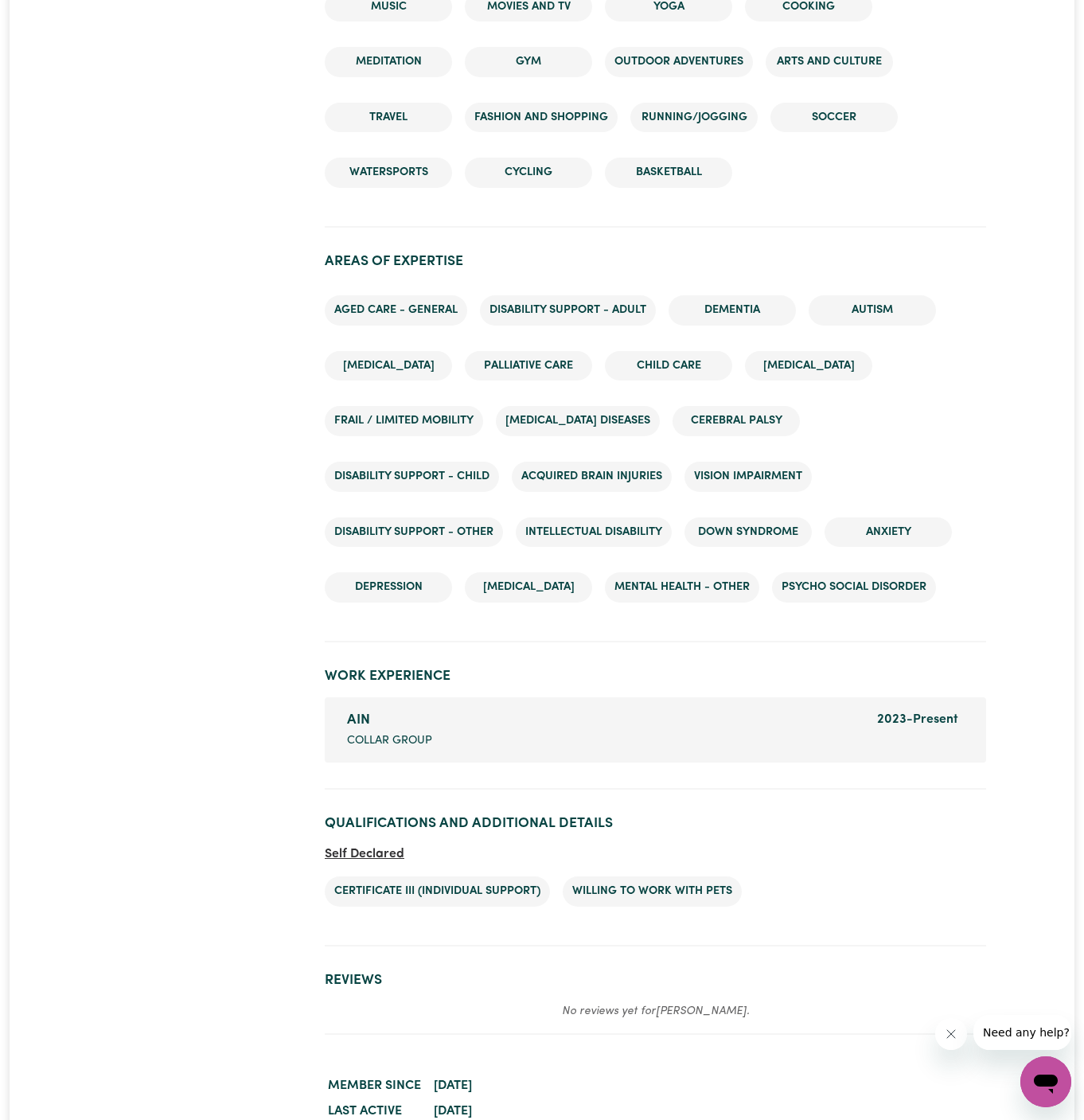
scroll to position [2057, 0]
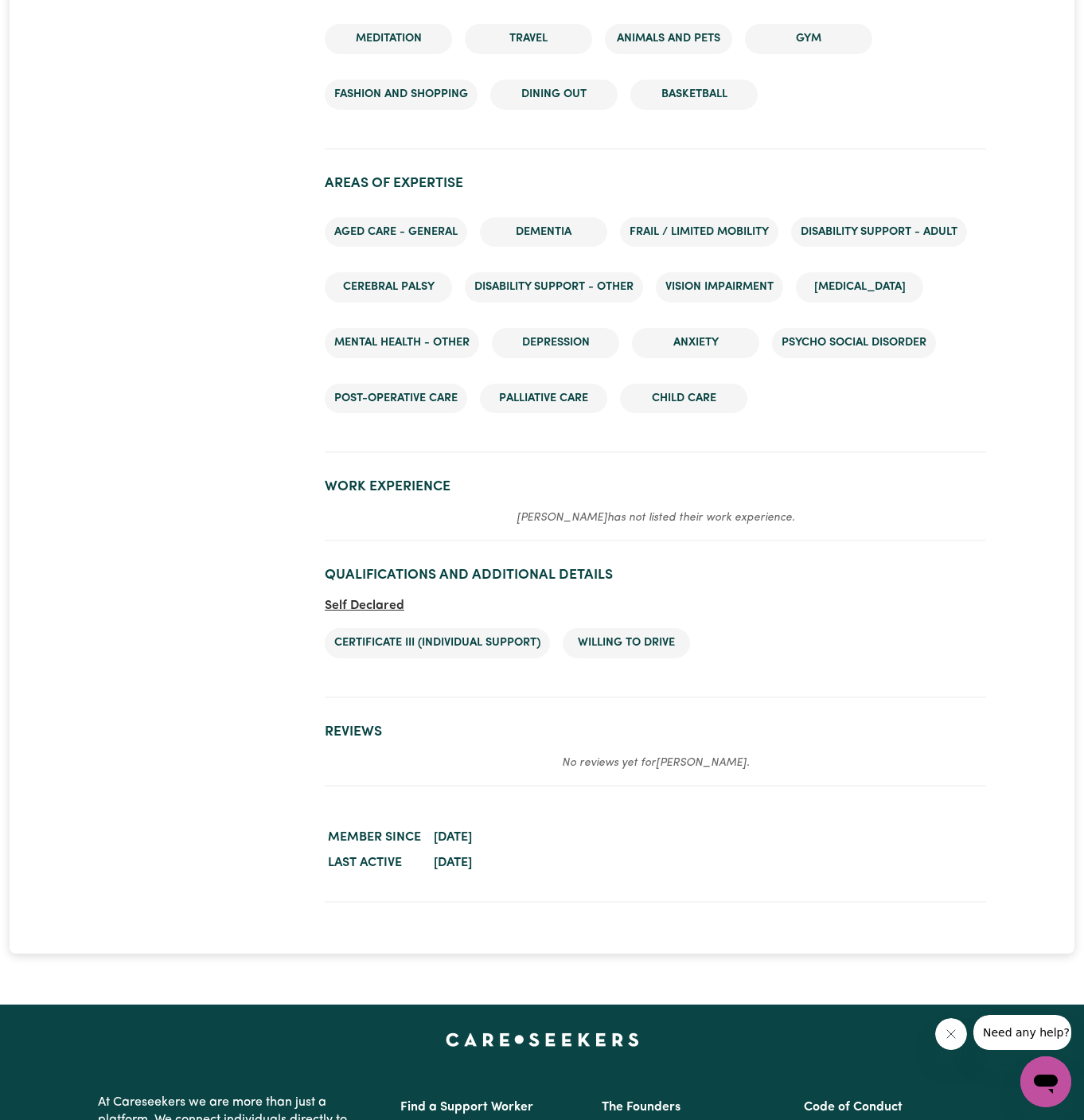
scroll to position [2058, 0]
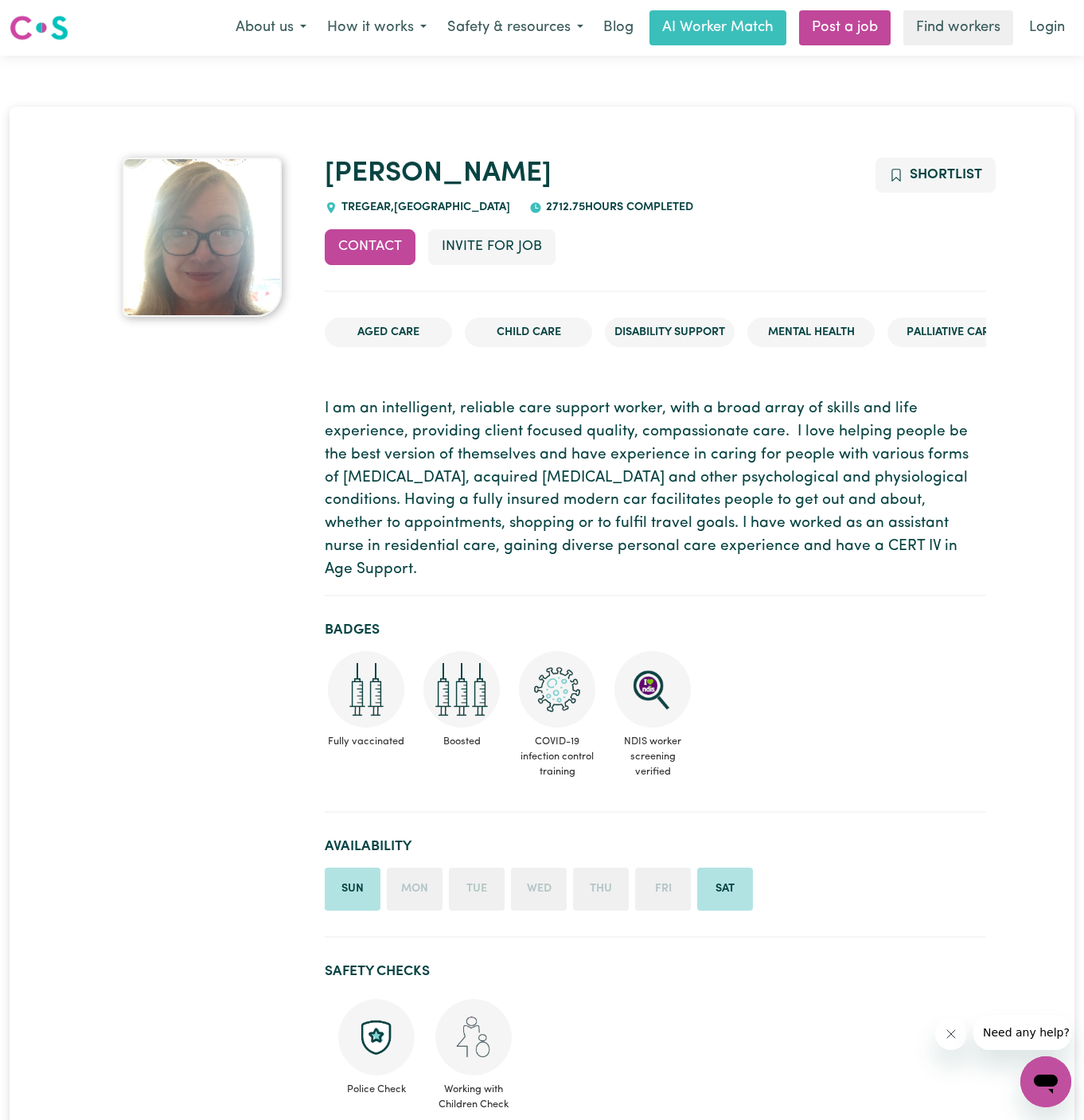
click at [467, 438] on p "I am an intelligent, reliable care support worker, with a broad array of skills…" at bounding box center [655, 490] width 661 height 183
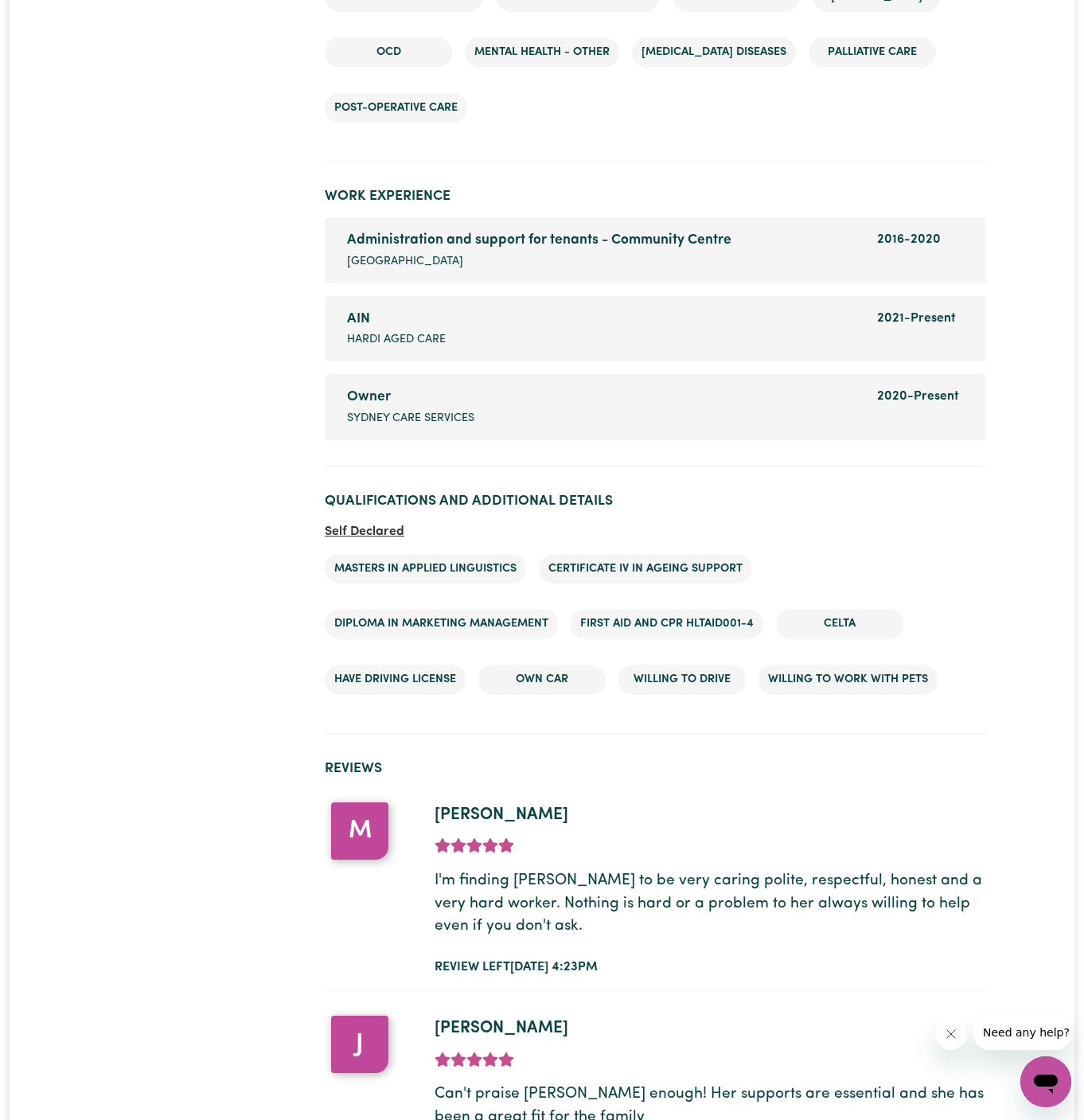
scroll to position [2495, 0]
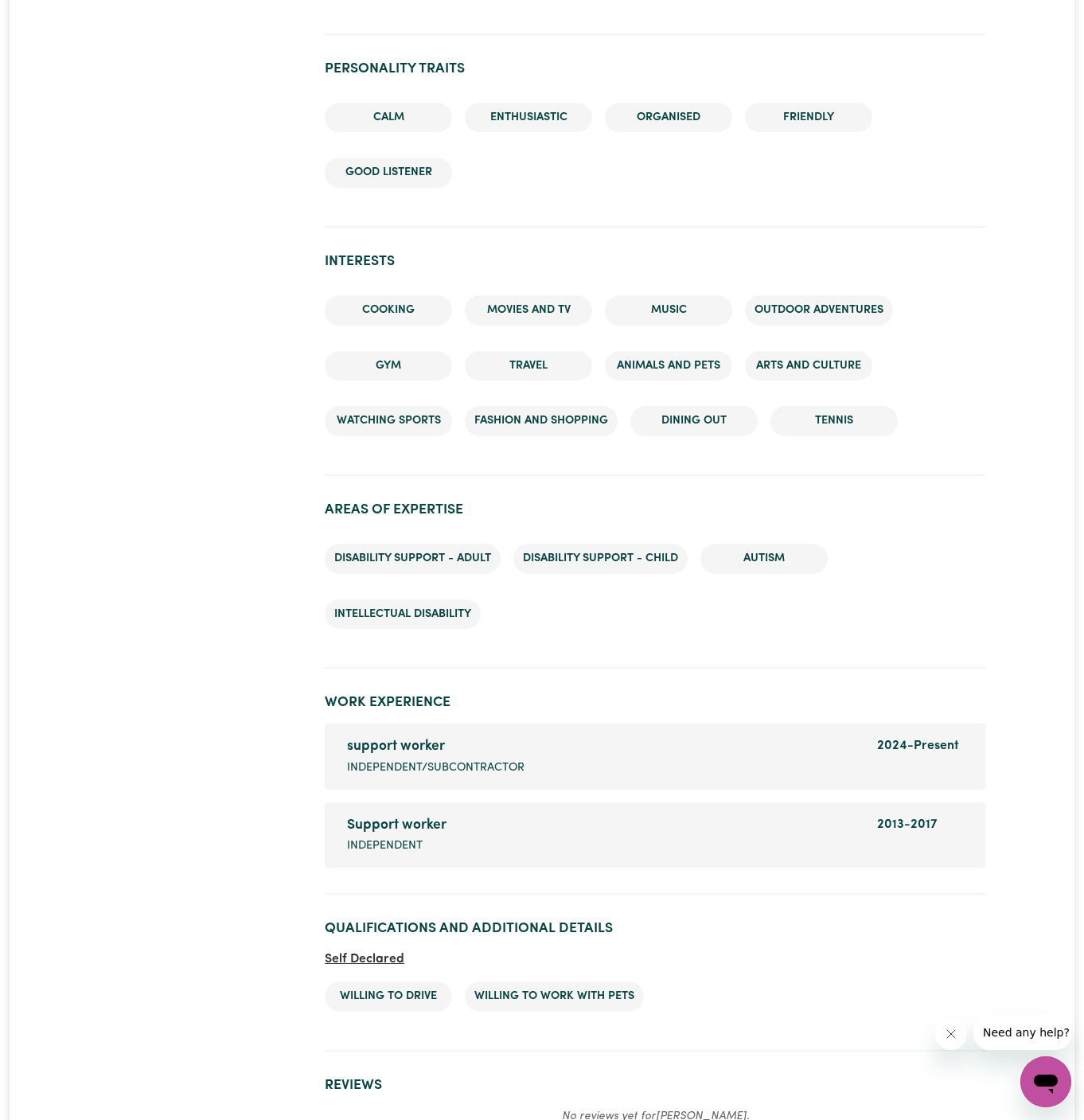
scroll to position [2639, 0]
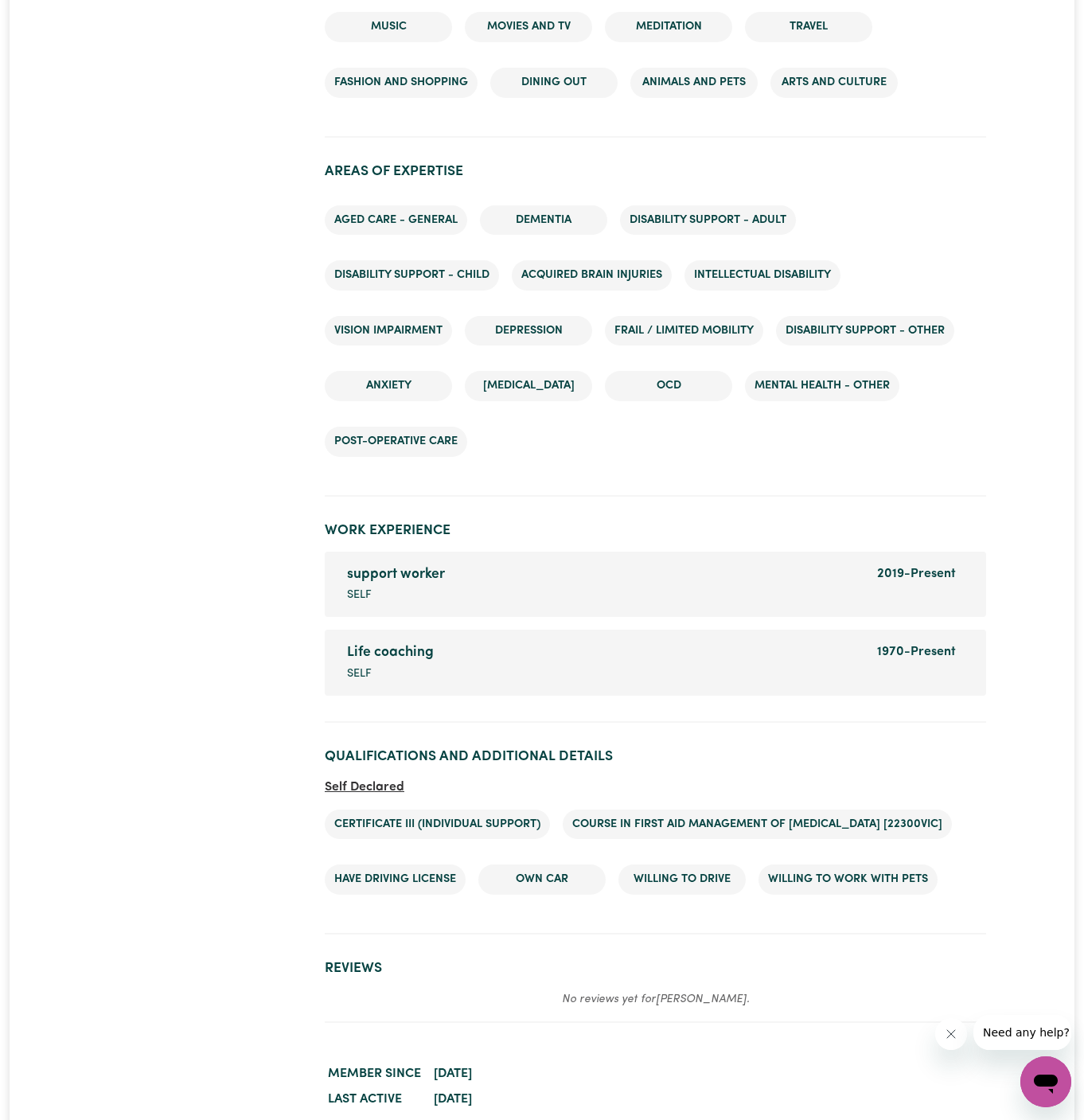
scroll to position [2271, 0]
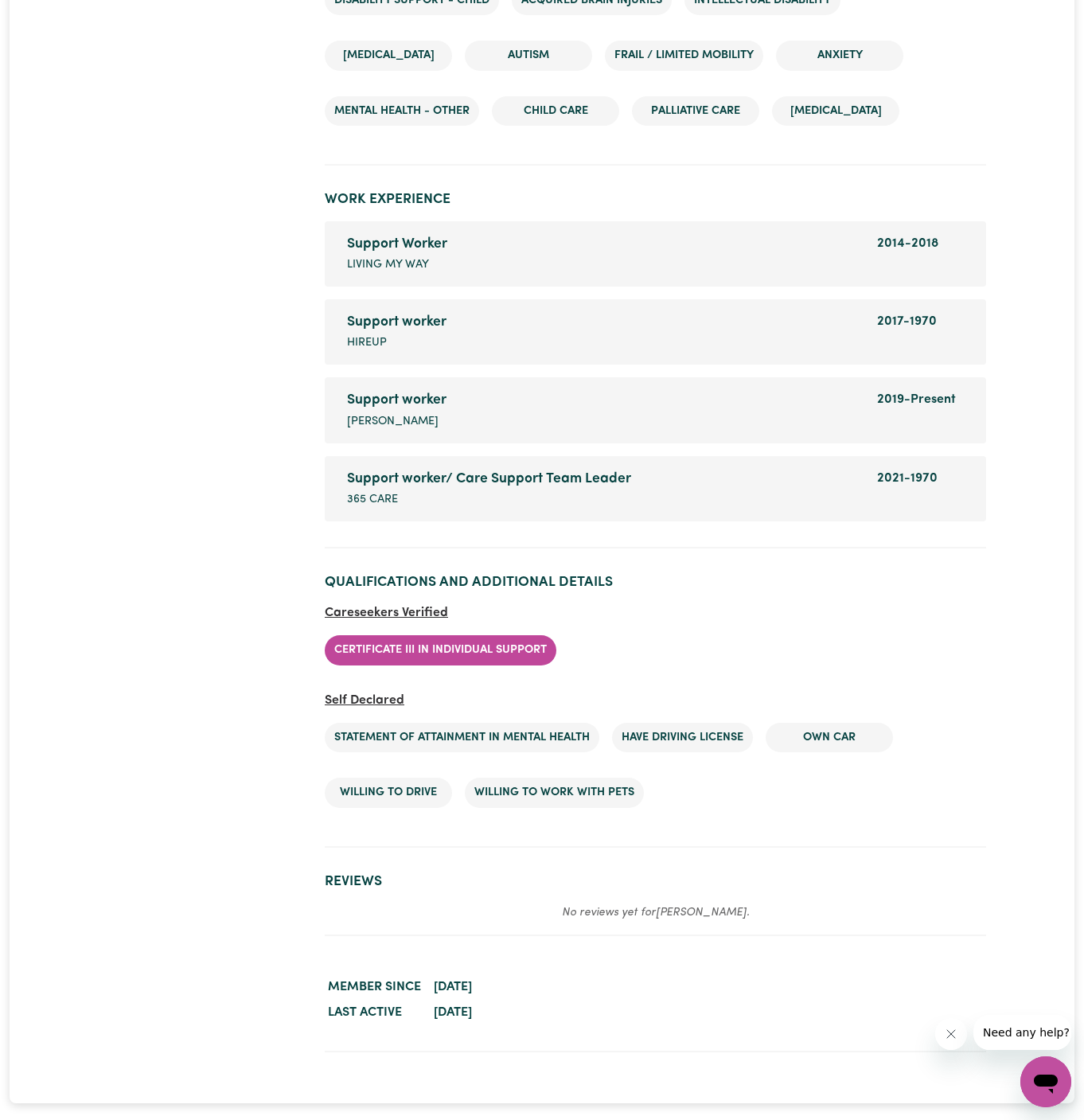
scroll to position [2561, 0]
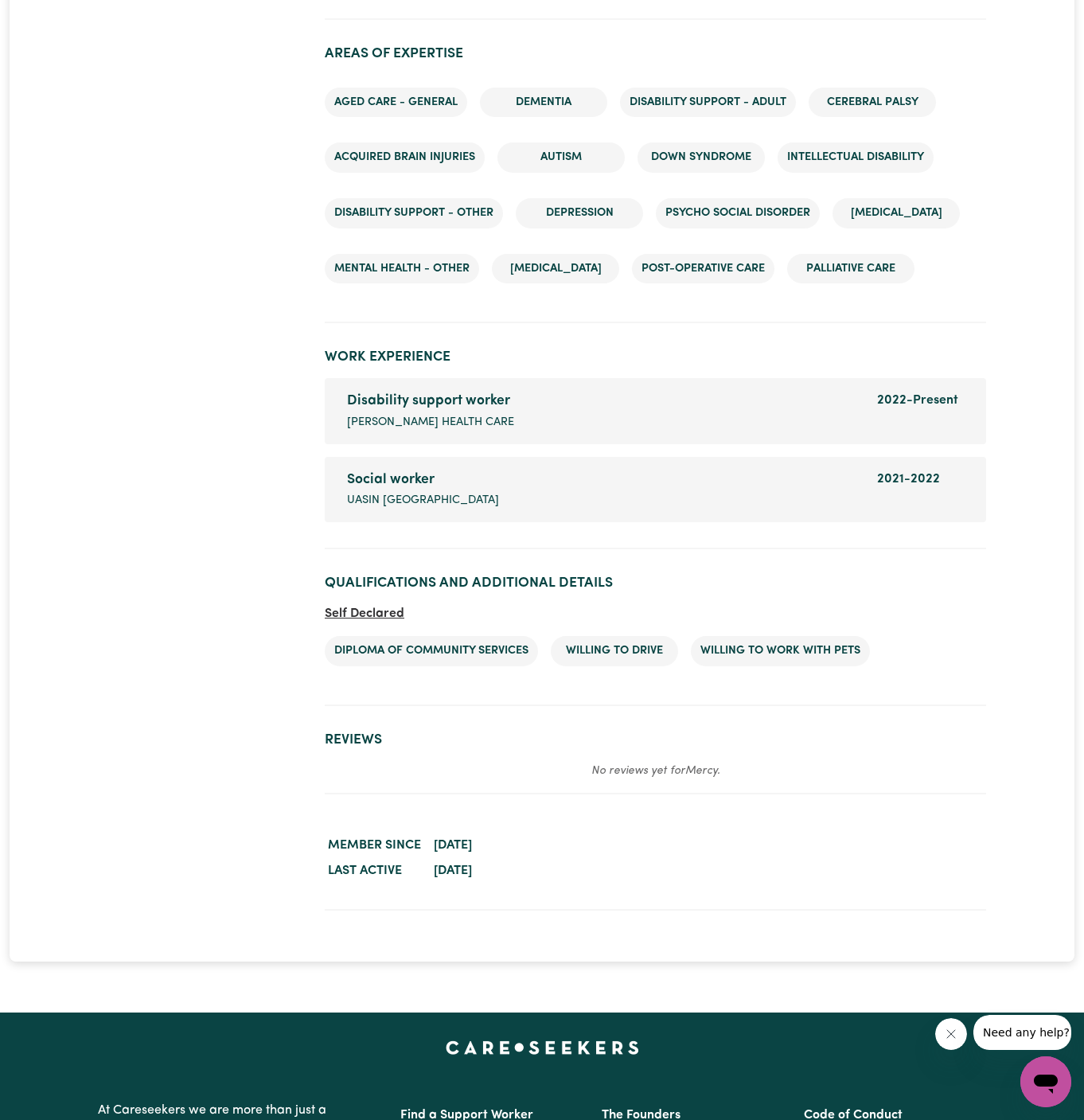
scroll to position [2334, 0]
